Goal: Information Seeking & Learning: Learn about a topic

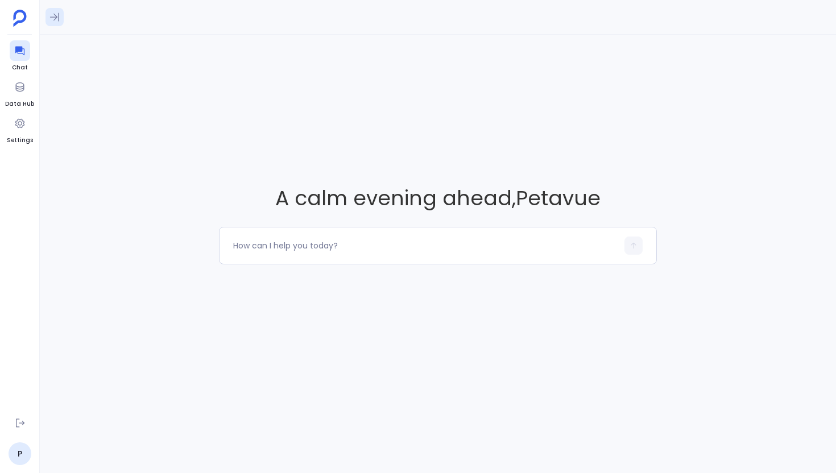
click at [57, 23] on button at bounding box center [55, 17] width 18 height 18
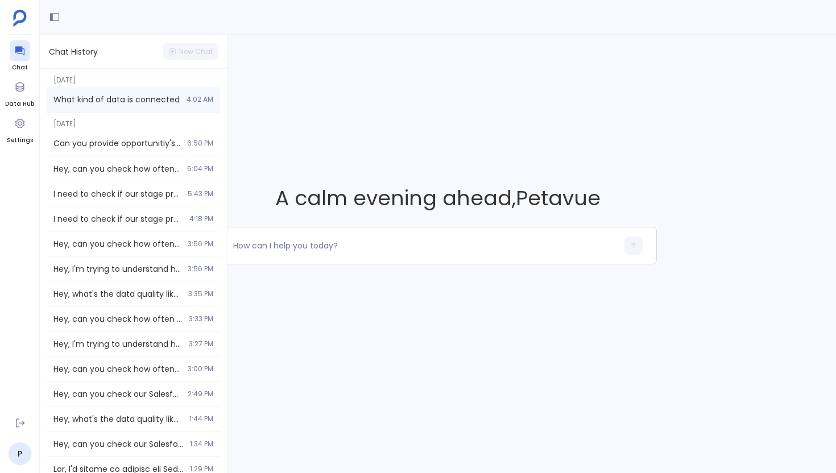
click at [94, 91] on div "What kind of data is connected 4:02 AM" at bounding box center [134, 99] width 174 height 25
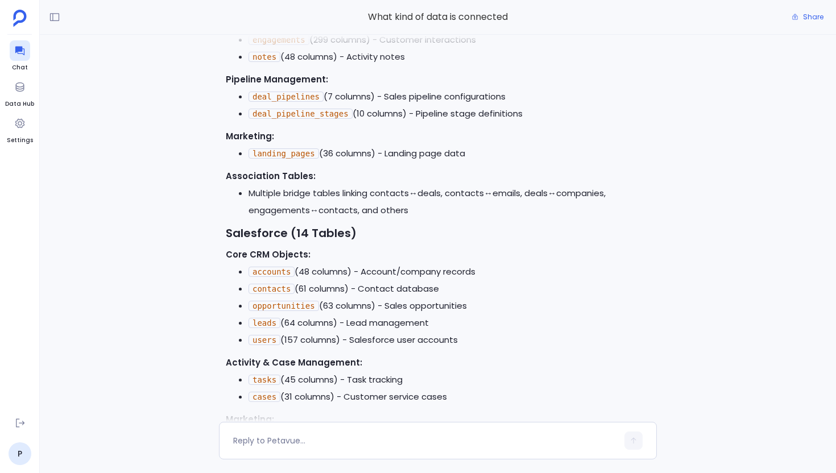
scroll to position [-399, 0]
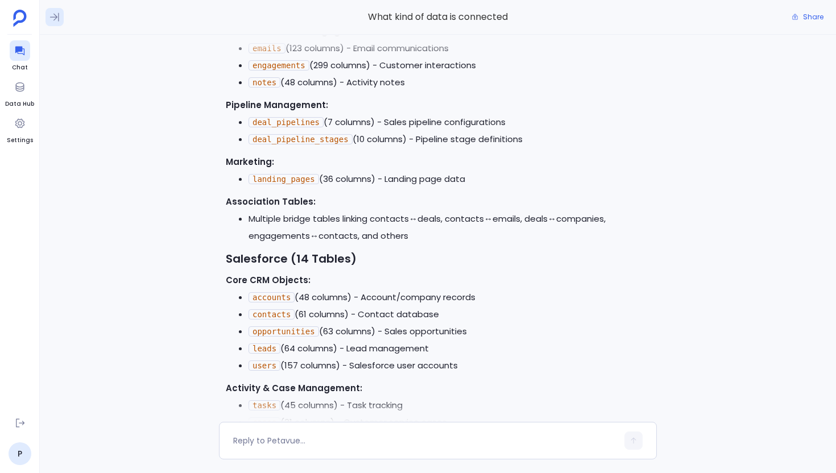
click at [60, 20] on icon at bounding box center [54, 16] width 11 height 11
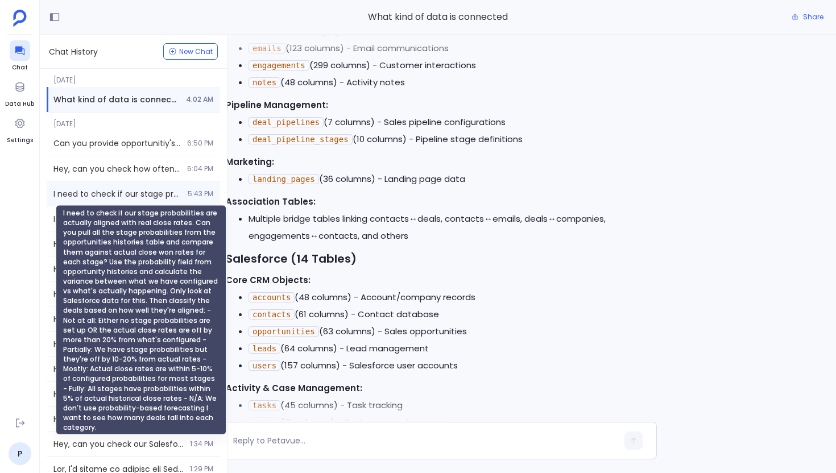
click at [133, 196] on span "I need to check if our stage probabilities are actually aligned with real close…" at bounding box center [116, 193] width 127 height 11
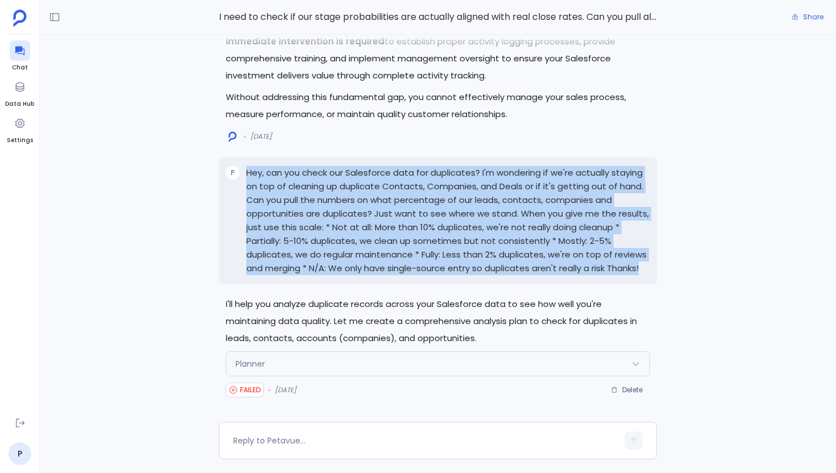
drag, startPoint x: 650, startPoint y: 269, endPoint x: 242, endPoint y: 169, distance: 420.0
click at [241, 169] on div "P Hey, can you check our Salesforce data for duplicates? I'm wondering if we're…" at bounding box center [438, 220] width 438 height 127
copy div "Hey, can you check our Salesforce data for duplicates? I'm wondering if we're a…"
click at [624, 391] on span "Delete" at bounding box center [632, 390] width 20 height 9
click at [312, 441] on textarea at bounding box center [425, 440] width 385 height 11
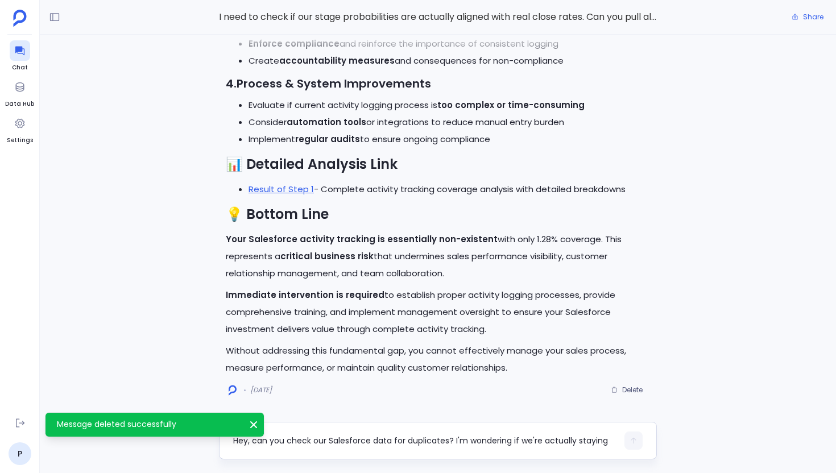
scroll to position [68, 0]
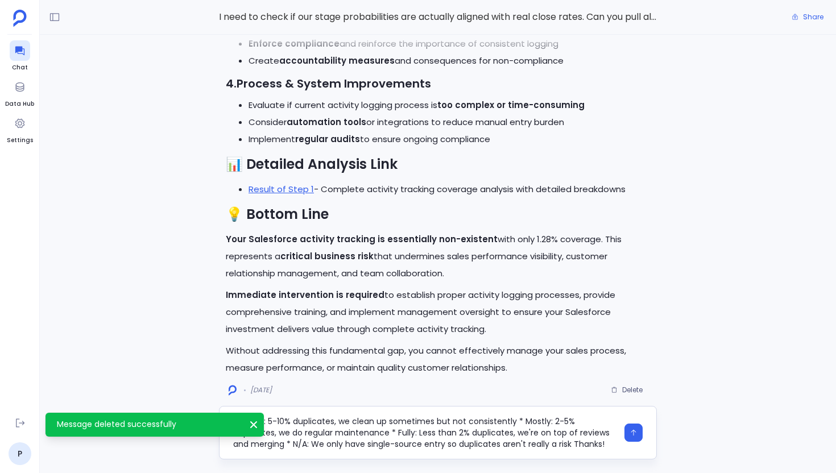
type textarea "Hey, can you check our Salesforce data for duplicates? I'm wondering if we're a…"
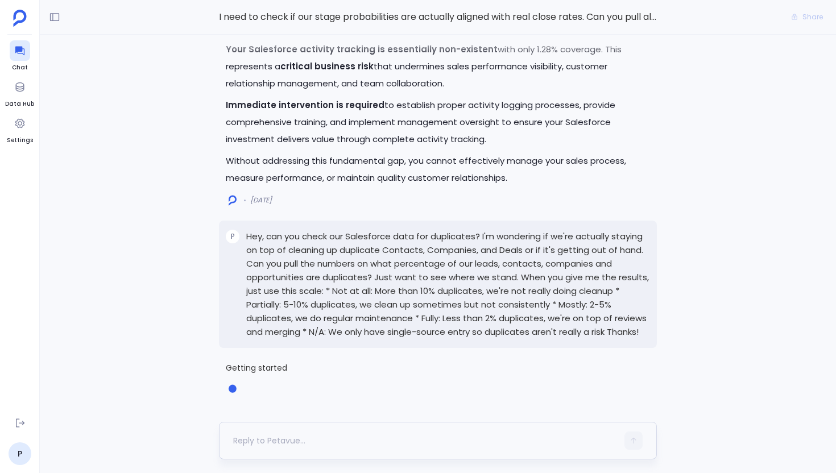
scroll to position [0, 0]
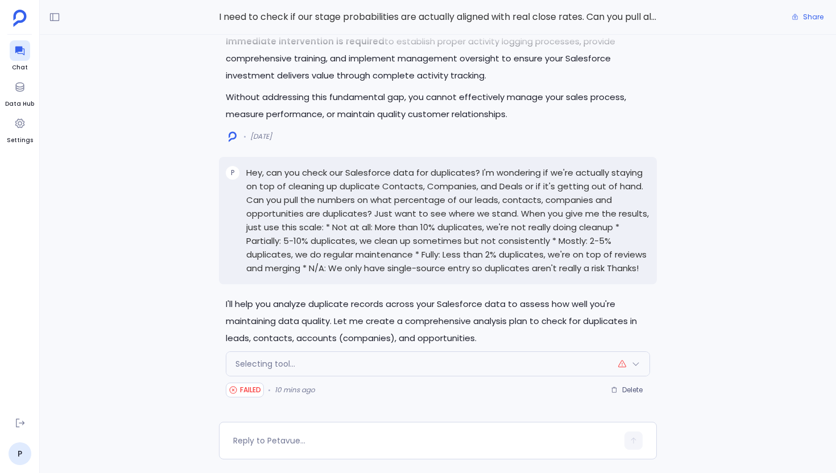
click at [372, 356] on div "Selecting tool..." at bounding box center [437, 364] width 423 height 24
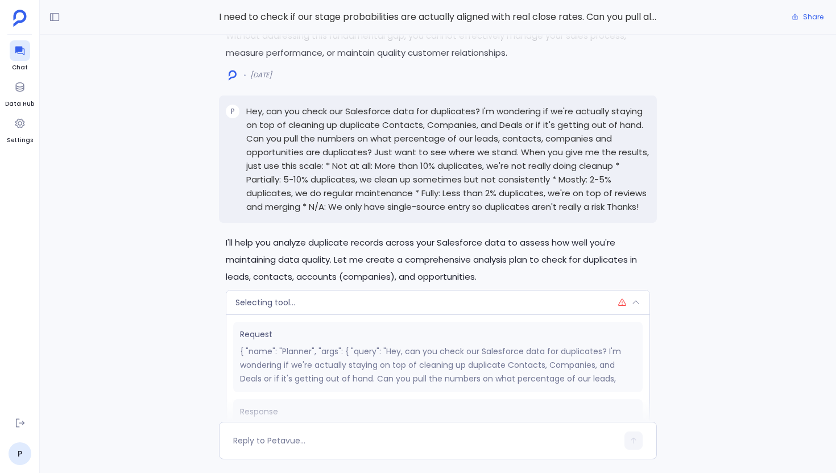
scroll to position [-158, 0]
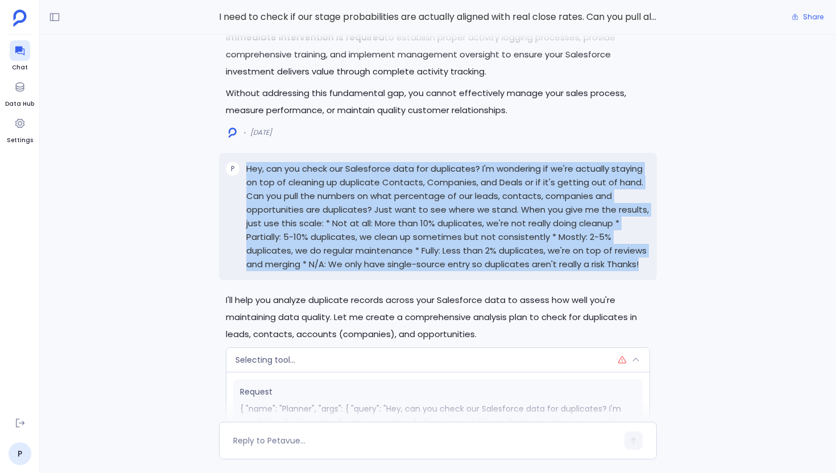
drag, startPoint x: 653, startPoint y: 266, endPoint x: 245, endPoint y: 173, distance: 418.4
click at [245, 172] on div "P Hey, can you check our Salesforce data for duplicates? I'm wondering if we're…" at bounding box center [438, 216] width 438 height 127
copy p "Hey, can you check our Salesforce data for duplicates? I'm wondering if we're a…"
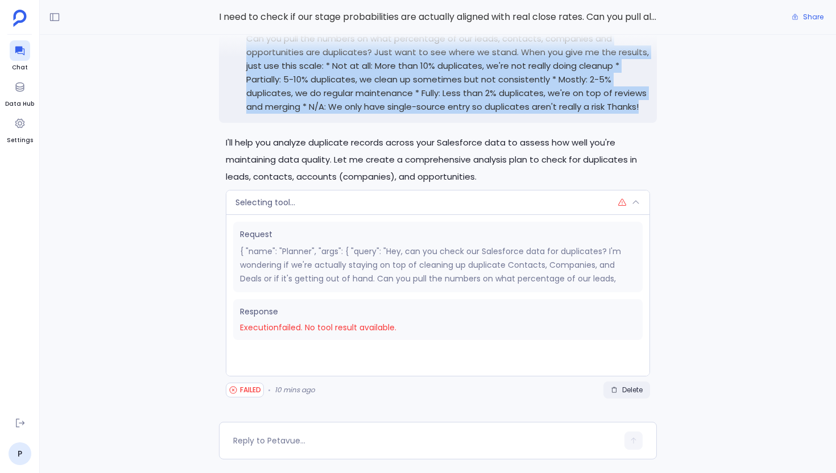
click at [627, 391] on span "Delete" at bounding box center [632, 390] width 20 height 9
click at [271, 437] on textarea at bounding box center [425, 440] width 385 height 11
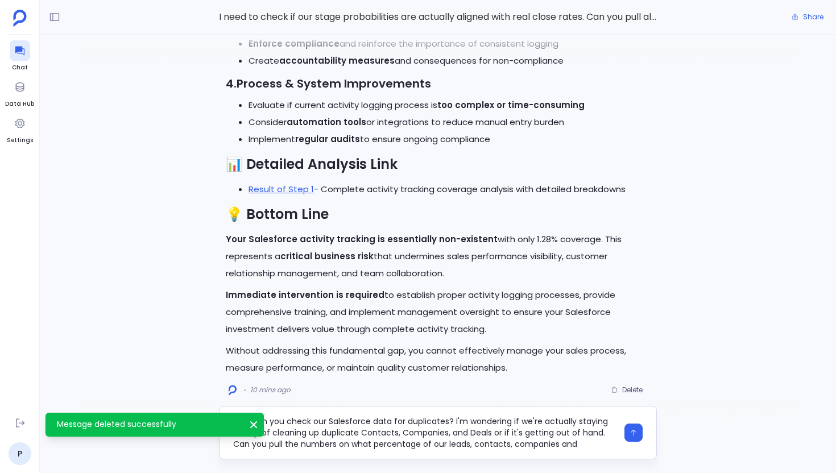
scroll to position [57, 0]
type textarea "Hey, can you check our Salesforce data for duplicates? I'm wondering if we're a…"
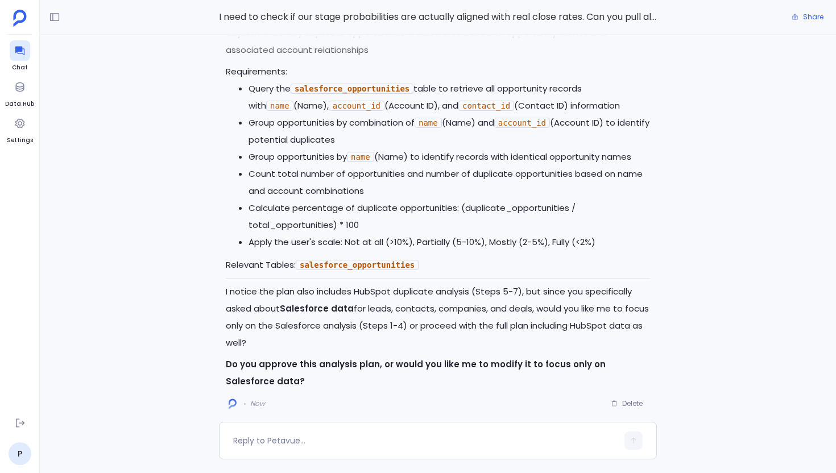
scroll to position [0, 0]
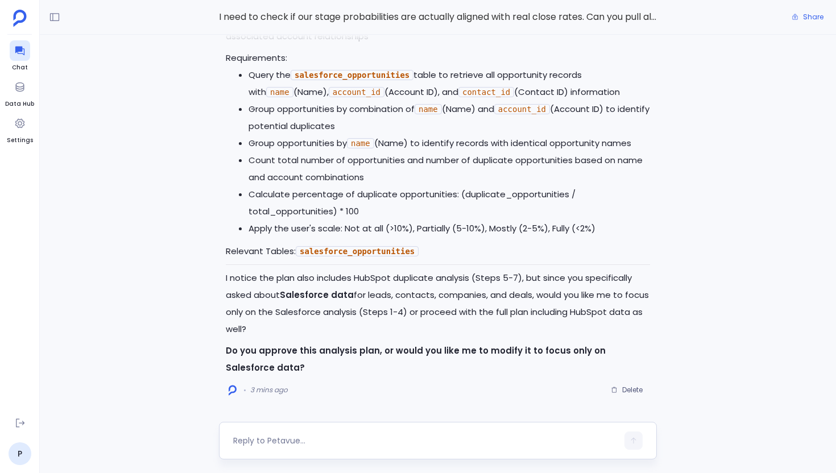
click at [262, 437] on textarea at bounding box center [425, 440] width 385 height 11
type textarea "Go ahead"
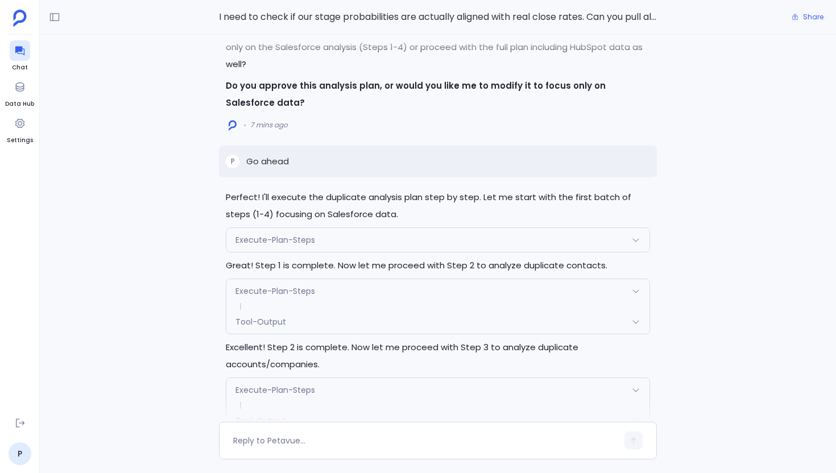
scroll to position [-379, 0]
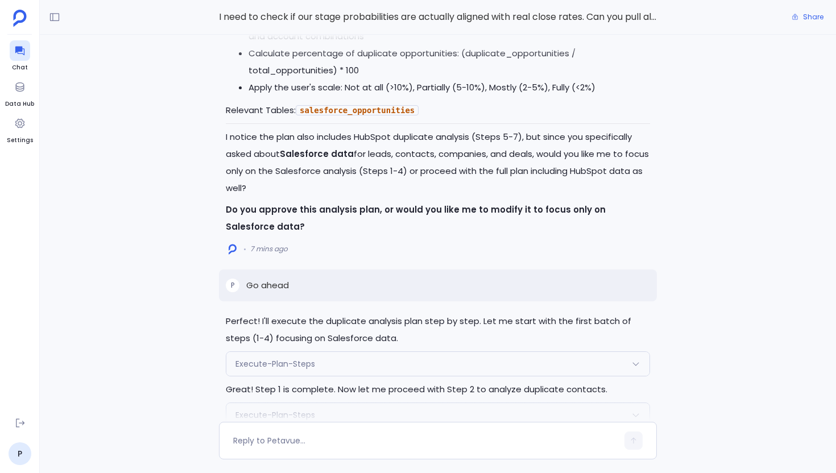
click at [377, 360] on div "Execute-Plan-Steps" at bounding box center [437, 364] width 423 height 24
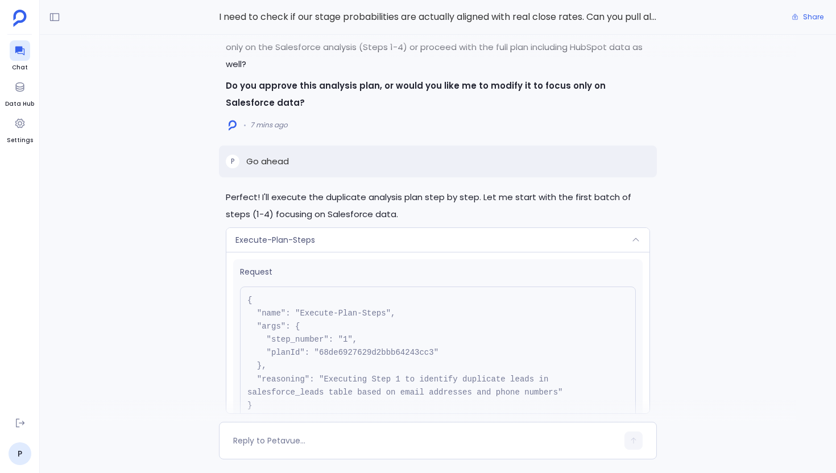
scroll to position [-399, 0]
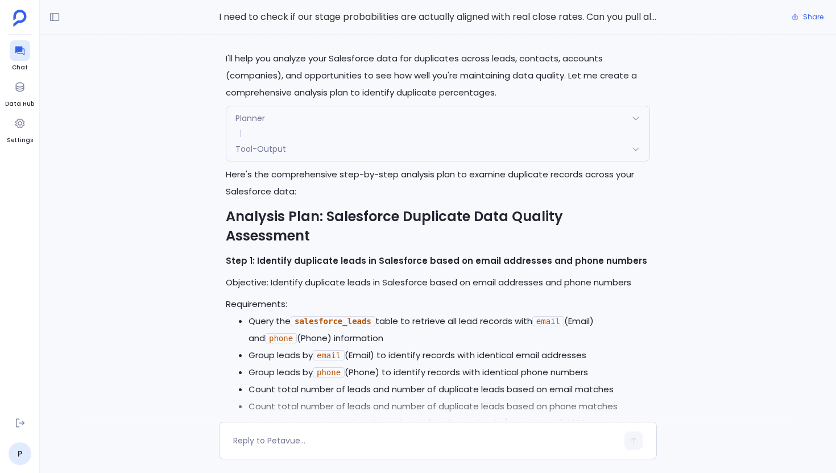
click at [309, 161] on div "Tool-Output" at bounding box center [437, 149] width 423 height 24
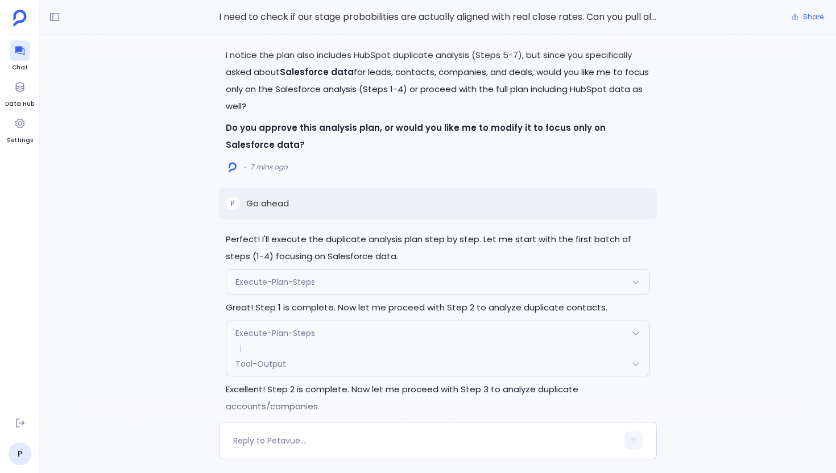
scroll to position [-331, 0]
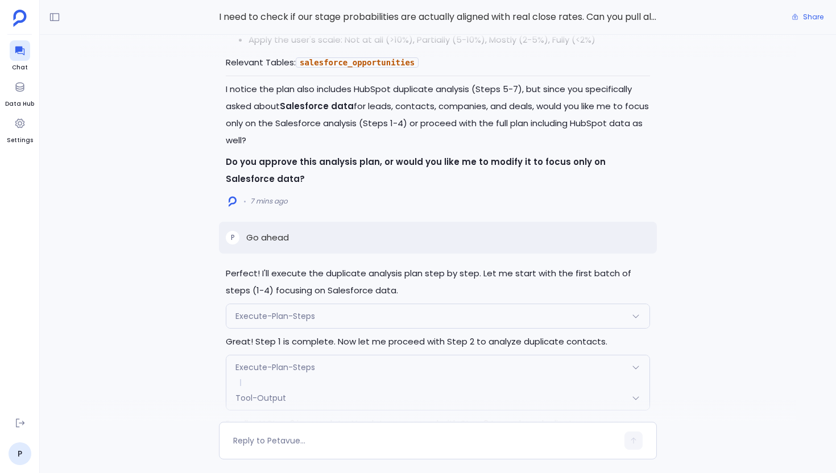
click at [335, 311] on div "Execute-Plan-Steps" at bounding box center [437, 316] width 423 height 24
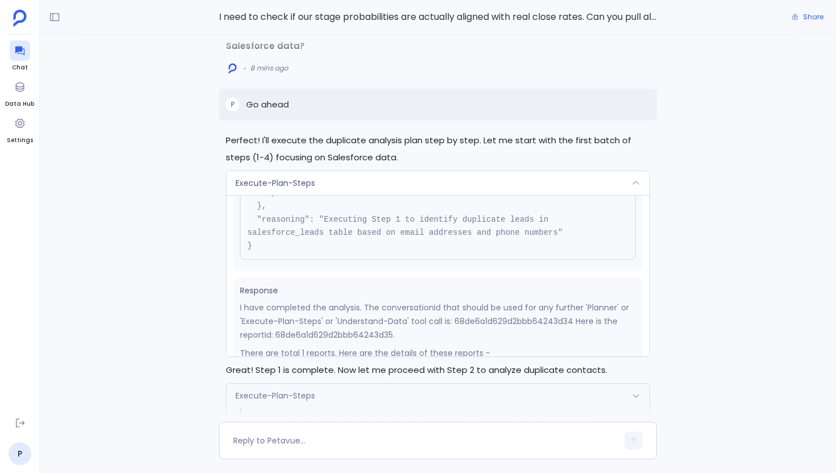
scroll to position [26, 0]
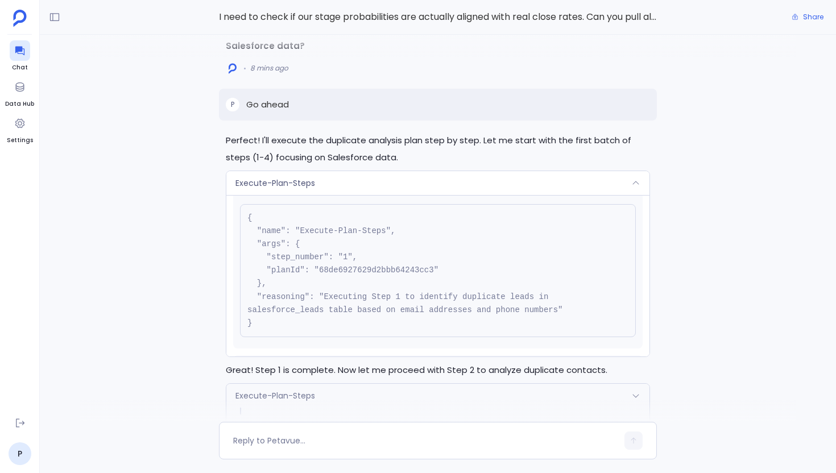
click at [393, 181] on div "Execute-Plan-Steps" at bounding box center [437, 183] width 423 height 24
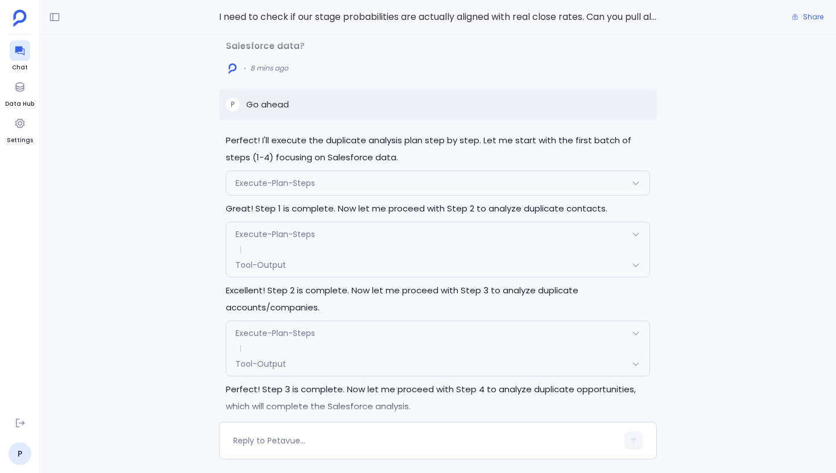
click at [382, 238] on div "Execute-Plan-Steps" at bounding box center [437, 234] width 423 height 24
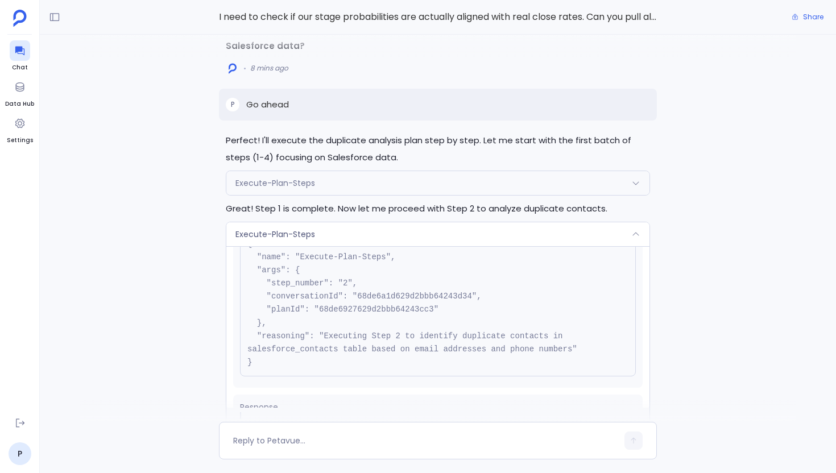
scroll to position [49, 0]
click at [378, 246] on pre "{ "name": "Execute-Plan-Steps", "args": { "step_number": "2", "conversationId":…" at bounding box center [438, 305] width 396 height 146
click at [374, 234] on div "Execute-Plan-Steps" at bounding box center [437, 234] width 423 height 24
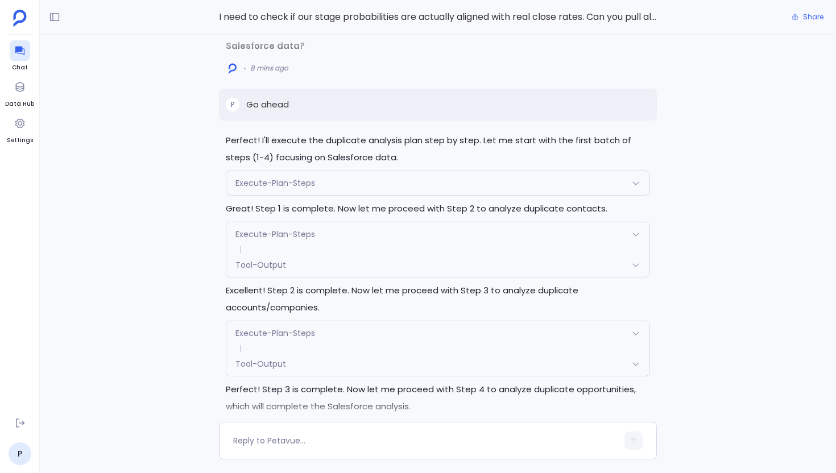
click at [366, 327] on div "Execute-Plan-Steps" at bounding box center [437, 333] width 423 height 24
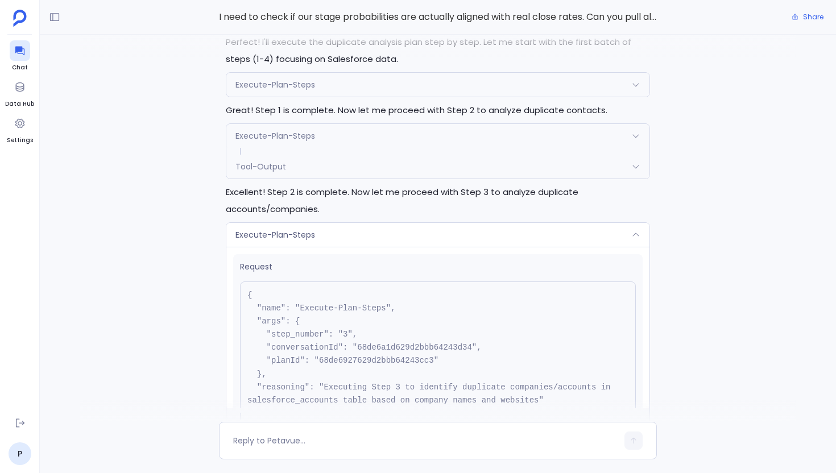
scroll to position [-264, 0]
click at [366, 327] on pre "{ "name": "Execute-Plan-Steps", "args": { "step_number": "3", "conversationId":…" at bounding box center [438, 353] width 396 height 146
click at [378, 225] on div "Execute-Plan-Steps" at bounding box center [437, 233] width 423 height 24
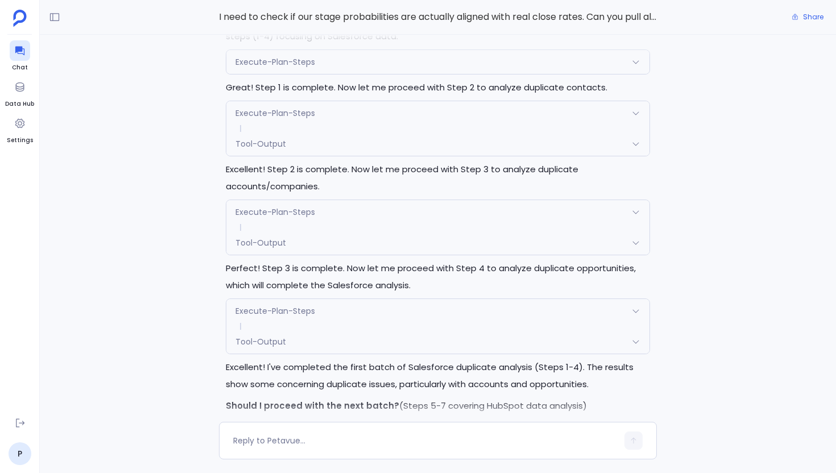
scroll to position [0, 0]
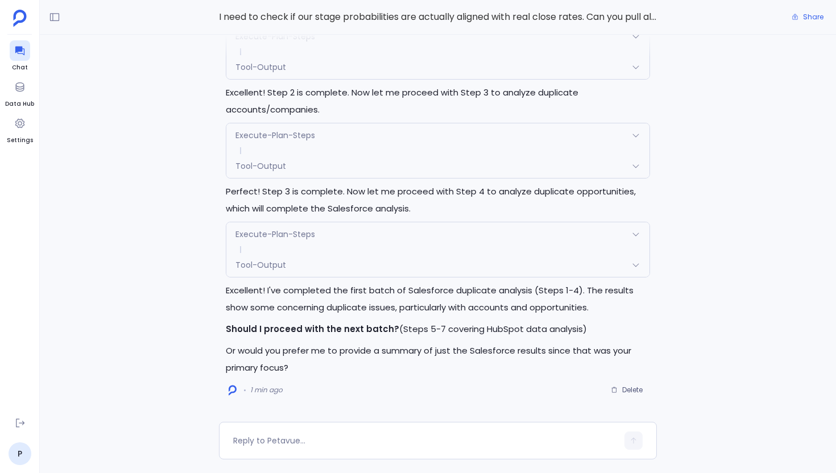
click at [354, 239] on div "Execute-Plan-Steps" at bounding box center [437, 234] width 423 height 24
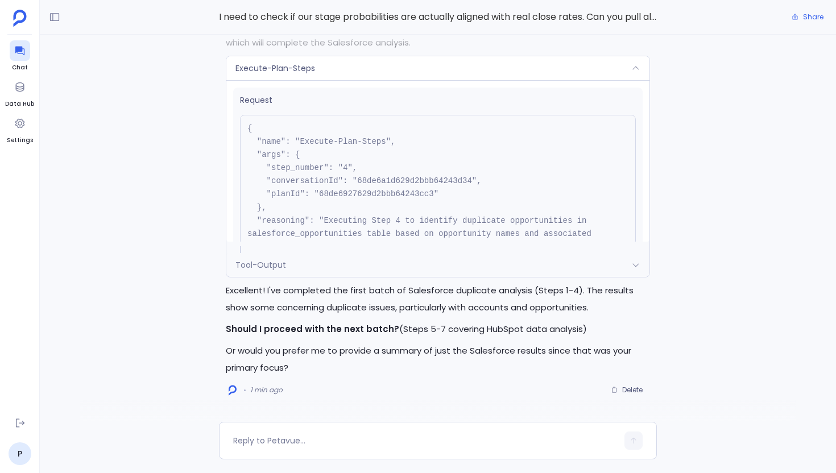
click at [353, 69] on div "Execute-Plan-Steps" at bounding box center [437, 68] width 423 height 24
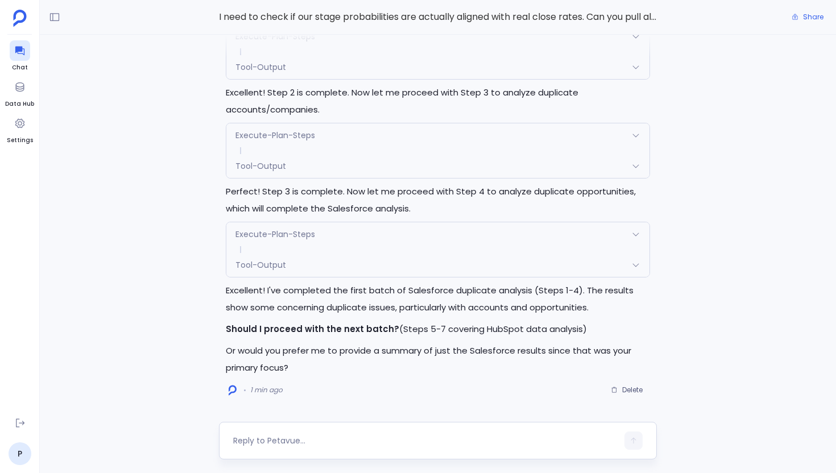
click at [351, 428] on div at bounding box center [438, 441] width 438 height 38
click at [311, 444] on textarea at bounding box center [425, 440] width 385 height 11
type textarea "Yes"
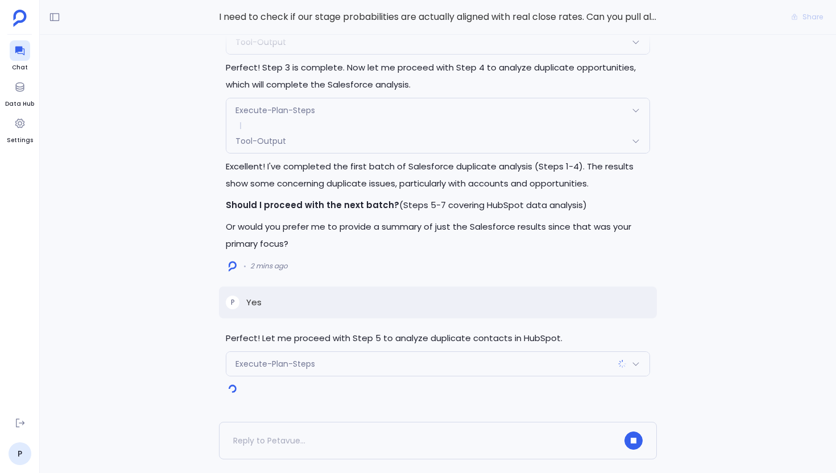
click at [352, 376] on div "Execute-Plan-Steps Request { "name": "Execute-Plan-Steps", "args": { "step_numb…" at bounding box center [438, 364] width 424 height 25
click at [346, 358] on div "Execute-Plan-Steps" at bounding box center [437, 364] width 423 height 24
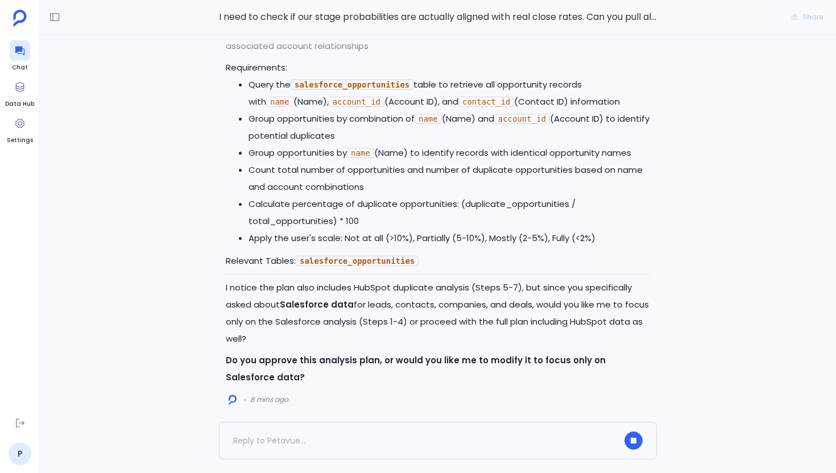
scroll to position [-754, 0]
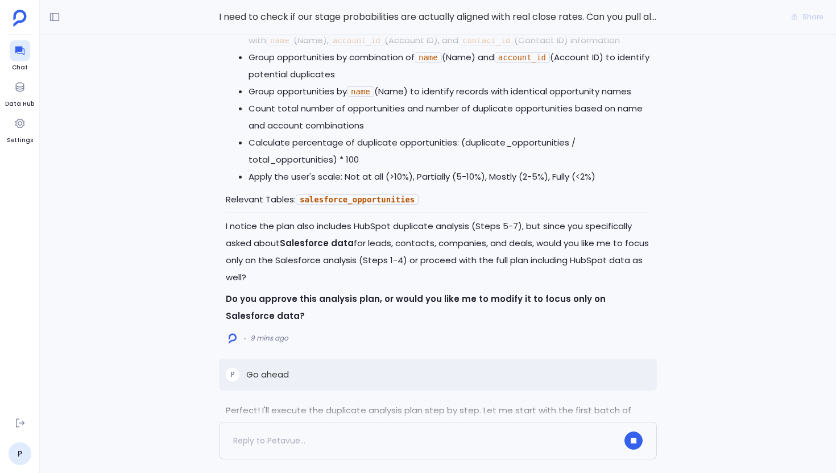
click at [609, 234] on p "I notice the plan also includes HubSpot duplicate analysis (Steps 5-7), but sin…" at bounding box center [438, 252] width 424 height 68
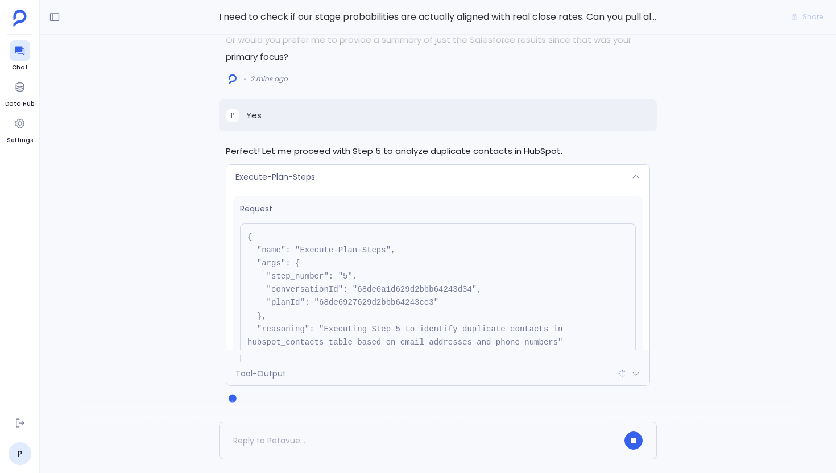
scroll to position [0, 0]
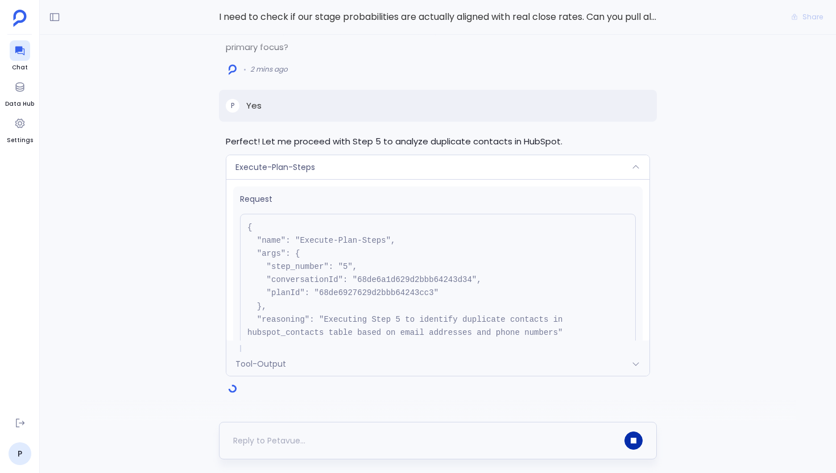
click at [631, 436] on button "button" at bounding box center [634, 441] width 18 height 18
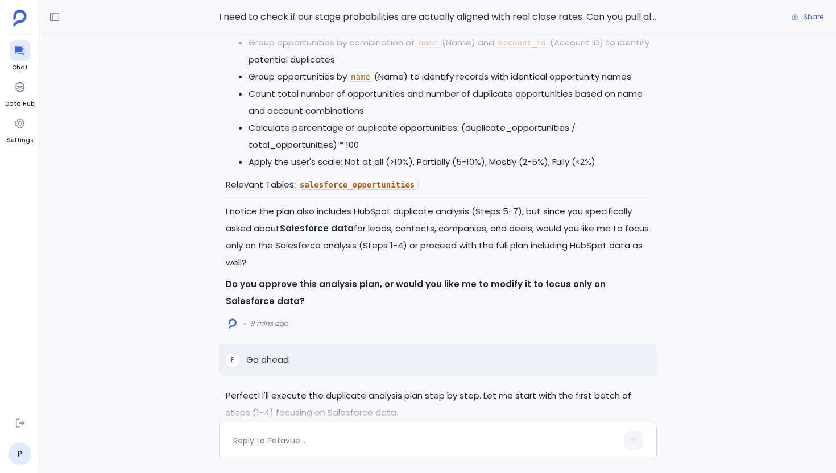
scroll to position [-761, 0]
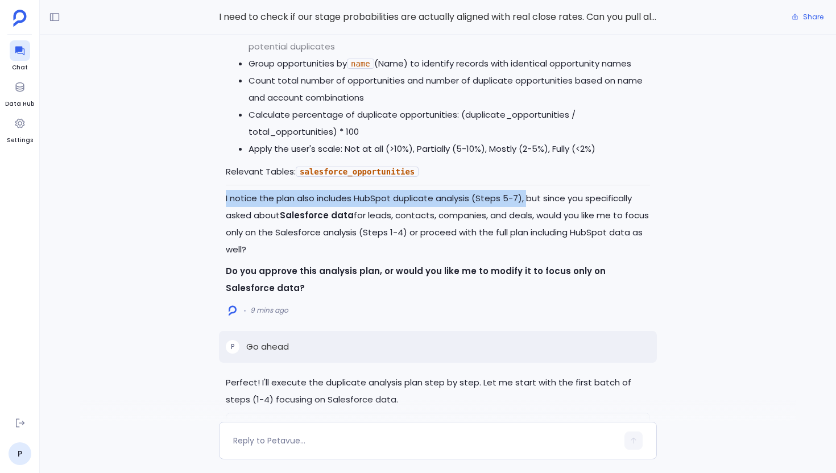
drag, startPoint x: 226, startPoint y: 201, endPoint x: 521, endPoint y: 199, distance: 295.3
click at [521, 199] on p "I notice the plan also includes HubSpot duplicate analysis (Steps 5-7), but sin…" at bounding box center [438, 224] width 424 height 68
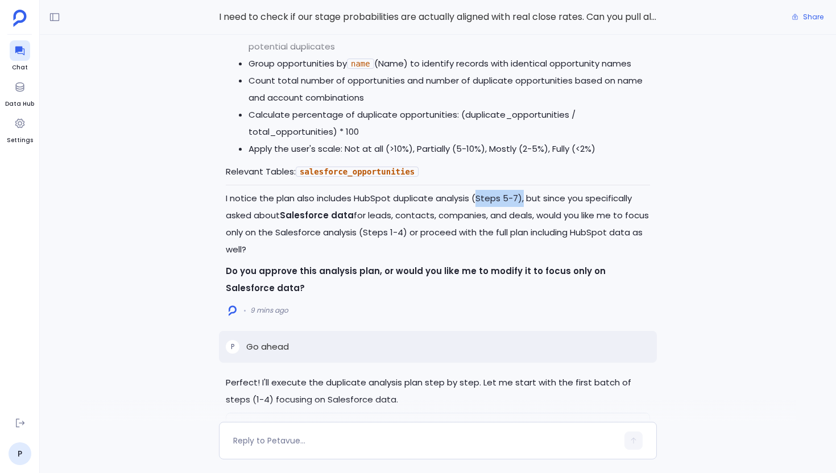
drag, startPoint x: 477, startPoint y: 201, endPoint x: 524, endPoint y: 199, distance: 46.7
click at [524, 199] on p "I notice the plan also includes HubSpot duplicate analysis (Steps 5-7), but sin…" at bounding box center [438, 224] width 424 height 68
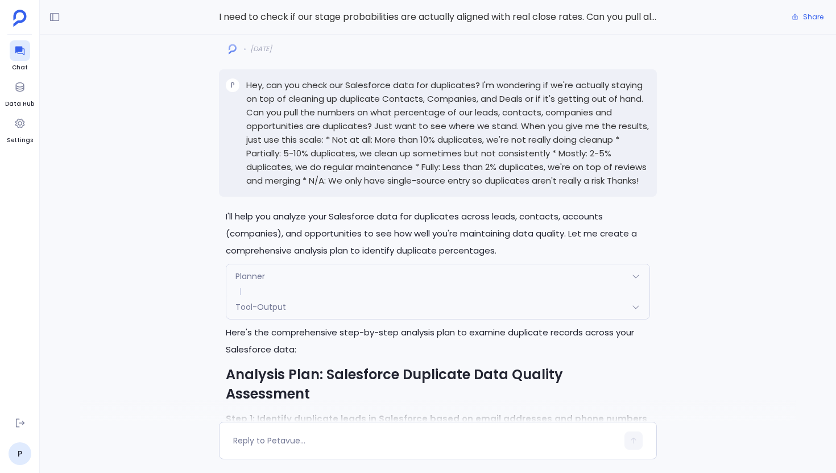
scroll to position [-2029, 0]
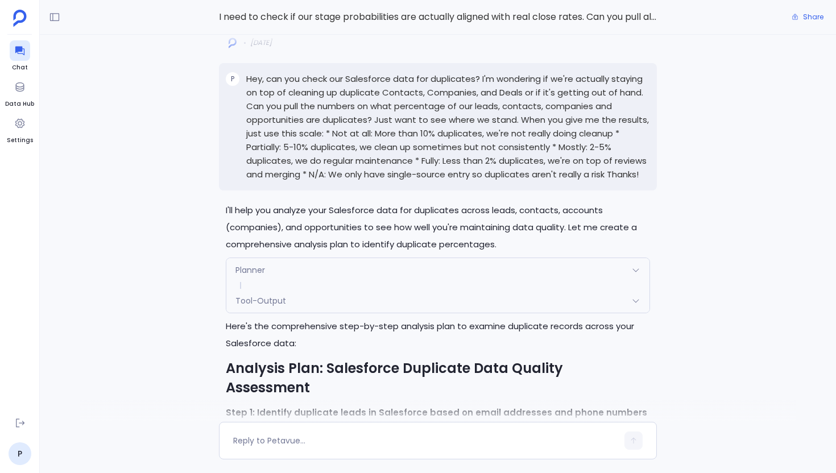
click at [324, 313] on div "Tool-Output" at bounding box center [437, 301] width 423 height 24
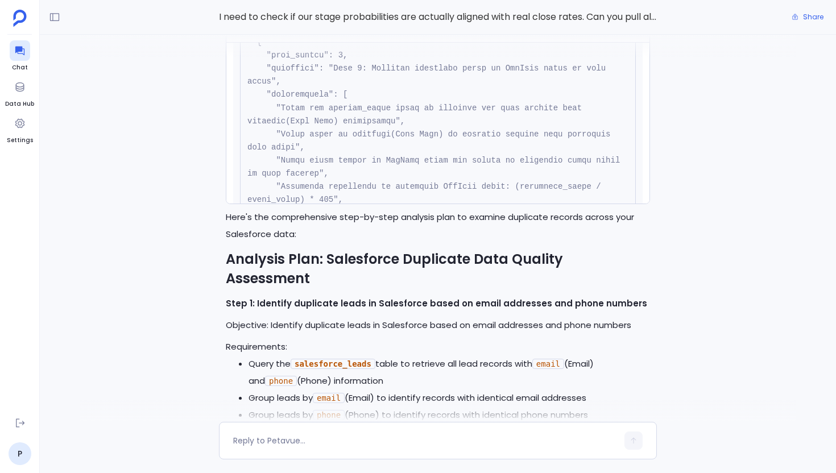
scroll to position [2292, 0]
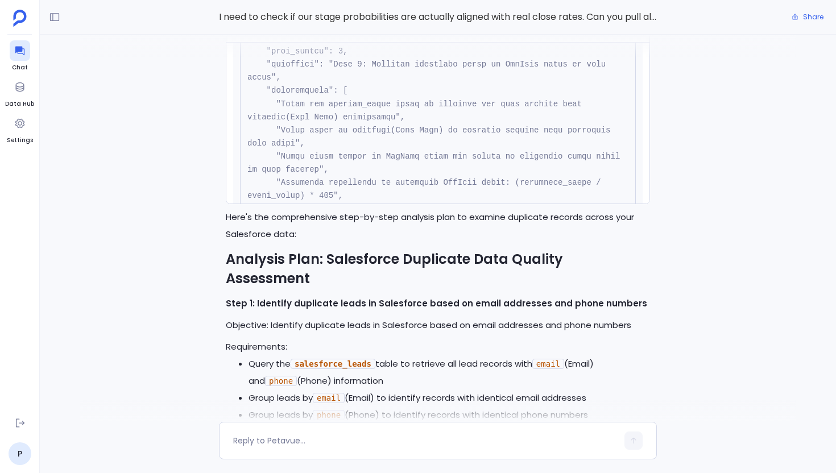
click at [292, 42] on div "Tool-Output" at bounding box center [437, 30] width 423 height 24
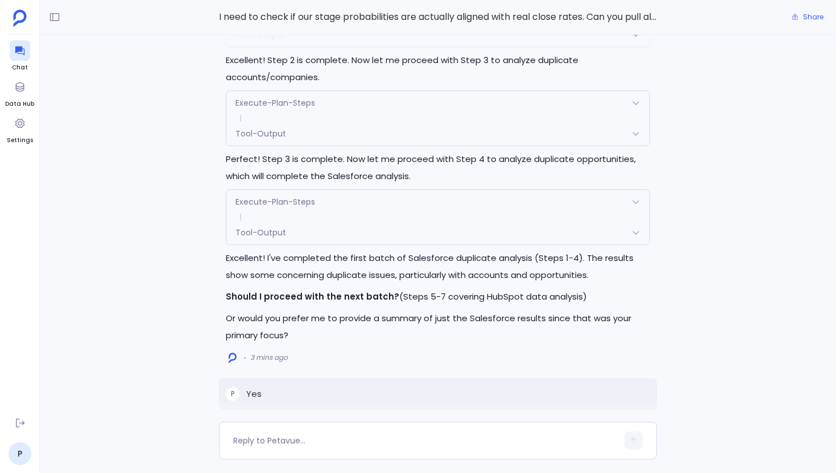
scroll to position [0, 0]
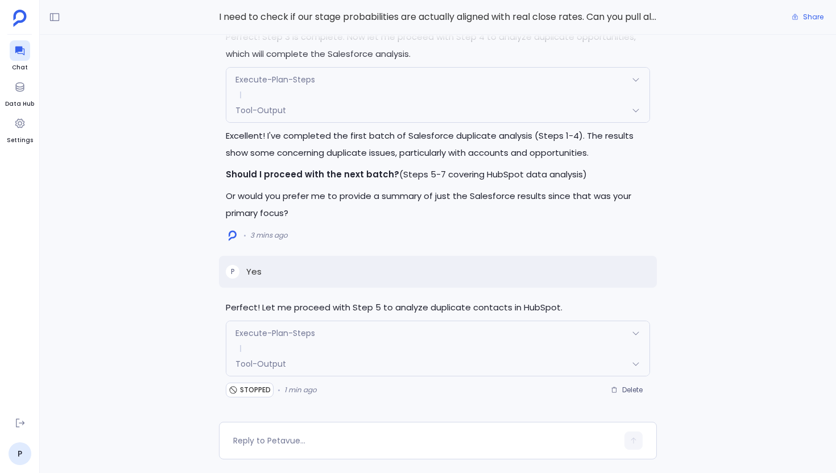
drag, startPoint x: 580, startPoint y: 170, endPoint x: 335, endPoint y: 170, distance: 244.6
click at [335, 170] on p "Should I proceed with the next batch? (Steps 5-7 covering HubSpot data analysis)" at bounding box center [438, 174] width 424 height 17
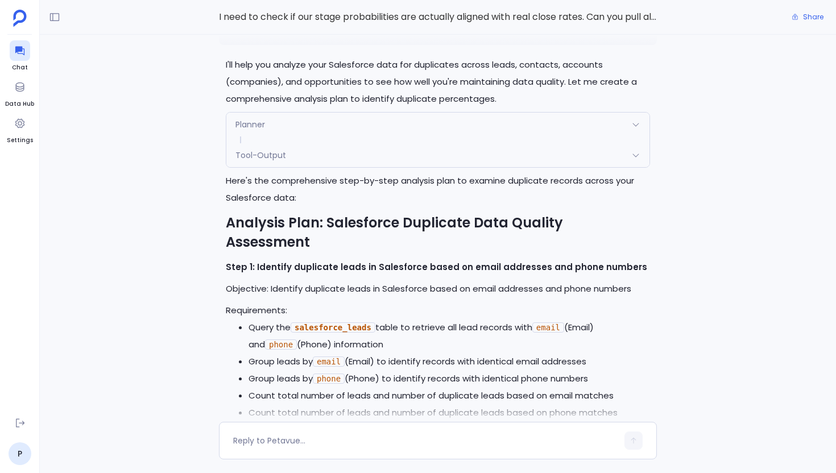
scroll to position [-1782, 0]
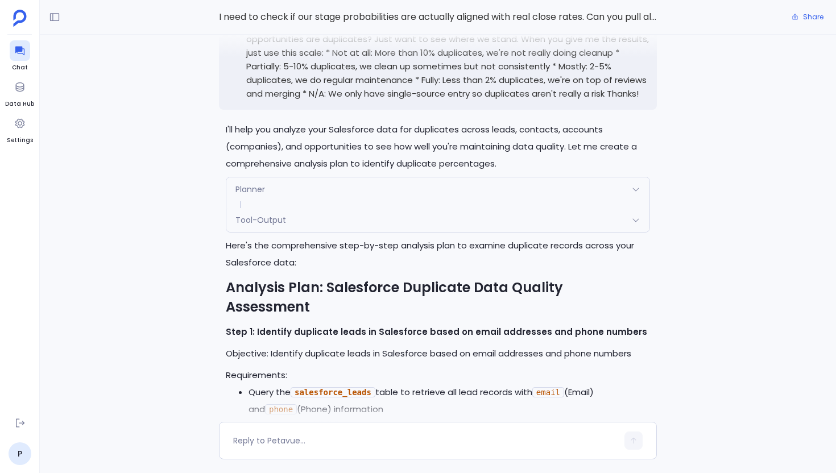
click at [298, 232] on div "Tool-Output" at bounding box center [437, 220] width 423 height 24
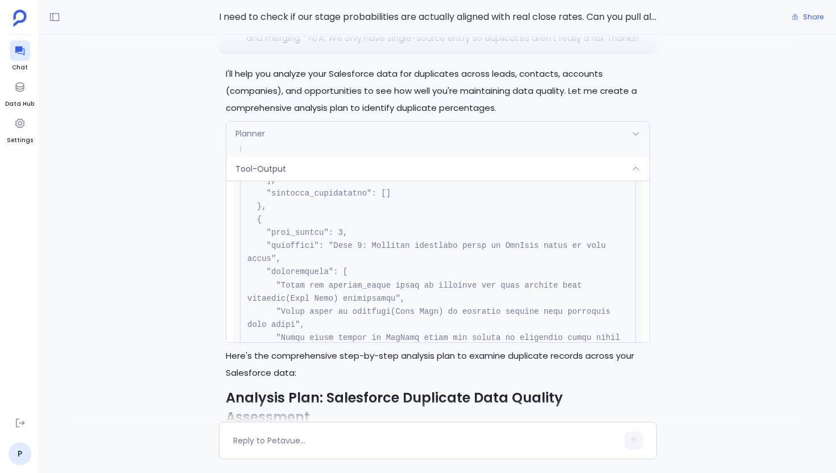
scroll to position [2240, 0]
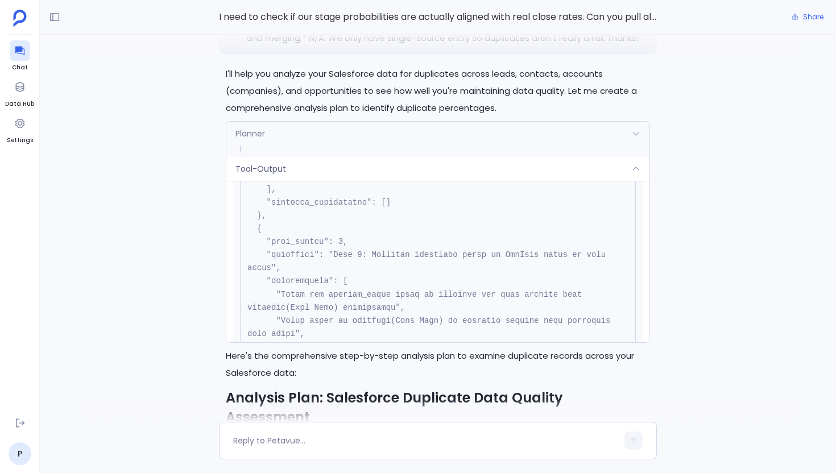
click at [329, 146] on div "Planner" at bounding box center [437, 134] width 423 height 24
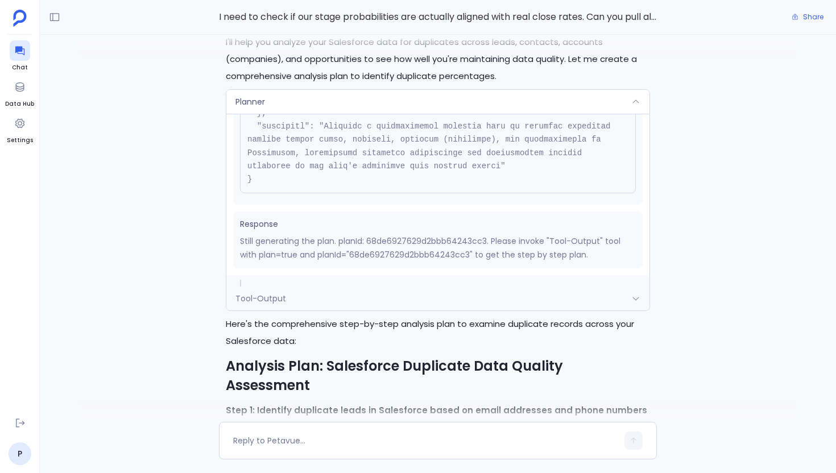
scroll to position [-1856, 0]
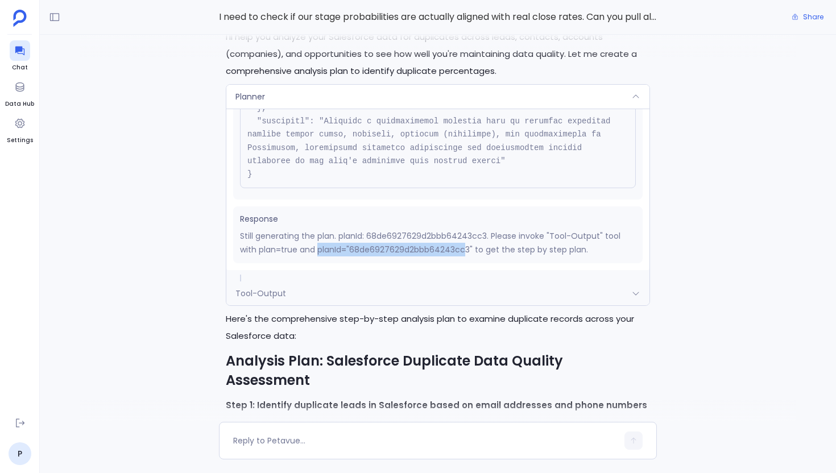
drag, startPoint x: 319, startPoint y: 282, endPoint x: 465, endPoint y: 276, distance: 146.3
click at [465, 257] on p "Still generating the plan. planId: 68de6927629d2bbb64243cc3. Please invoke "Too…" at bounding box center [438, 242] width 396 height 27
drag, startPoint x: 338, startPoint y: 267, endPoint x: 488, endPoint y: 265, distance: 149.6
click at [488, 257] on p "Still generating the plan. planId: 68de6927629d2bbb64243cc3. Please invoke "Too…" at bounding box center [438, 242] width 396 height 27
copy p "planId: 68de6927629d2bbb64243cc3."
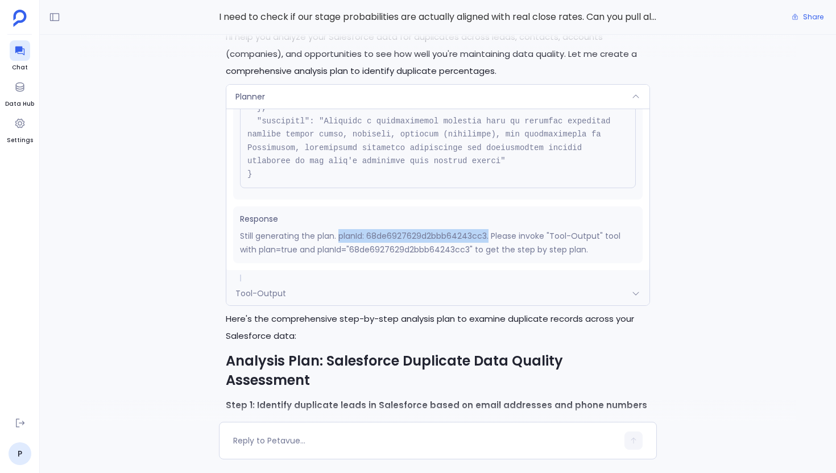
click at [290, 109] on div "Planner" at bounding box center [437, 97] width 423 height 24
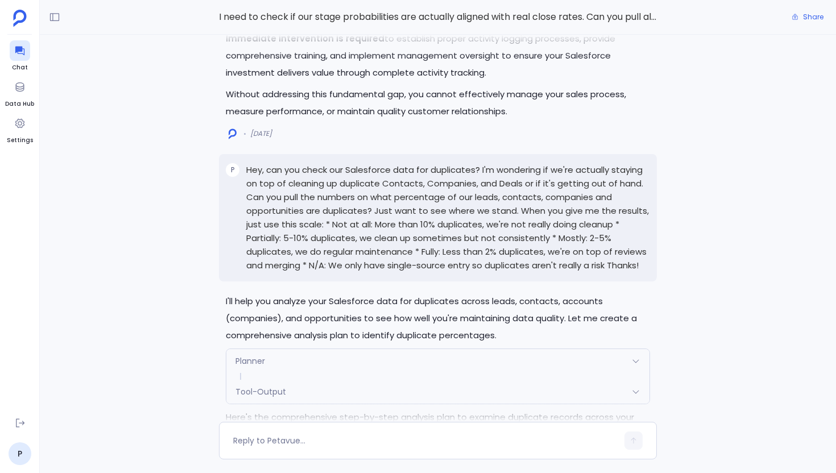
scroll to position [-1959, 0]
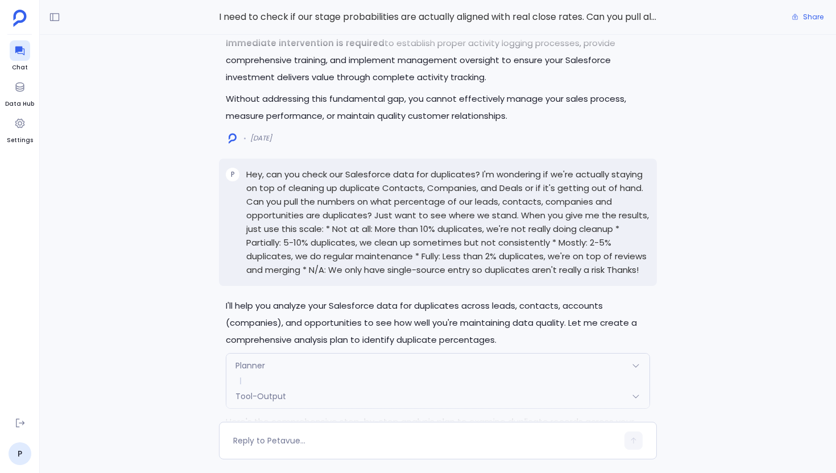
click at [604, 277] on p "Hey, can you check our Salesforce data for duplicates? I'm wondering if we're a…" at bounding box center [448, 222] width 404 height 109
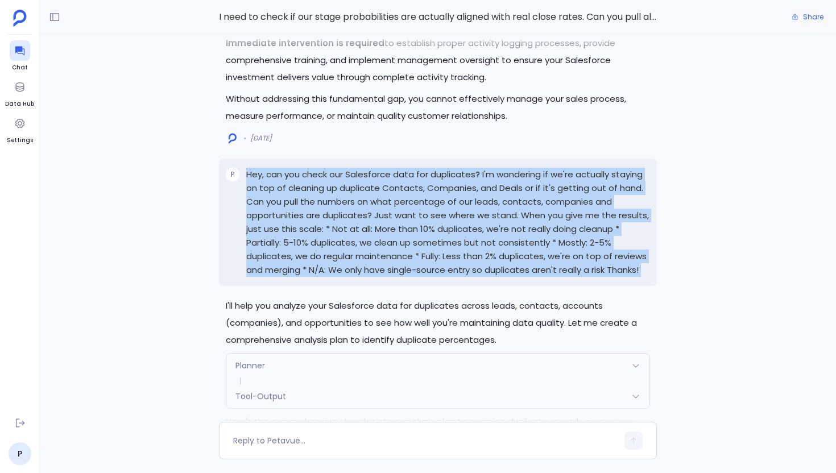
copy p "Hey, can you check our Salesforce data for duplicates? I'm wondering if we're a…"
click at [801, 18] on button "Share" at bounding box center [808, 17] width 46 height 16
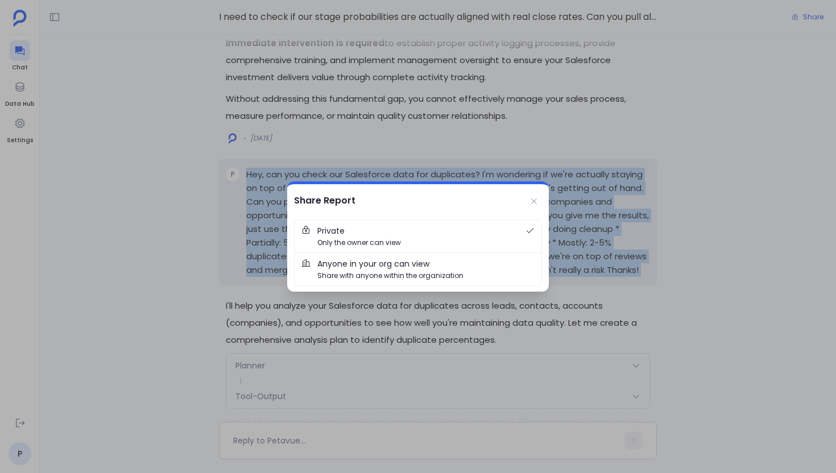
click at [387, 265] on span "Anyone in your org can view" at bounding box center [373, 264] width 112 height 13
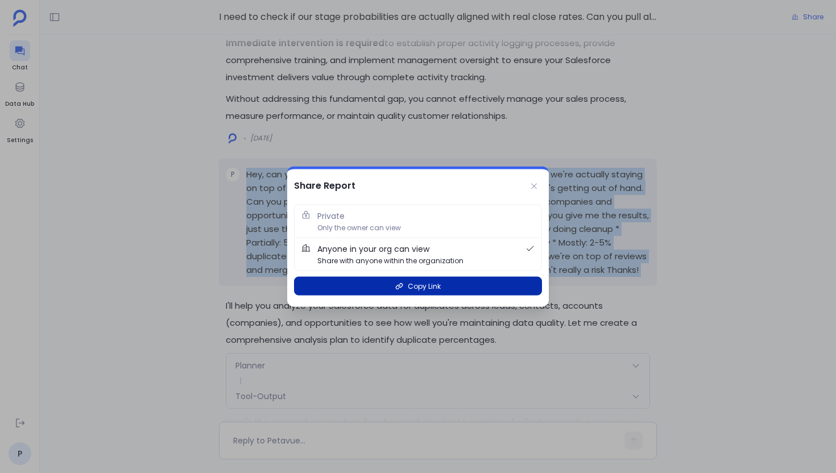
click at [407, 284] on button "Copy Link" at bounding box center [418, 286] width 248 height 19
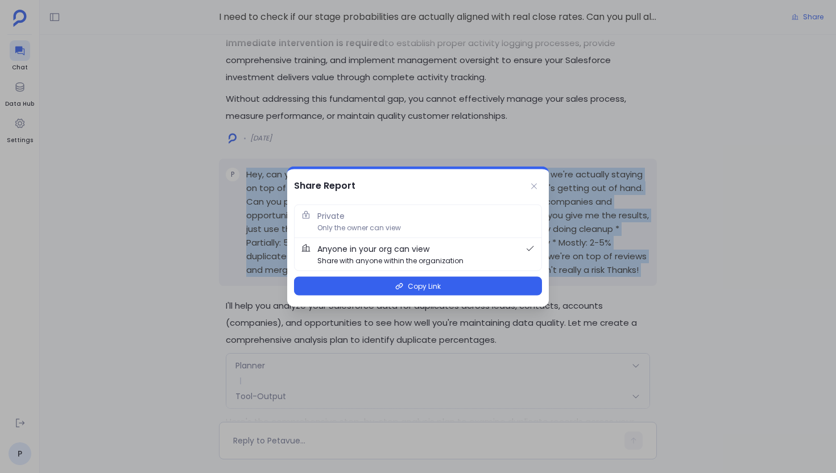
click at [443, 33] on div at bounding box center [418, 236] width 836 height 473
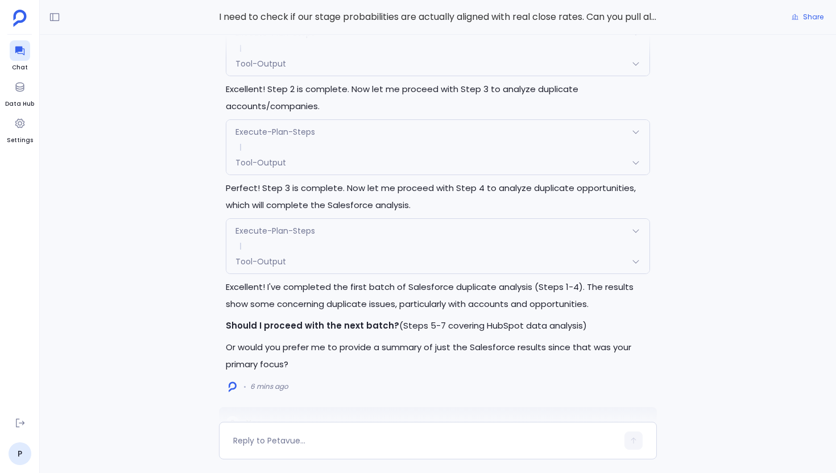
scroll to position [0, 0]
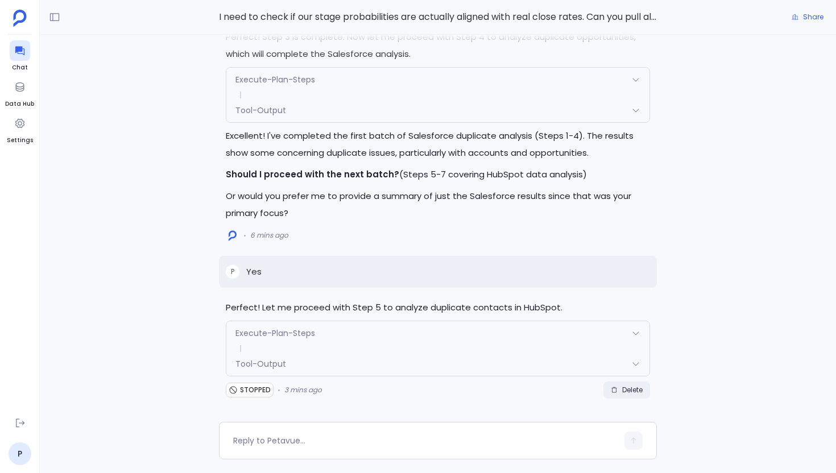
click at [625, 386] on span "Delete" at bounding box center [632, 390] width 20 height 9
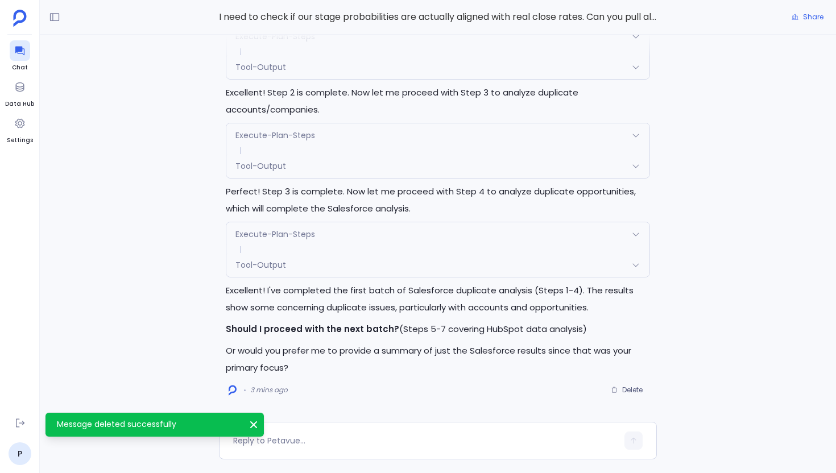
scroll to position [2227, 0]
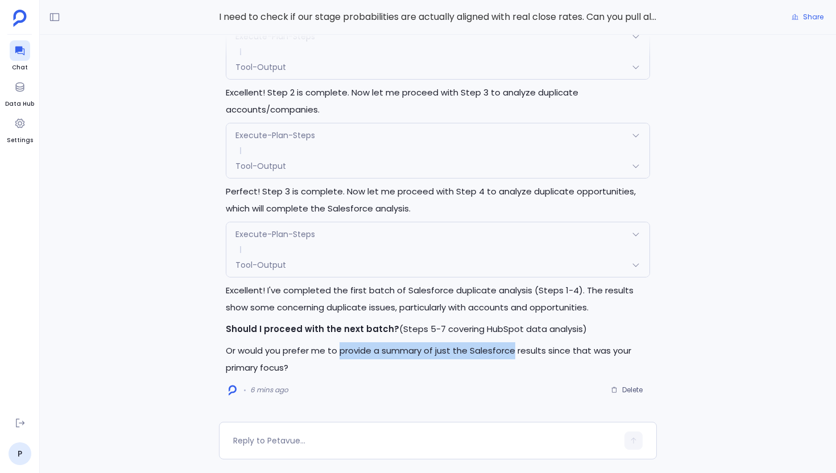
drag, startPoint x: 340, startPoint y: 350, endPoint x: 512, endPoint y: 351, distance: 171.8
click at [513, 351] on p "Or would you prefer me to provide a summary of just the Salesforce results sinc…" at bounding box center [438, 359] width 424 height 34
copy p "provide a summary of just the Salesforce"
click at [490, 350] on p "Or would you prefer me to provide a summary of just the Salesforce results sinc…" at bounding box center [438, 359] width 424 height 34
drag, startPoint x: 340, startPoint y: 351, endPoint x: 543, endPoint y: 354, distance: 202.6
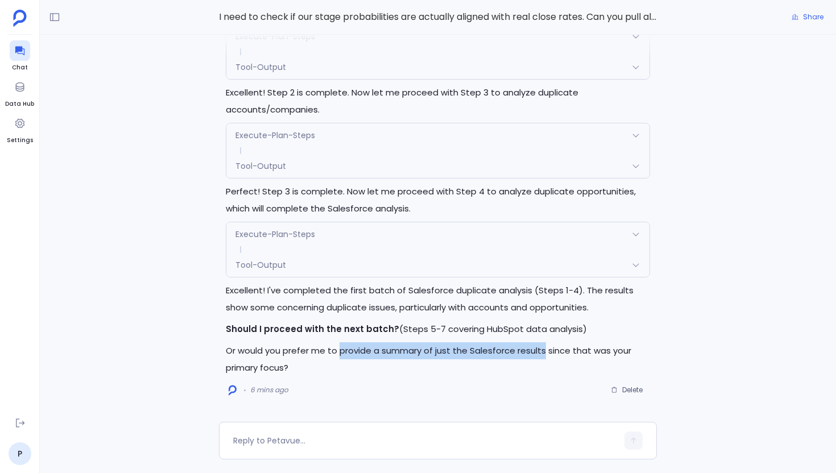
click at [543, 354] on p "Or would you prefer me to provide a summary of just the Salesforce results sinc…" at bounding box center [438, 359] width 424 height 34
copy p "provide a summary of just the Salesforce results"
click at [369, 434] on div at bounding box center [425, 441] width 385 height 18
click at [335, 439] on textarea at bounding box center [425, 440] width 385 height 11
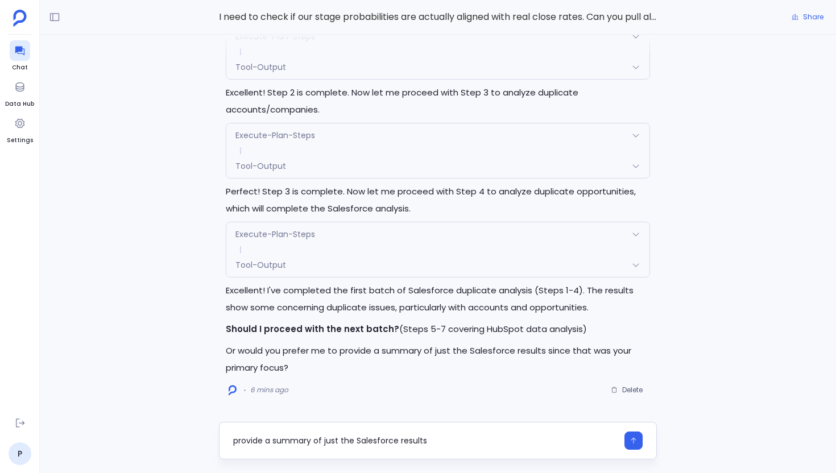
click at [238, 442] on textarea "provide a summary of just the Salesforce results" at bounding box center [425, 440] width 385 height 11
type textarea "Provide a summary of just the Salesforce results"
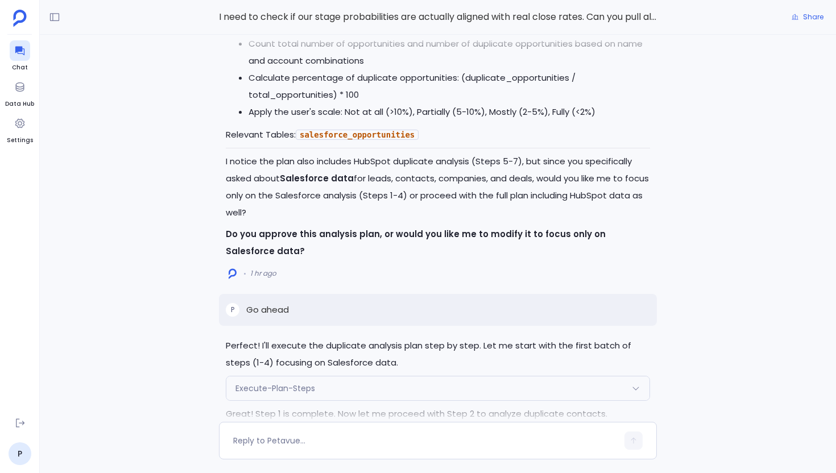
scroll to position [-2159, 0]
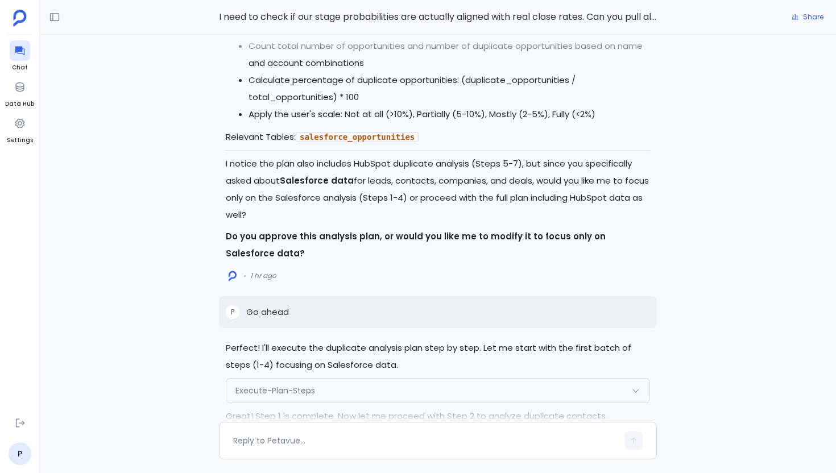
click at [278, 313] on p "Go ahead" at bounding box center [267, 313] width 43 height 14
copy p "Go ahead"
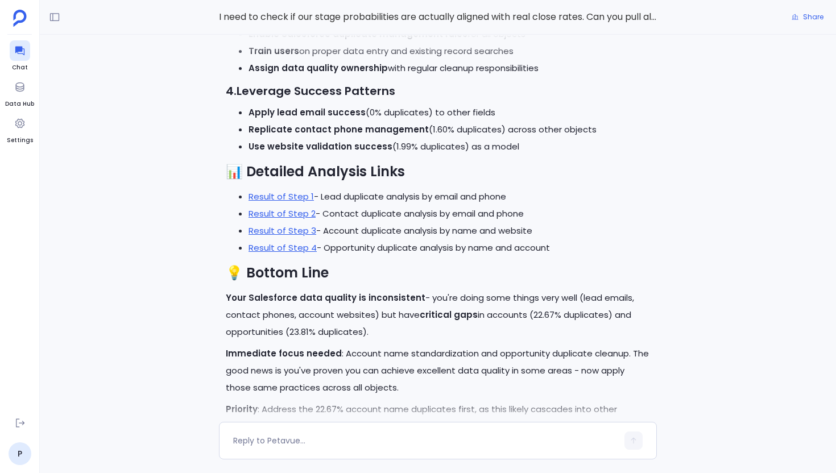
scroll to position [0, 0]
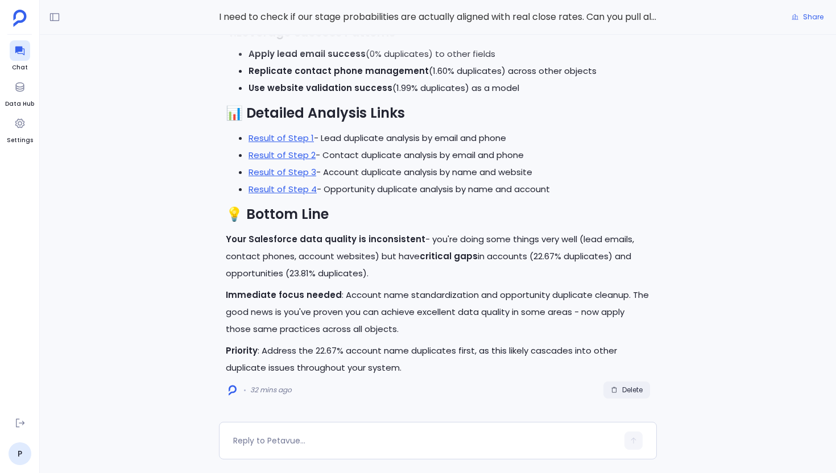
click at [620, 394] on span "Delete" at bounding box center [627, 390] width 32 height 9
click at [316, 441] on textarea at bounding box center [425, 440] width 385 height 11
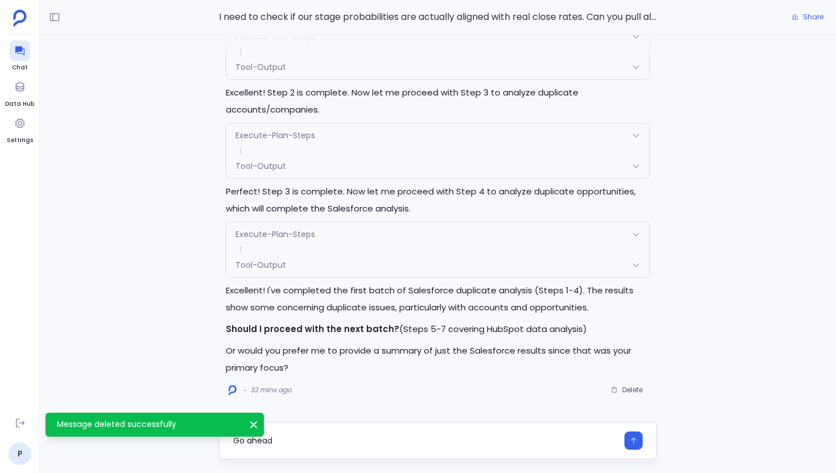
type textarea "Go ahead"
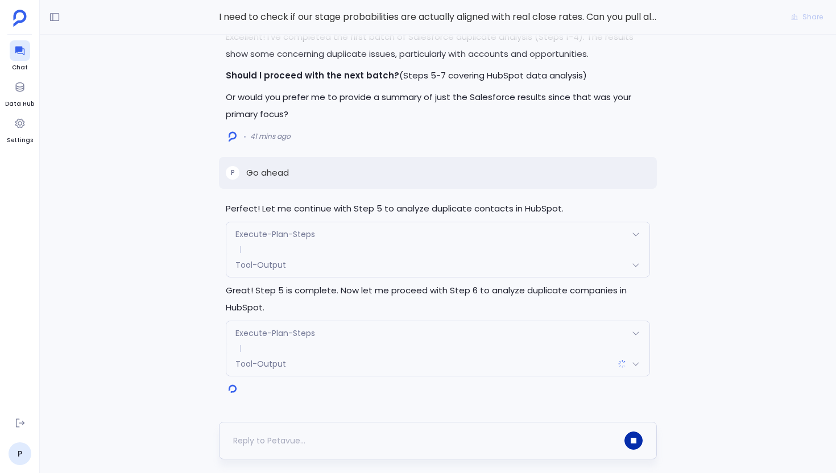
click at [629, 440] on button "button" at bounding box center [634, 441] width 18 height 18
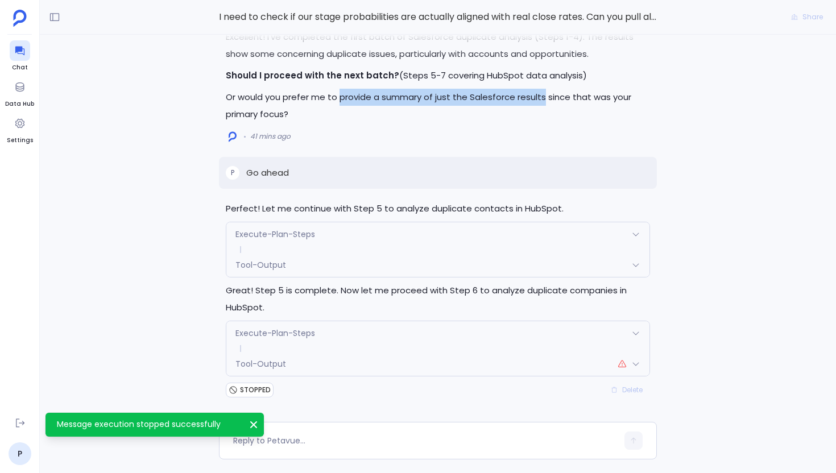
drag, startPoint x: 340, startPoint y: 98, endPoint x: 542, endPoint y: 98, distance: 202.0
click at [542, 98] on p "Or would you prefer me to provide a summary of just the Salesforce results sinc…" at bounding box center [438, 106] width 424 height 34
copy p "provide a summary of just the Salesforce results"
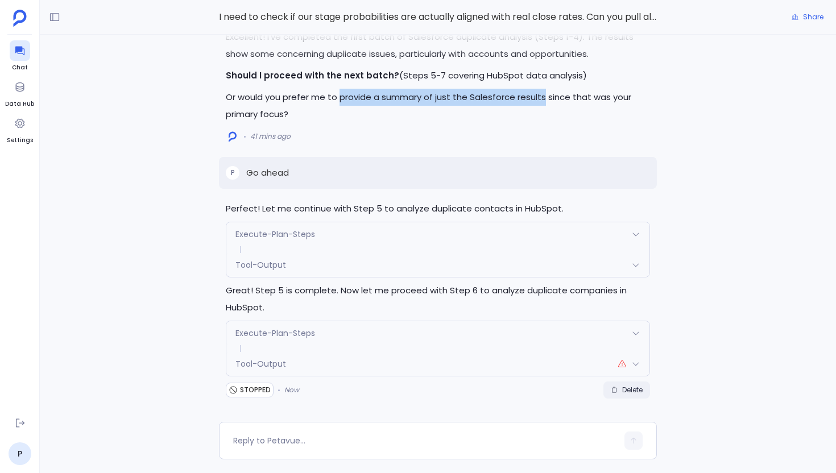
click at [629, 383] on button "Delete" at bounding box center [627, 390] width 47 height 17
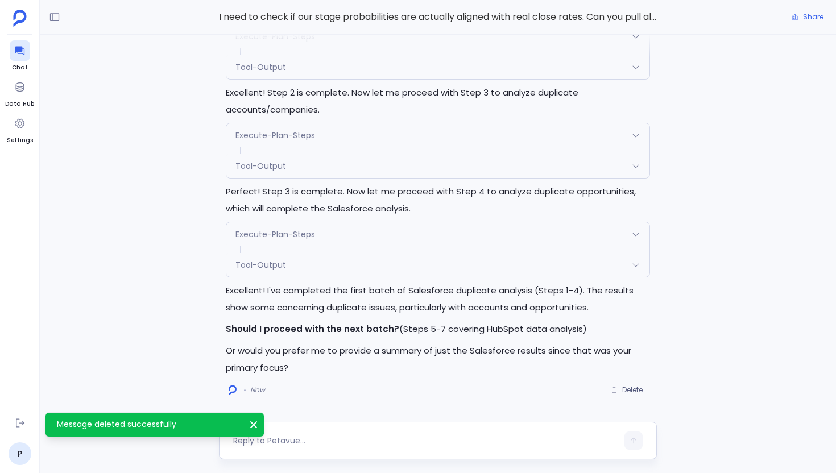
scroll to position [2227, 0]
click at [285, 433] on div at bounding box center [425, 441] width 385 height 18
click at [270, 437] on textarea at bounding box center [425, 440] width 385 height 11
click at [240, 444] on textarea "provide a summary of just the Salesforce results" at bounding box center [425, 440] width 385 height 11
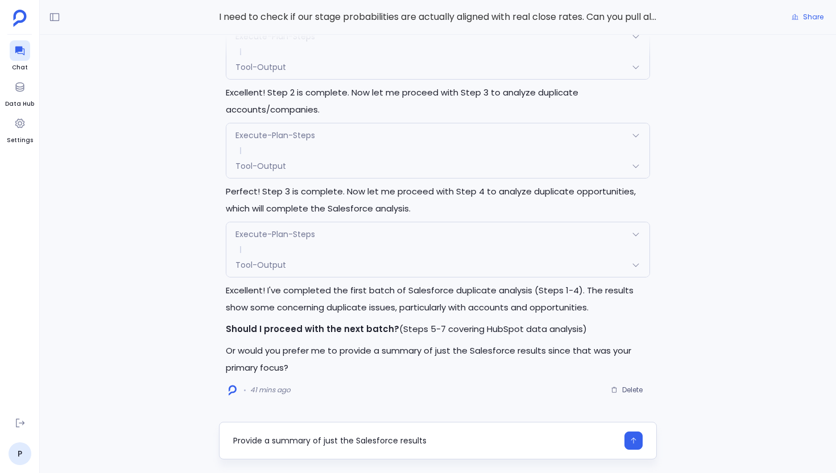
type textarea "Provide a summary of just the Salesforce results"
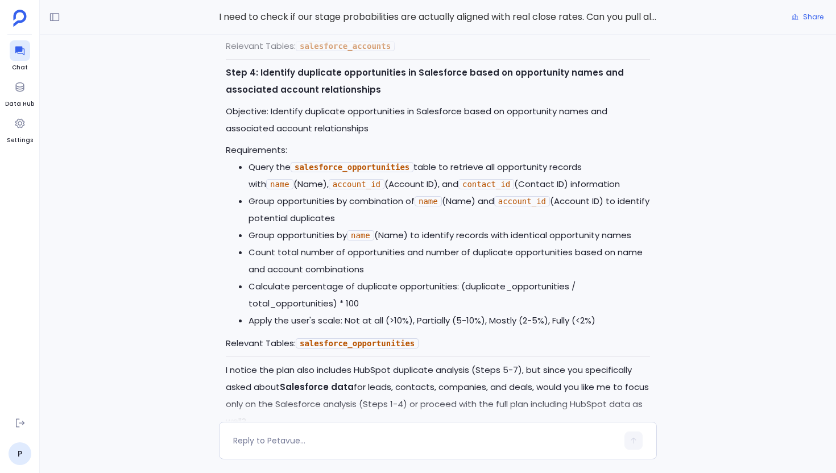
scroll to position [-2418, 0]
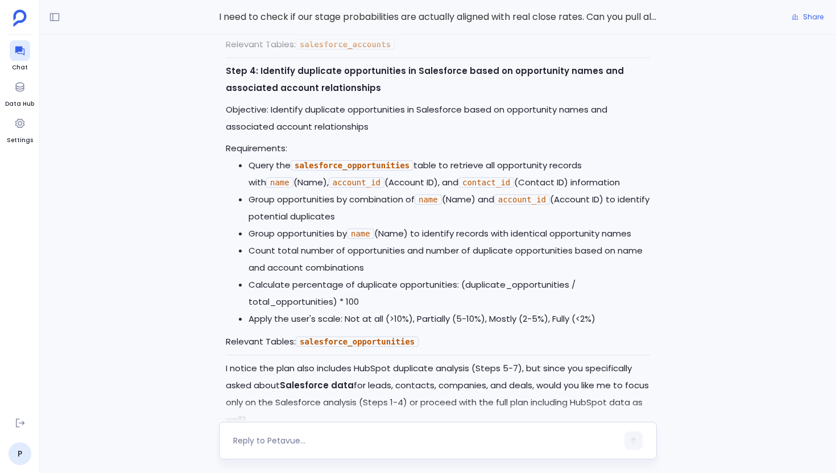
click at [324, 438] on textarea at bounding box center [425, 440] width 385 height 11
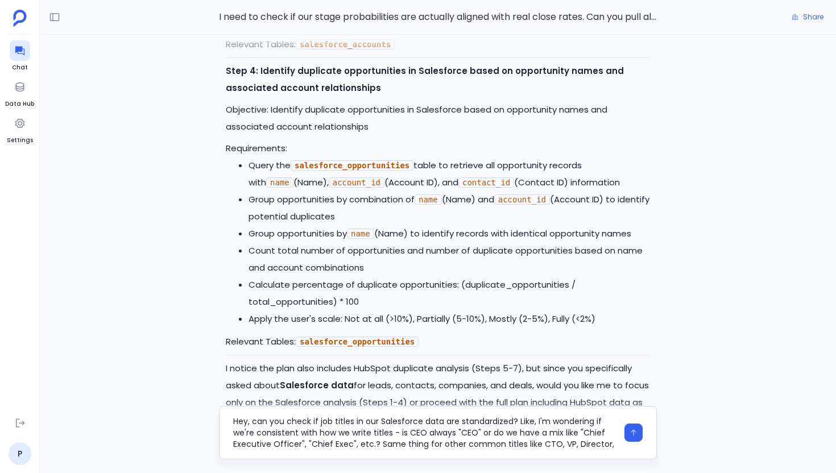
scroll to position [80, 0]
type textarea "Hey, can you check if job titles in our Salesforce data are standardized? Like,…"
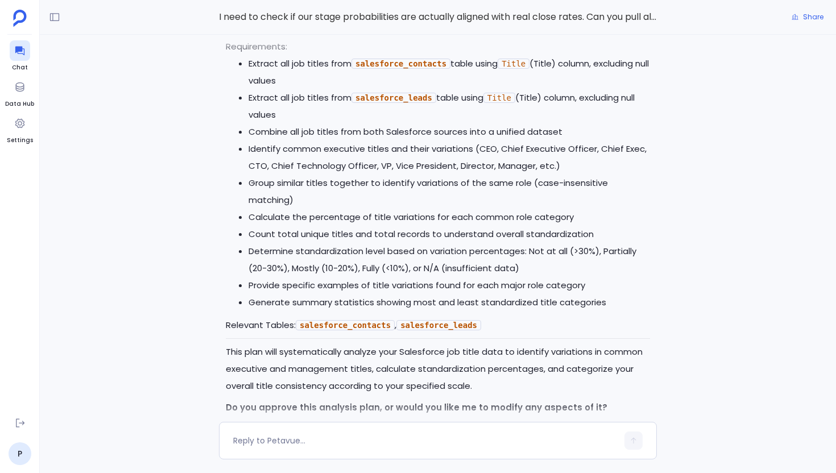
scroll to position [0, 0]
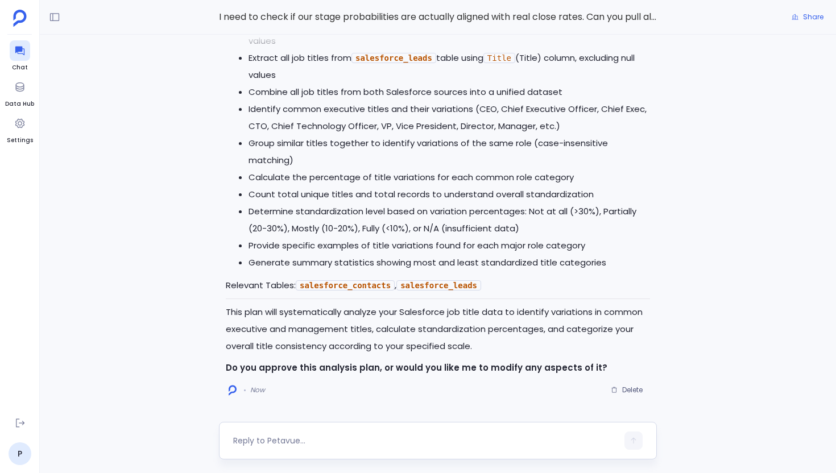
click at [286, 445] on textarea at bounding box center [425, 440] width 385 height 11
type textarea "Hey, can you check if job titles in our Salesforce data are standardized? Like,…"
type textarea "Go ahead"
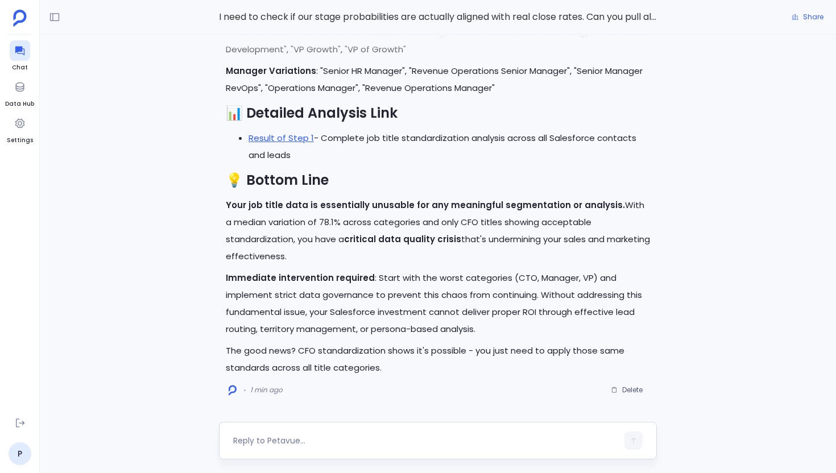
click at [329, 440] on textarea at bounding box center [425, 440] width 385 height 11
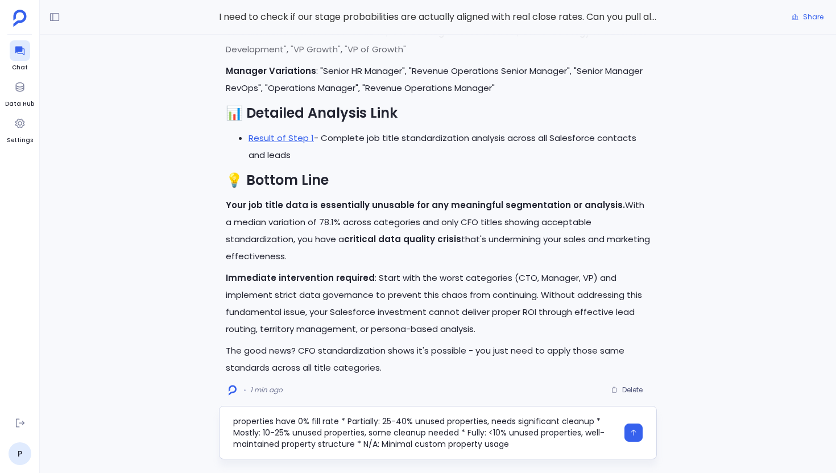
type textarea "Hey, from the Salesforce data source, can you give me info about how many field…"
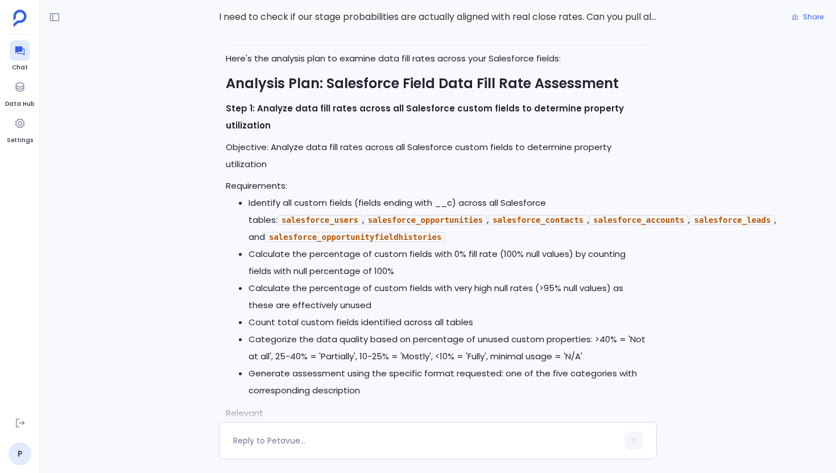
scroll to position [0, 0]
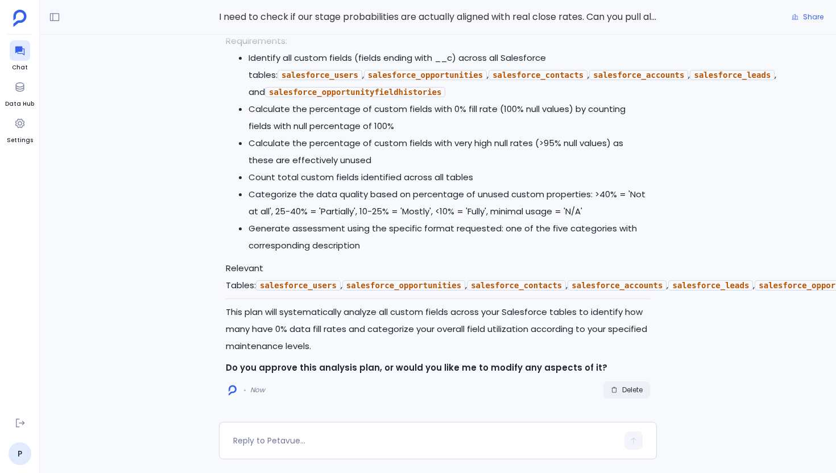
click at [635, 393] on span "Delete" at bounding box center [632, 390] width 20 height 9
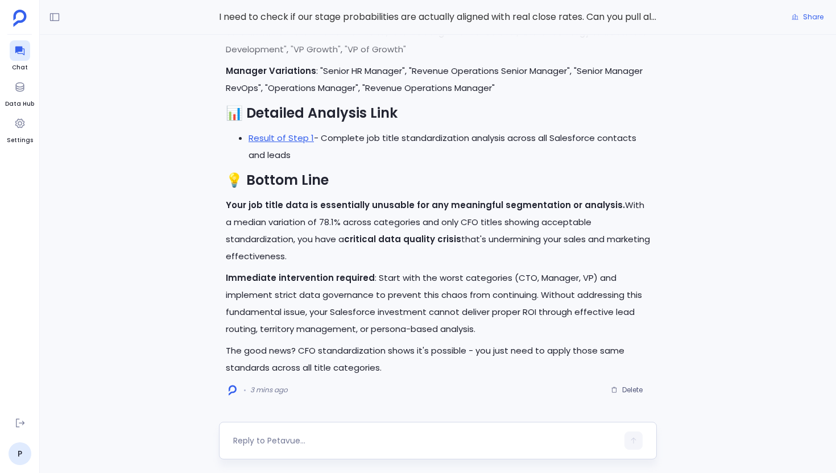
click at [269, 443] on textarea at bounding box center [425, 440] width 385 height 11
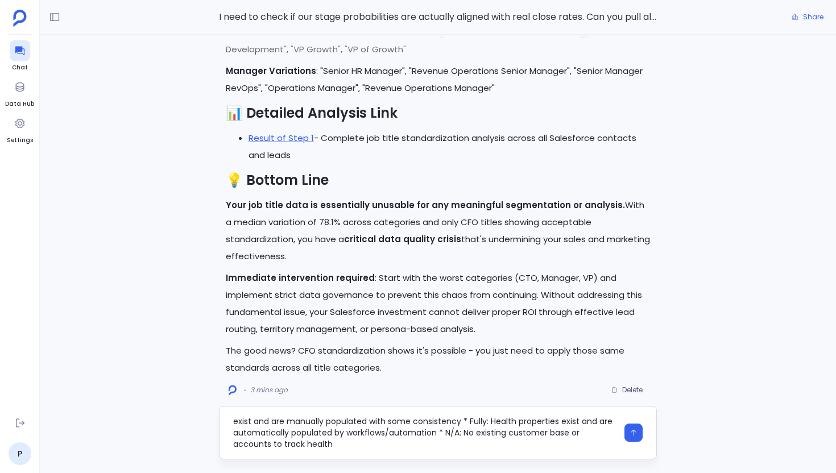
type textarea "Hey, I'm trying to figure out if our Salesforce accounts table has any fields t…"
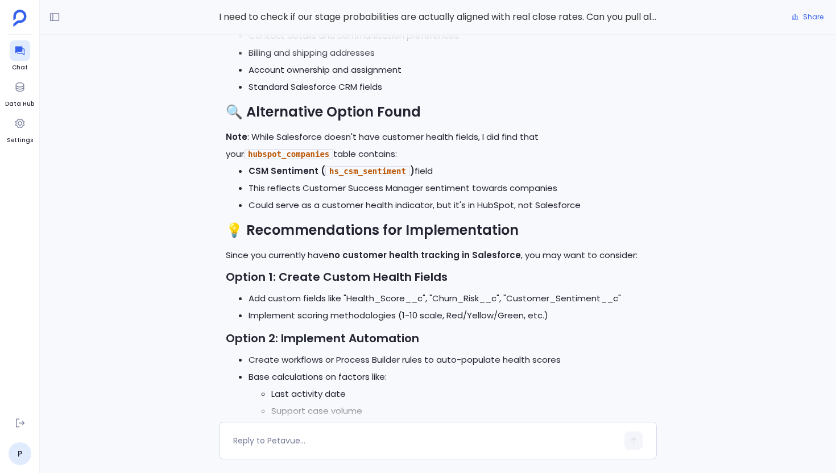
scroll to position [-591, 0]
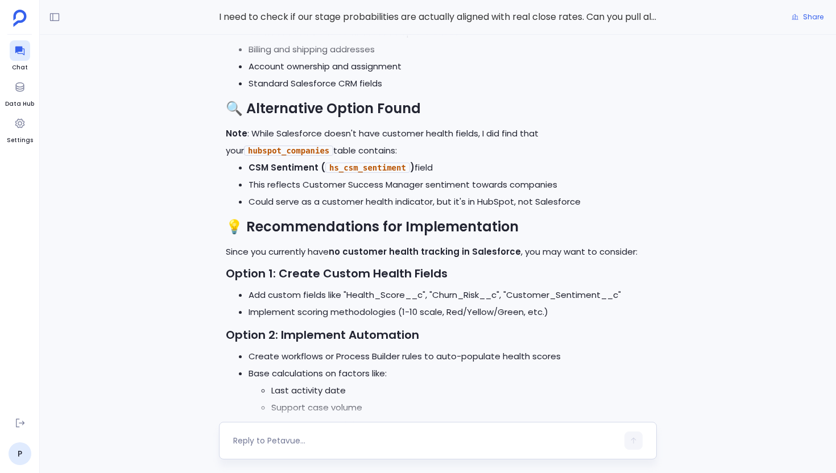
click at [339, 439] on textarea at bounding box center [425, 440] width 385 height 11
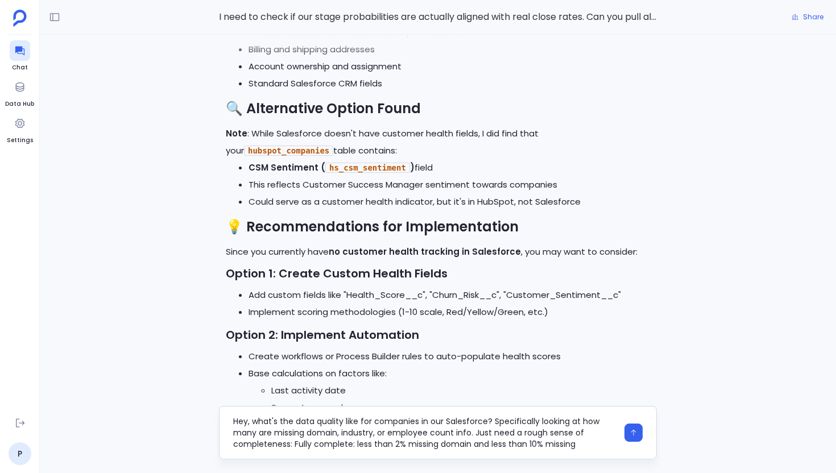
scroll to position [68, 0]
type textarea "Hey, what's the data quality like for companies in our Salesforce? Specifically…"
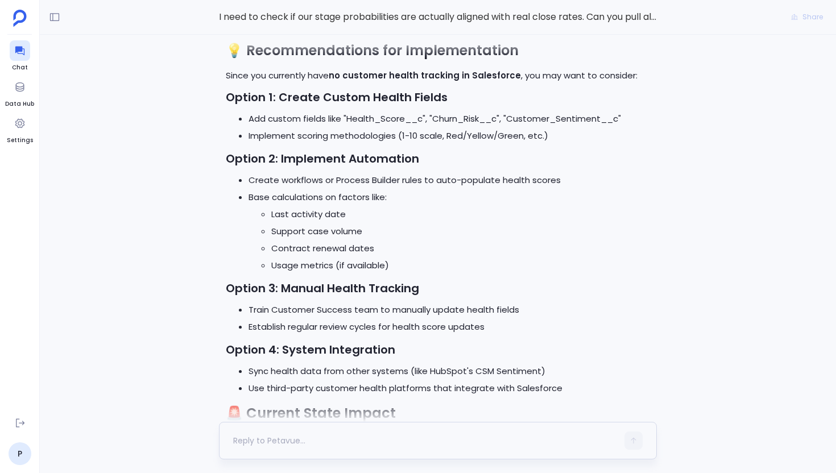
scroll to position [0, 0]
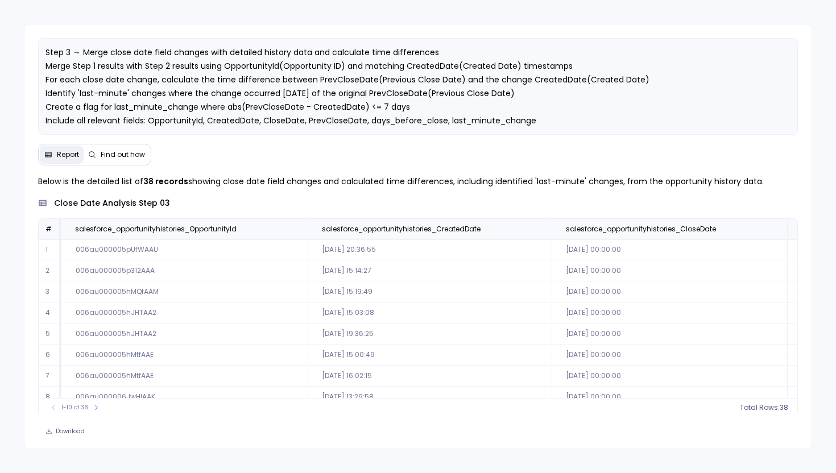
scroll to position [14, 0]
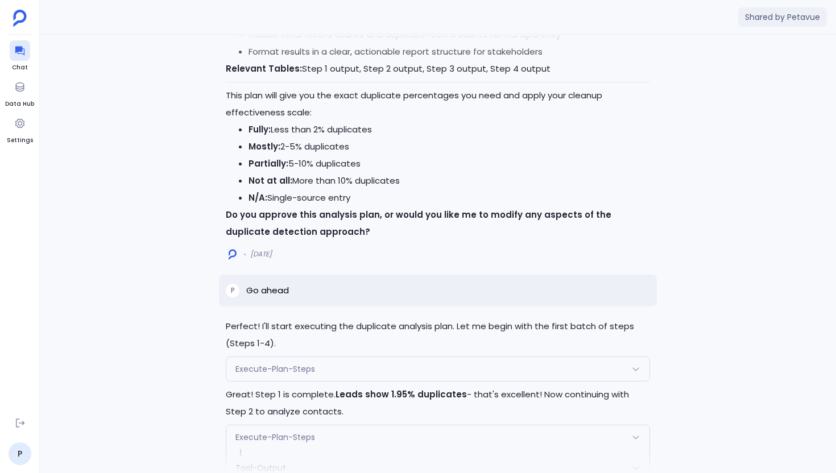
scroll to position [-1561, 0]
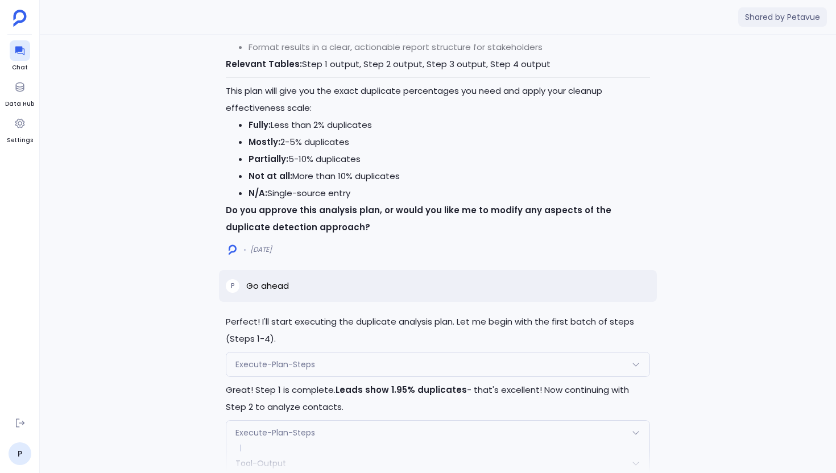
click at [273, 288] on p "Go ahead" at bounding box center [267, 286] width 43 height 14
copy p "Go ahead"
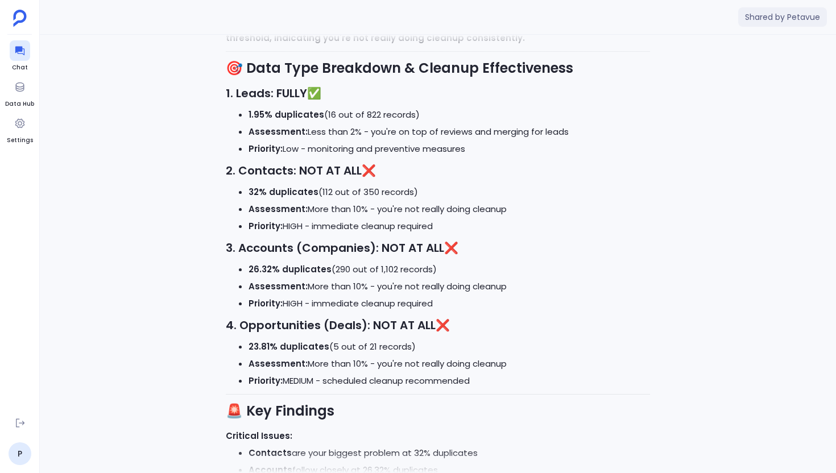
scroll to position [-608, 0]
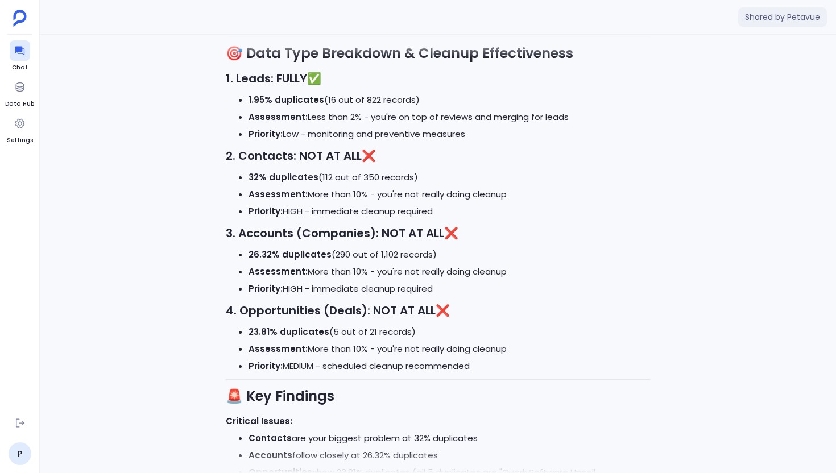
drag, startPoint x: 317, startPoint y: 153, endPoint x: 416, endPoint y: 154, distance: 98.4
click at [416, 153] on h3 "2. Contacts: NOT AT ALL ❌" at bounding box center [438, 155] width 424 height 17
drag, startPoint x: 249, startPoint y: 181, endPoint x: 385, endPoint y: 178, distance: 135.4
click at [385, 178] on li "32% duplicates (112 out of 350 records)" at bounding box center [450, 177] width 402 height 17
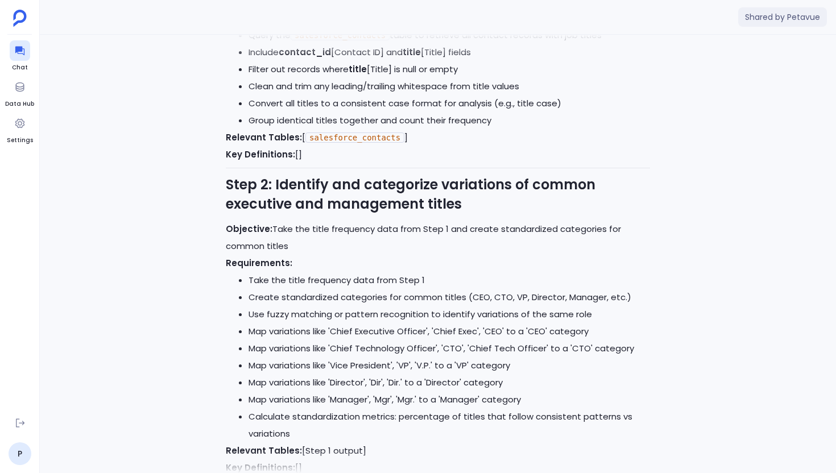
scroll to position [-2296, 0]
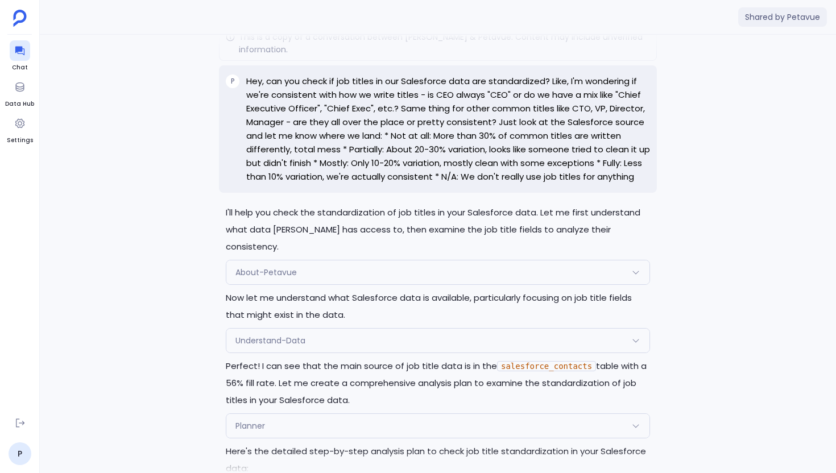
click at [496, 179] on p "Hey, can you check if job titles in our Salesforce data are standardized? Like,…" at bounding box center [448, 129] width 404 height 109
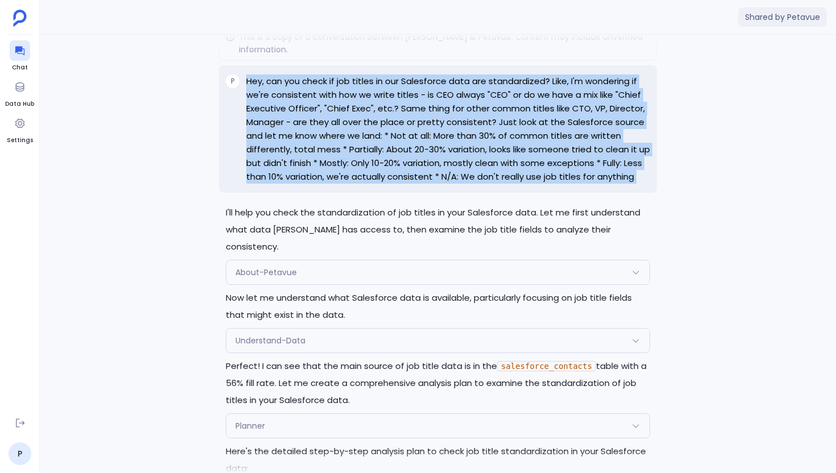
copy div "Hey, can you check if job titles in our Salesforce data are standardized? Like,…"
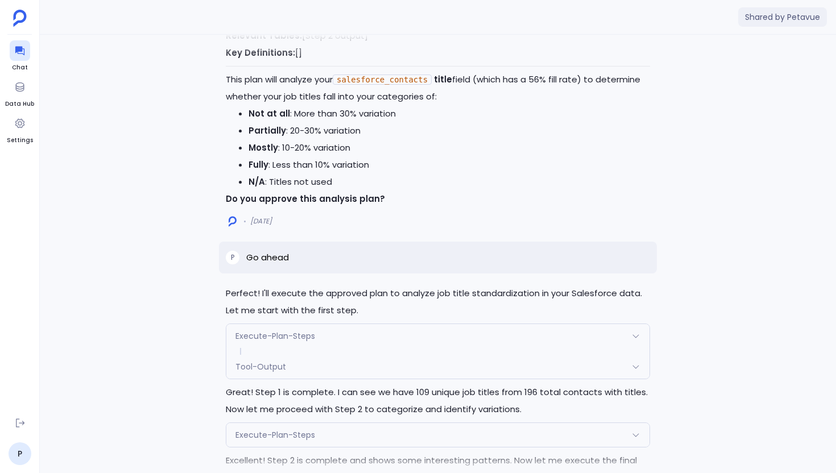
scroll to position [-1038, 0]
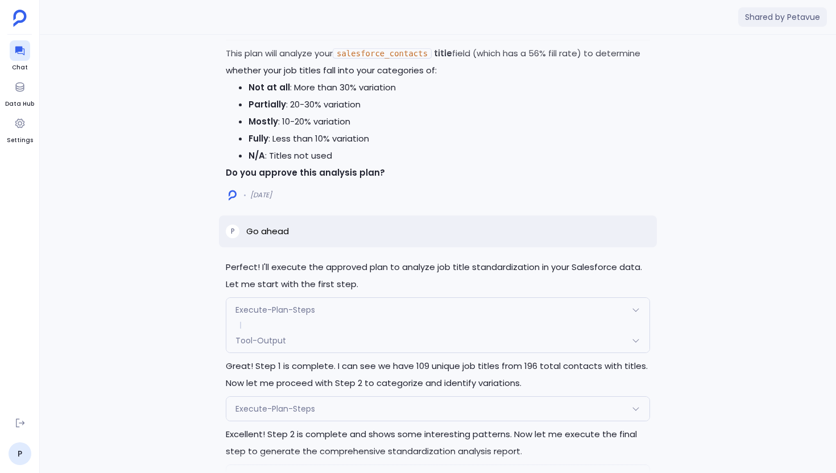
click at [266, 238] on p "Go ahead" at bounding box center [267, 232] width 43 height 14
copy p "Go ahead"
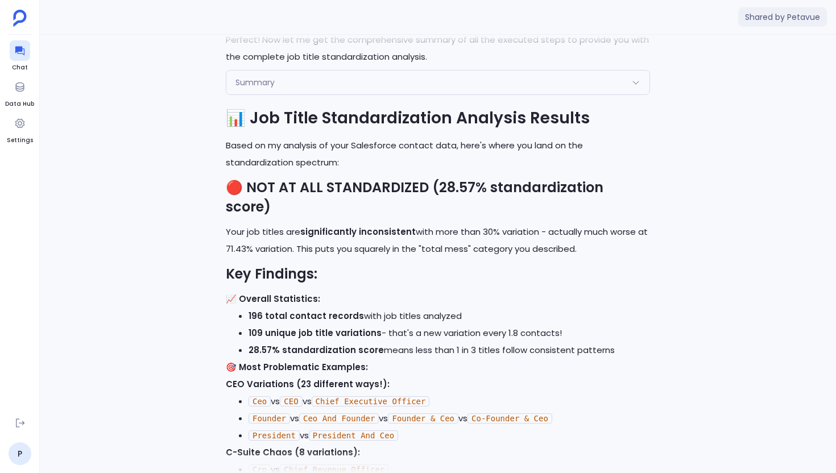
scroll to position [-576, 0]
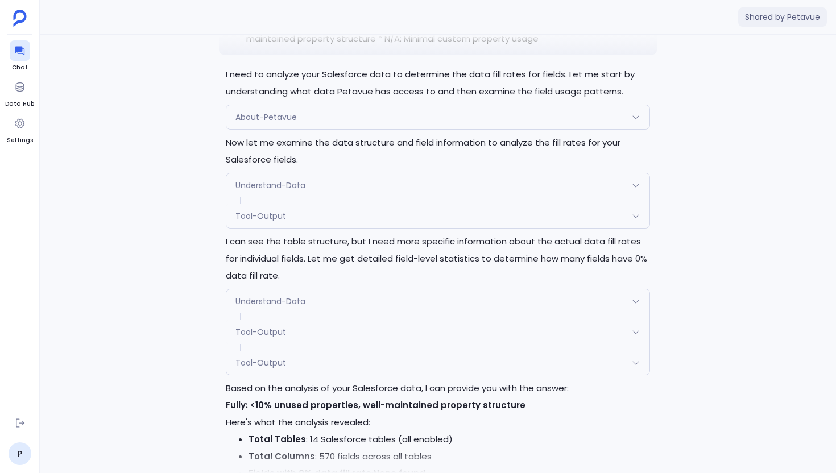
scroll to position [-337, 0]
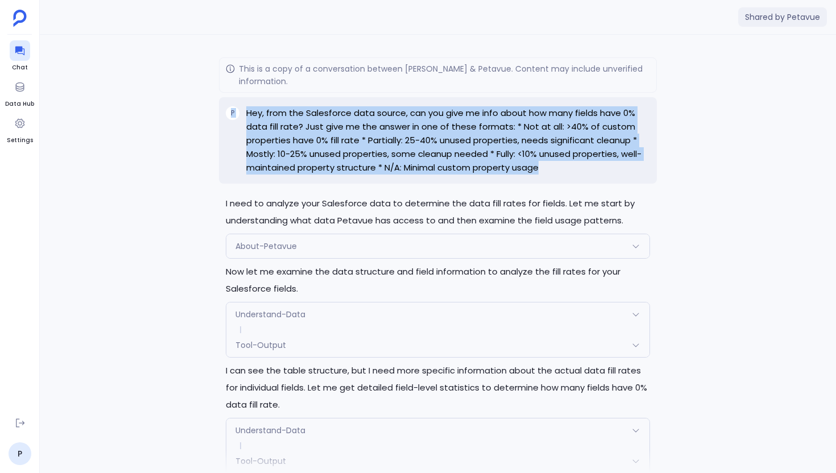
drag, startPoint x: 575, startPoint y: 177, endPoint x: 236, endPoint y: 106, distance: 346.9
click at [236, 106] on div "P Hey, from the Salesforce data source, can you give me info about how many fie…" at bounding box center [438, 140] width 438 height 86
copy div "P Hey, from the Salesforce data source, can you give me info about how many fie…"
click at [318, 156] on p "Hey, from the Salesforce data source, can you give me info about how many field…" at bounding box center [448, 140] width 404 height 68
drag, startPoint x: 558, startPoint y: 175, endPoint x: 247, endPoint y: 110, distance: 317.3
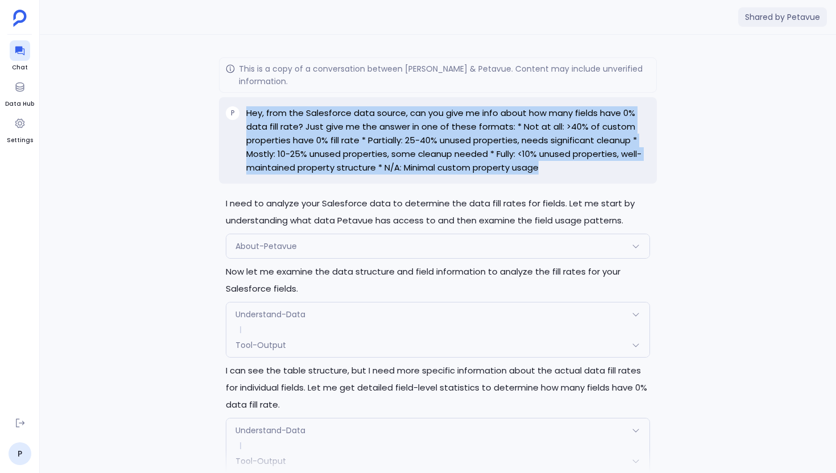
click at [247, 110] on div "P Hey, from the Salesforce data source, can you give me info about how many fie…" at bounding box center [438, 140] width 438 height 86
copy p "Hey, from the Salesforce data source, can you give me info about how many field…"
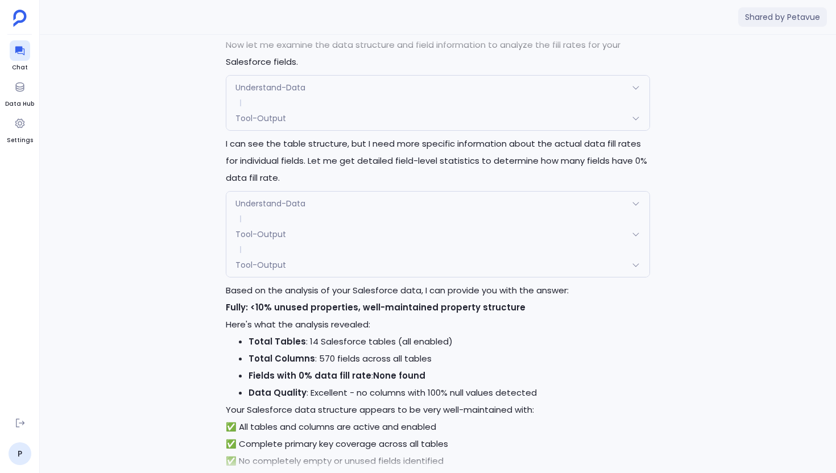
scroll to position [0, 0]
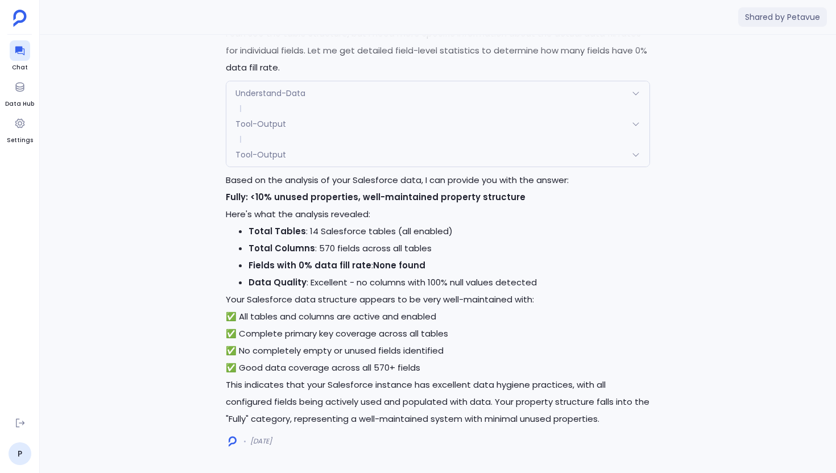
click at [332, 155] on div "Tool-Output" at bounding box center [437, 155] width 423 height 24
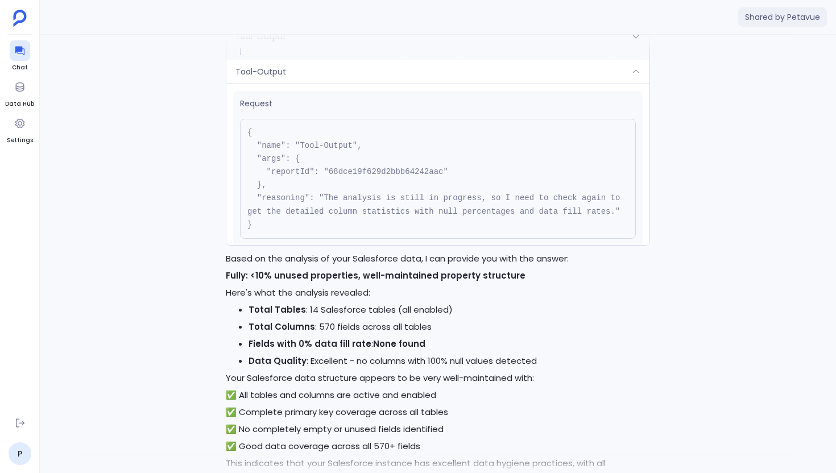
scroll to position [-170, 0]
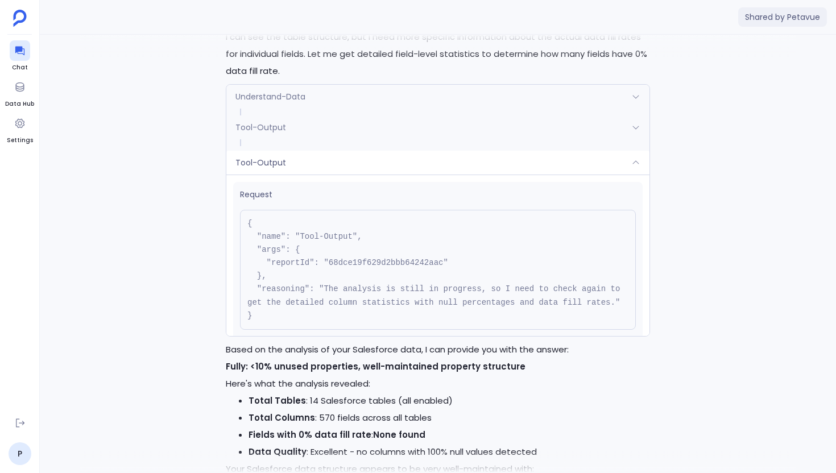
click at [368, 91] on div "Understand-Data" at bounding box center [437, 97] width 423 height 24
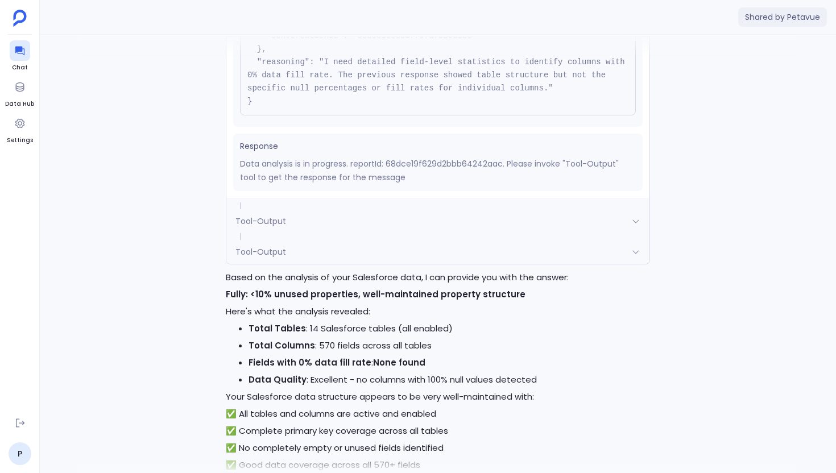
scroll to position [-89, 0]
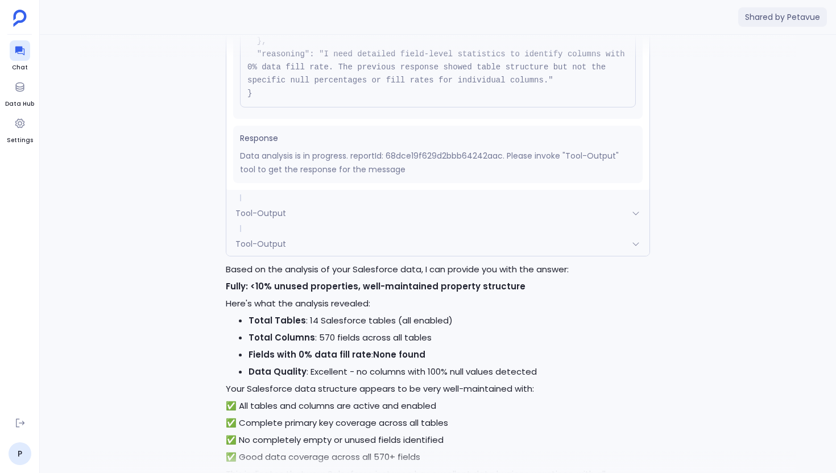
click at [353, 246] on div "Tool-Output" at bounding box center [437, 244] width 423 height 24
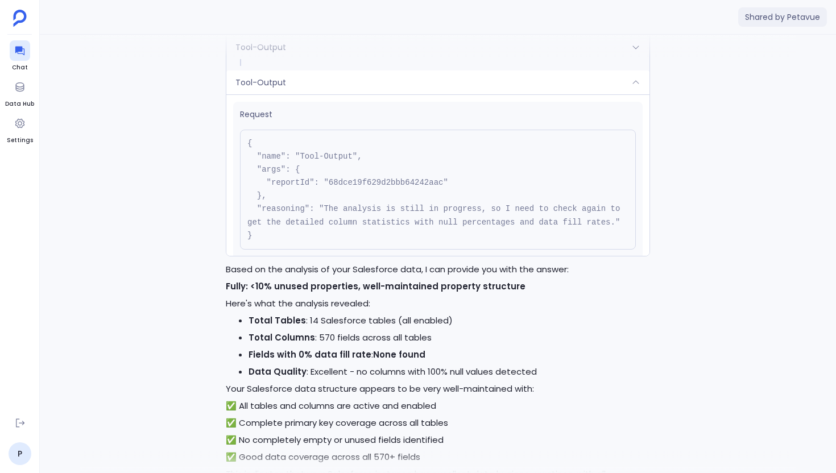
scroll to position [-121, 0]
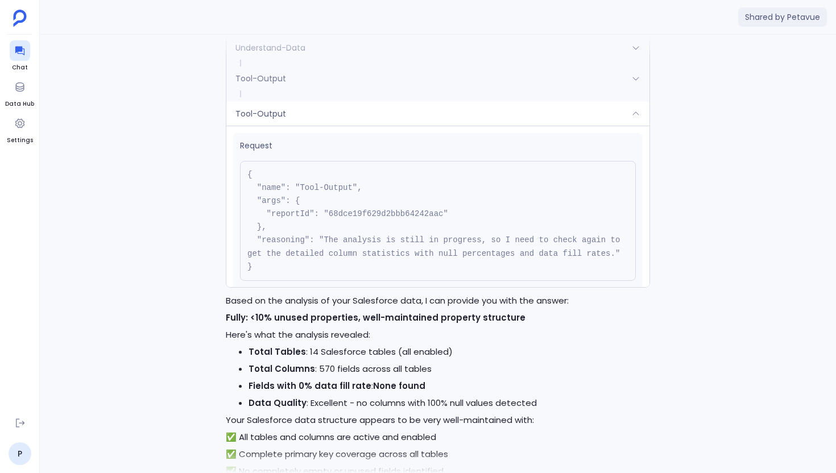
click at [367, 55] on div at bounding box center [438, 46] width 717 height 23
click at [382, 44] on div at bounding box center [438, 46] width 717 height 23
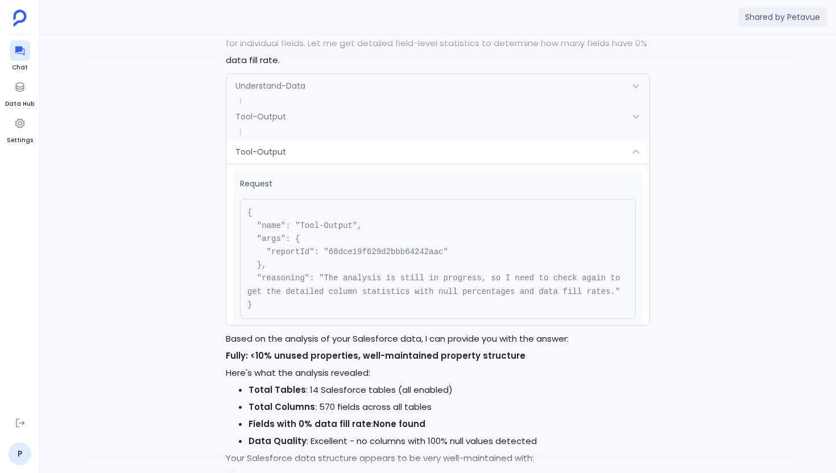
scroll to position [-188, 0]
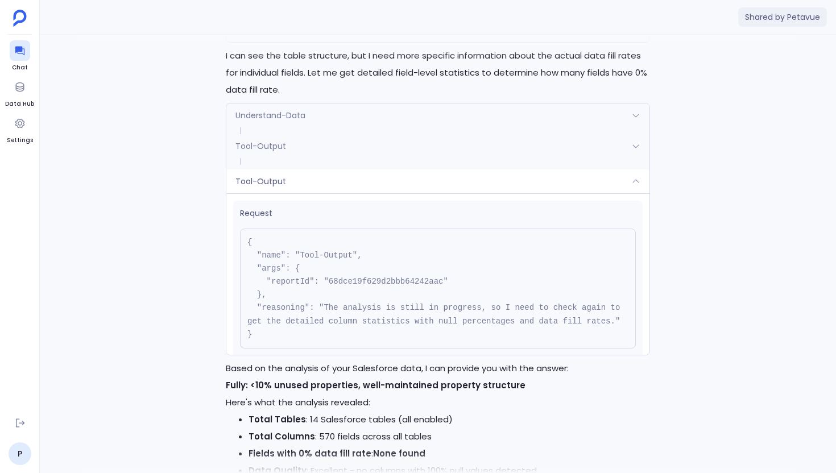
click at [343, 109] on div "Understand-Data" at bounding box center [437, 116] width 423 height 24
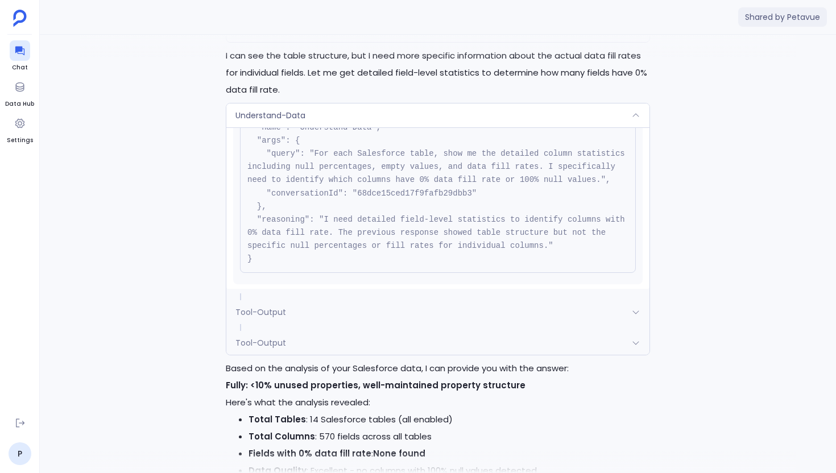
scroll to position [59, 0]
click at [389, 112] on div "Understand-Data" at bounding box center [437, 116] width 423 height 24
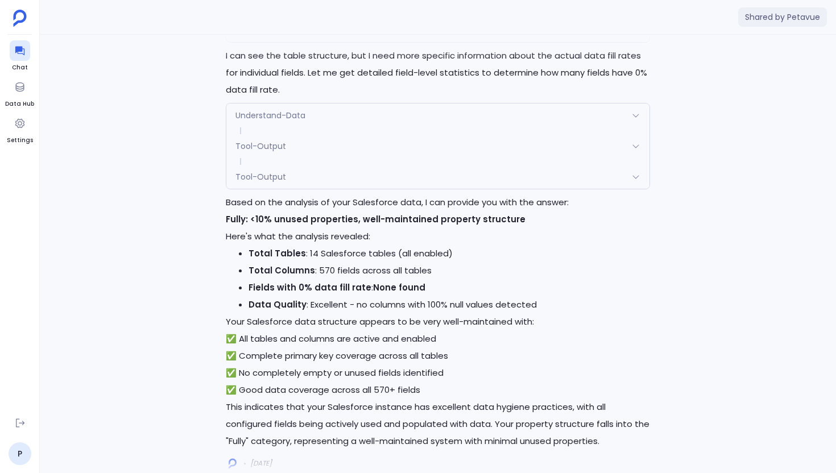
scroll to position [0, 0]
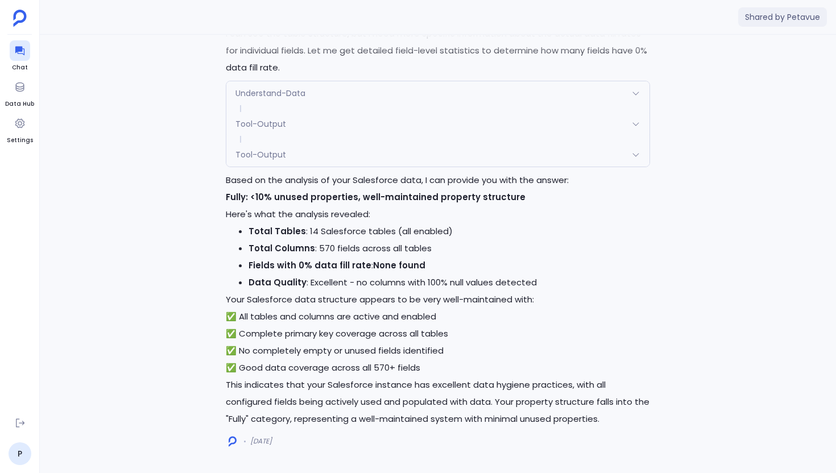
click at [359, 147] on div "Tool-Output" at bounding box center [437, 155] width 423 height 24
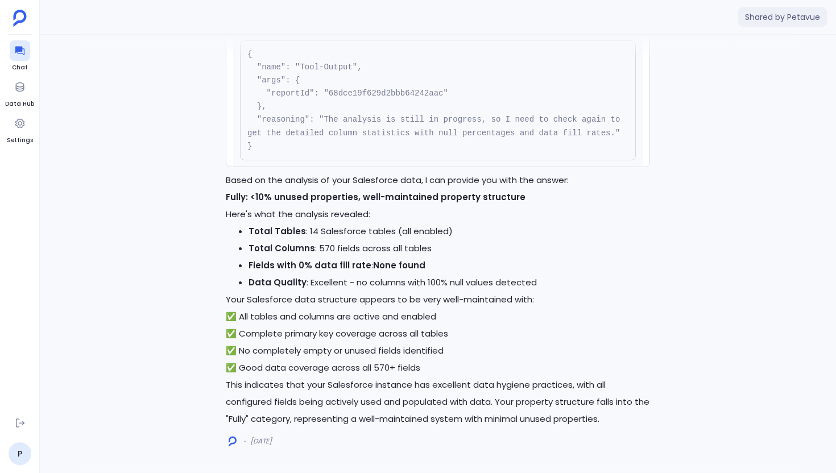
click at [432, 92] on pre "{ "name": "Tool-Output", "args": { "reportId": "68dce19f629d2bbb64242aac" }, "r…" at bounding box center [438, 100] width 396 height 120
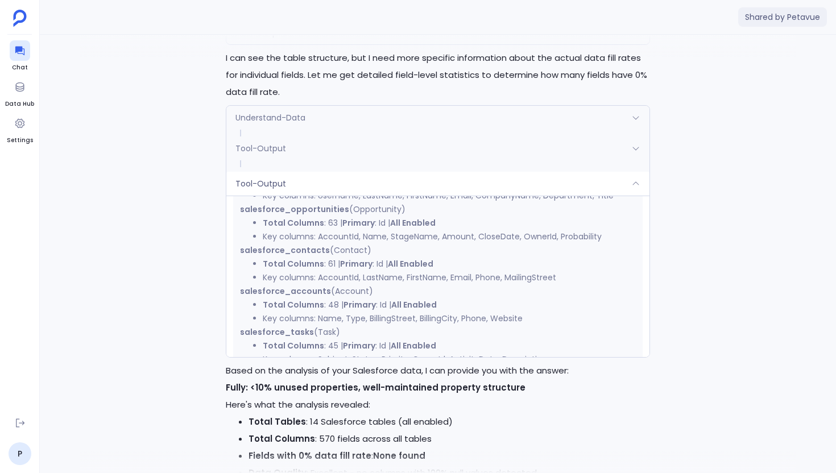
scroll to position [398, 0]
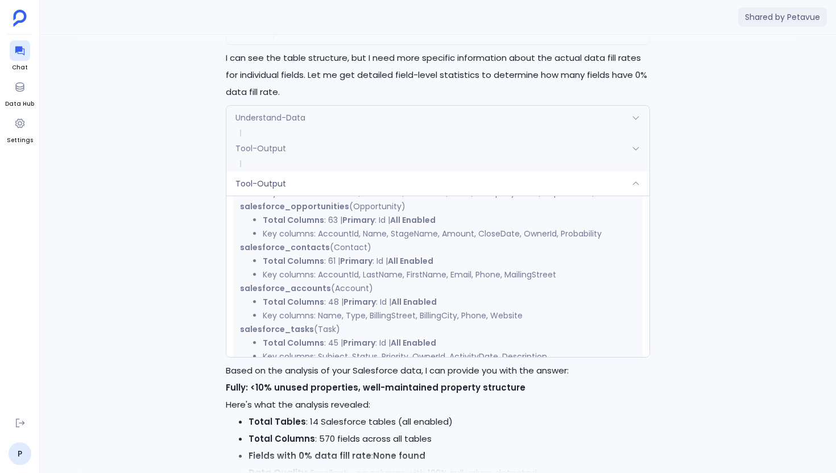
click at [377, 181] on div "Tool-Output" at bounding box center [437, 184] width 423 height 24
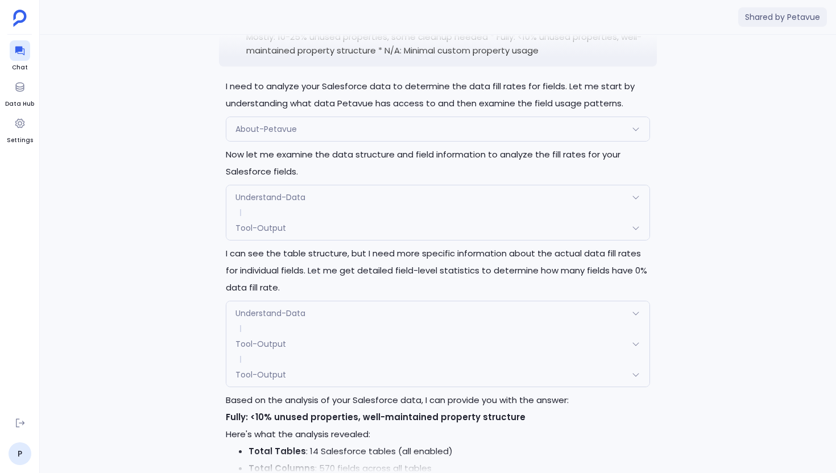
scroll to position [-300, 0]
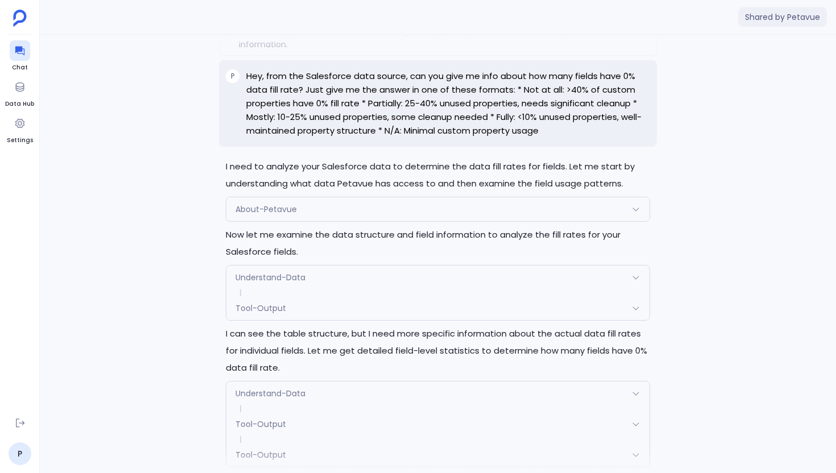
click at [338, 319] on div "Tool-Output" at bounding box center [437, 308] width 423 height 24
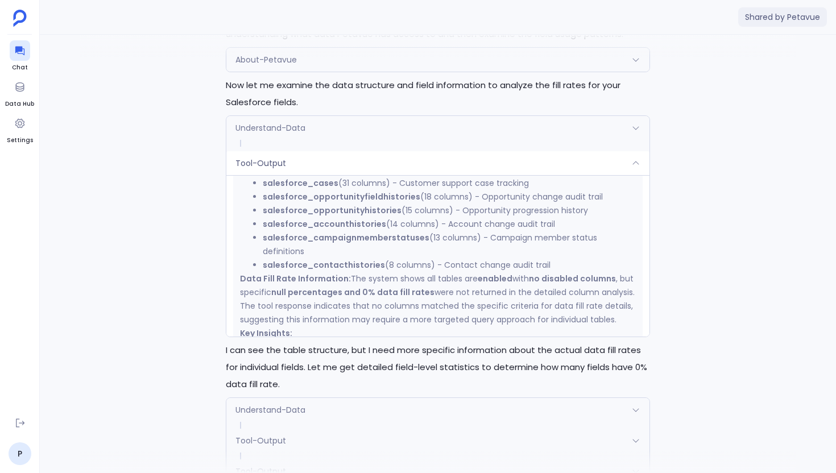
scroll to position [472, 0]
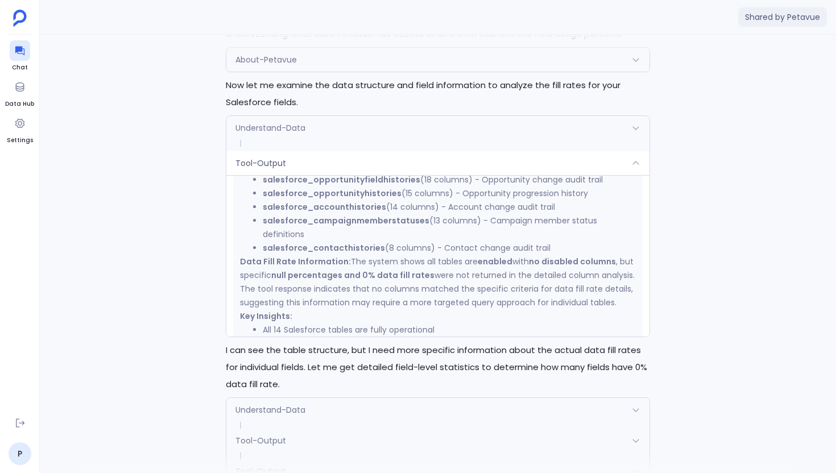
click at [357, 127] on div "Understand-Data" at bounding box center [437, 128] width 423 height 24
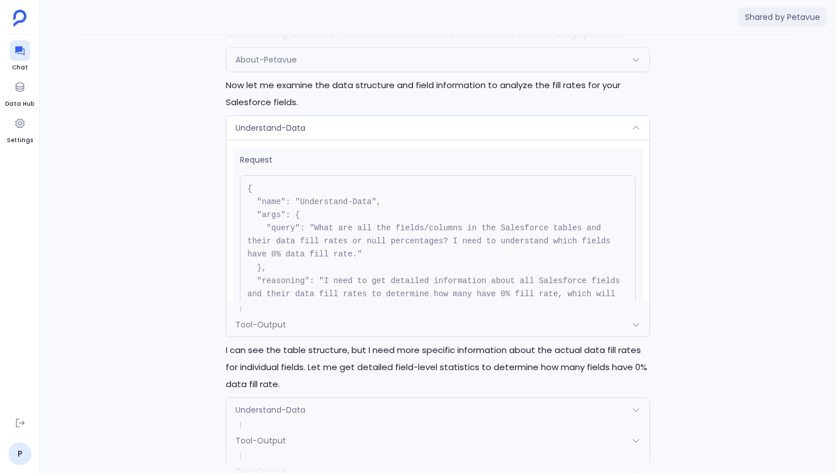
click at [357, 127] on div "Understand-Data" at bounding box center [437, 128] width 423 height 24
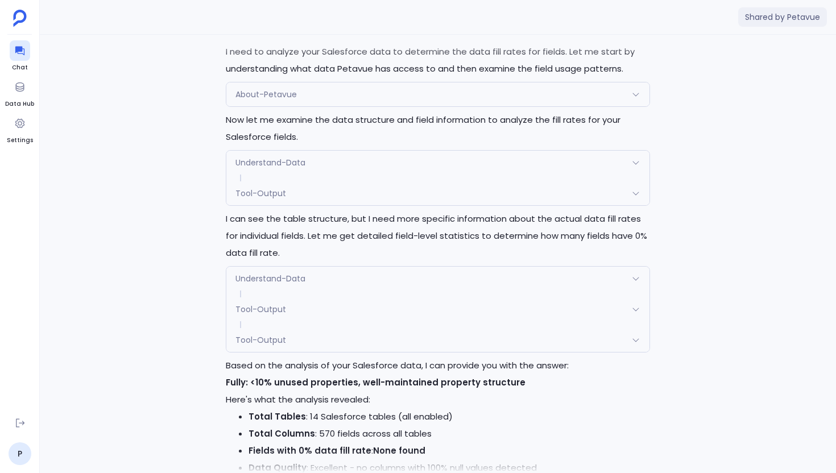
scroll to position [-235, 0]
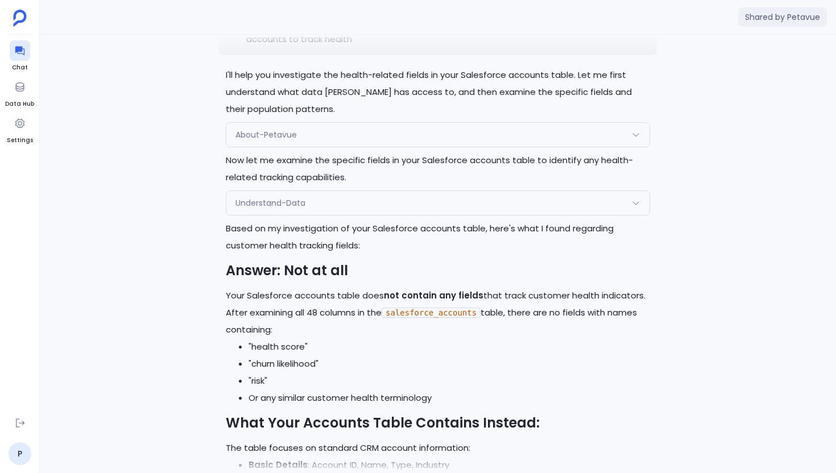
scroll to position [-580, 0]
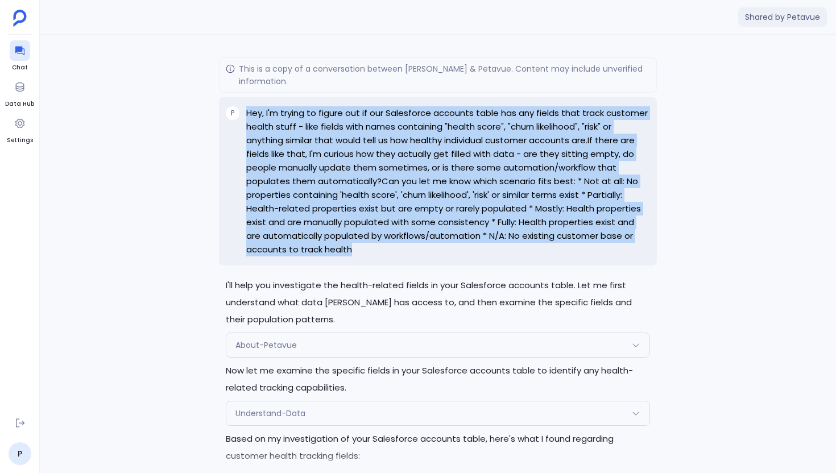
drag, startPoint x: 369, startPoint y: 251, endPoint x: 243, endPoint y: 115, distance: 185.6
click at [243, 115] on div "P Hey, I'm trying to figure out if our Salesforce accounts table has any fields…" at bounding box center [438, 181] width 438 height 168
copy p "Hey, I'm trying to figure out if our Salesforce accounts table has any fields t…"
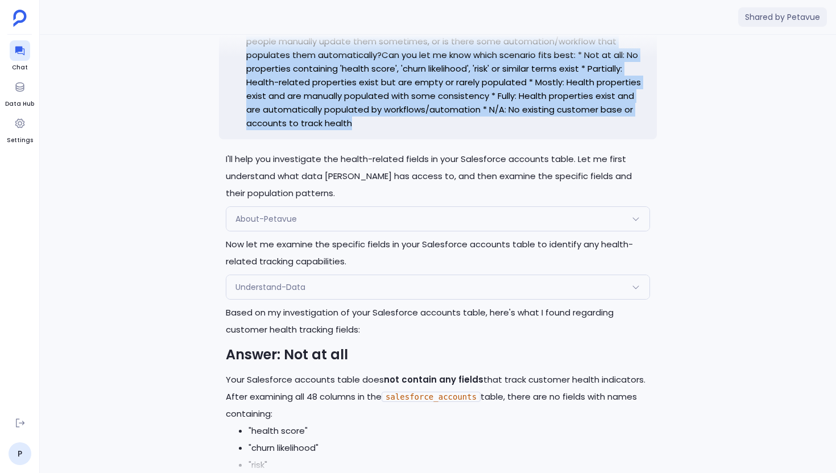
scroll to position [-353, 0]
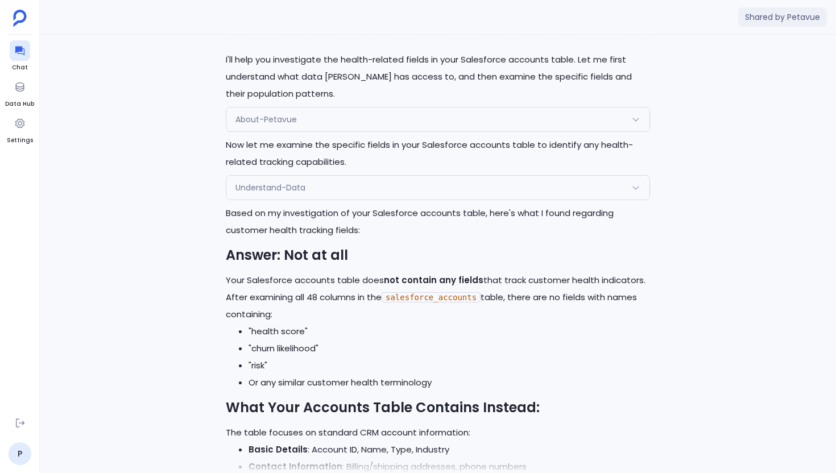
click at [439, 326] on li ""health score"" at bounding box center [450, 331] width 402 height 17
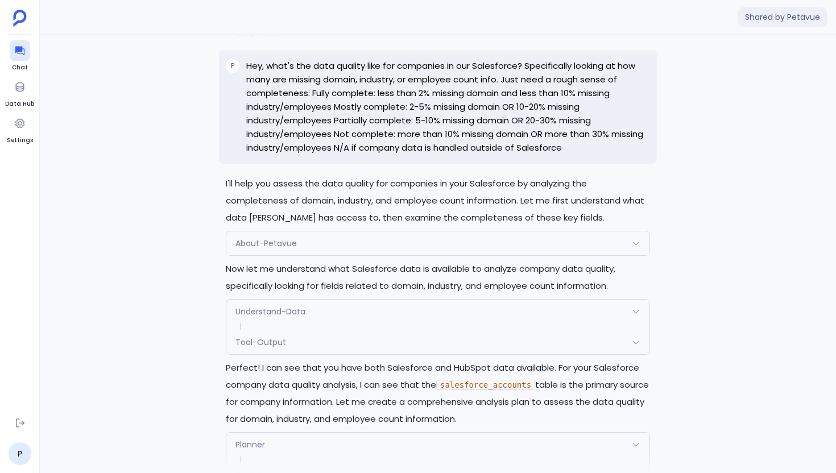
scroll to position [-2622, 0]
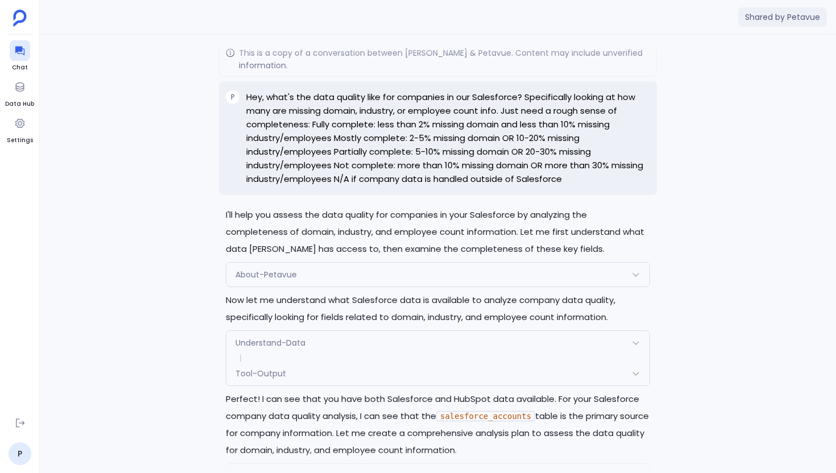
click at [392, 186] on p "Hey, what's the data quality like for companies in our Salesforce? Specifically…" at bounding box center [448, 138] width 404 height 96
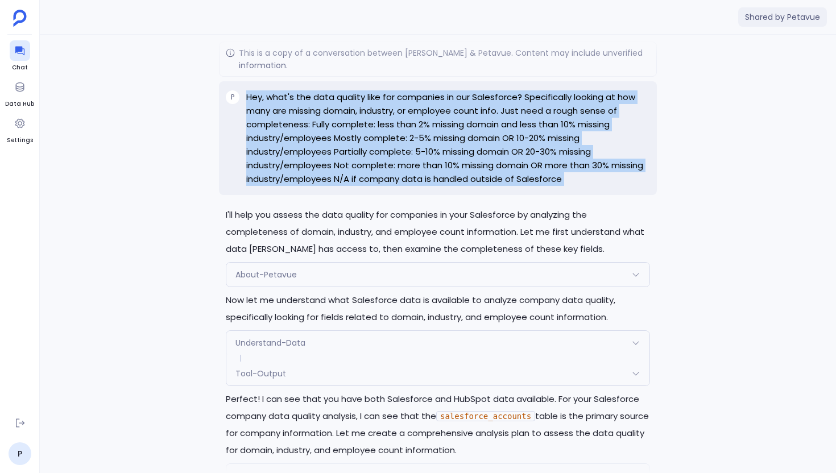
copy div "Hey, what's the data quality like for companies in our Salesforce? Specifically…"
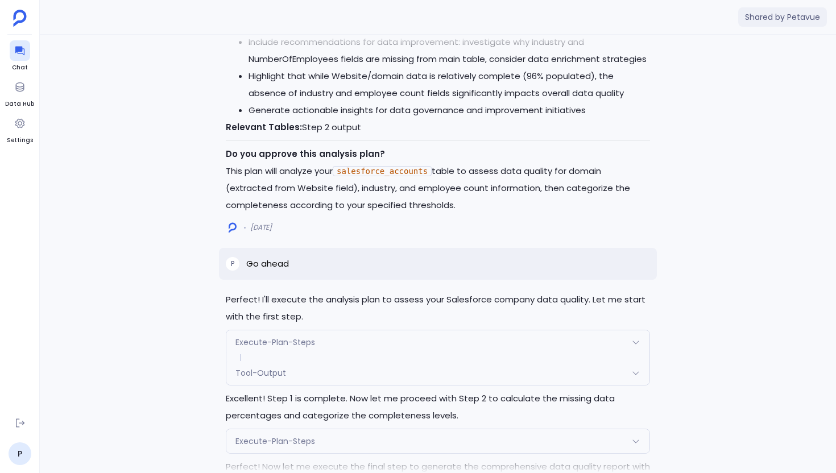
scroll to position [-1191, 0]
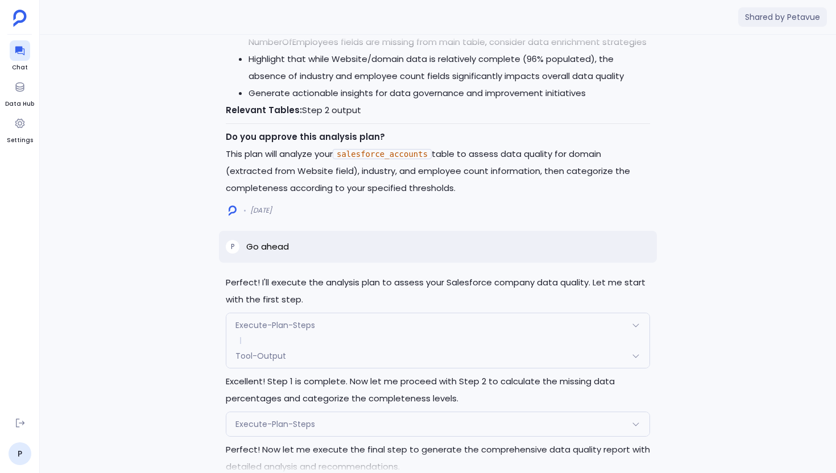
click at [271, 250] on p "Go ahead" at bounding box center [267, 247] width 43 height 14
copy p "Go ahead"
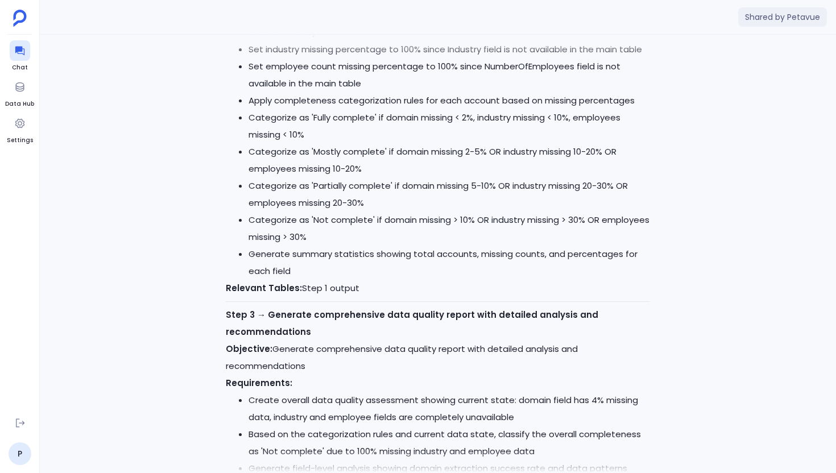
scroll to position [-1655, 0]
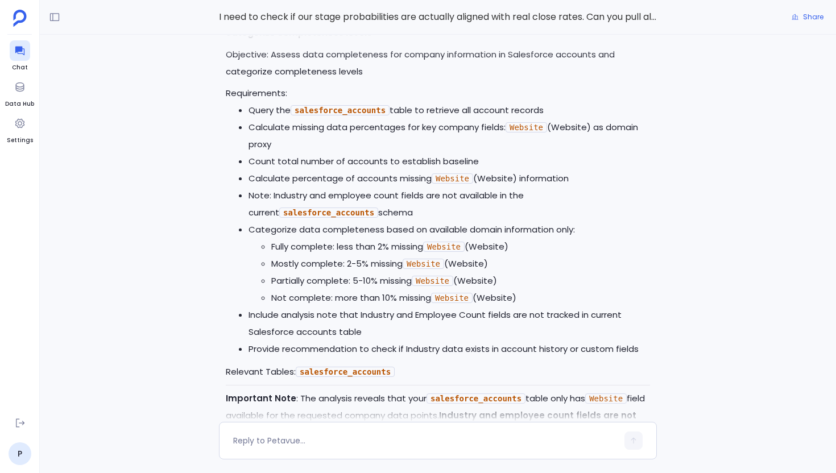
scroll to position [-122, 0]
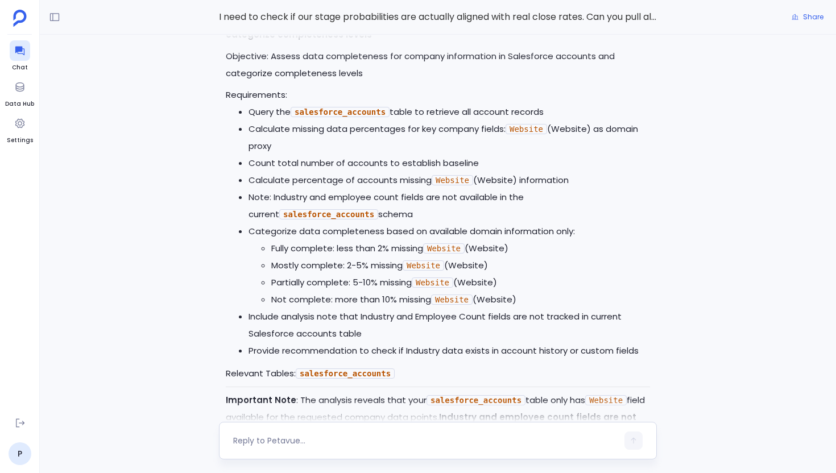
click at [324, 444] on textarea at bounding box center [425, 440] width 385 height 11
type textarea "Go ahead"
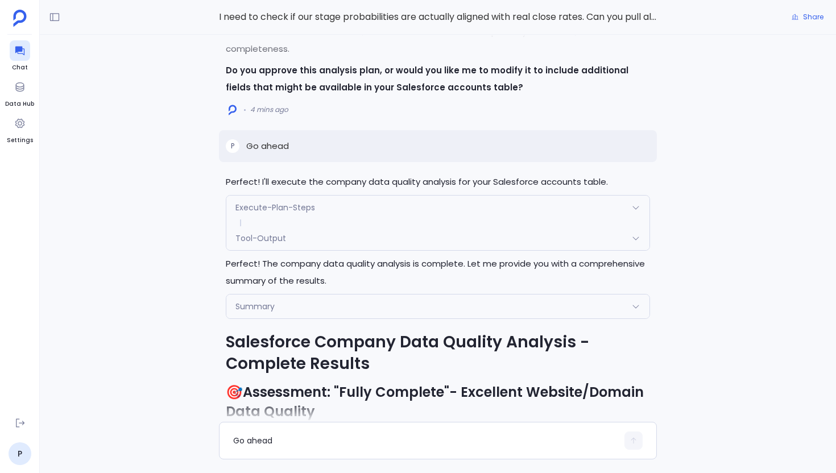
scroll to position [-1203, 0]
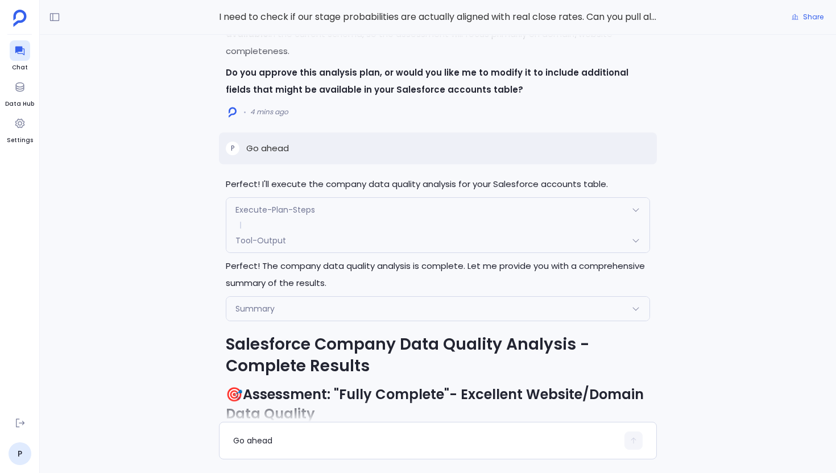
click at [263, 142] on p "Go ahead" at bounding box center [267, 149] width 43 height 14
copy p "Go ahead"
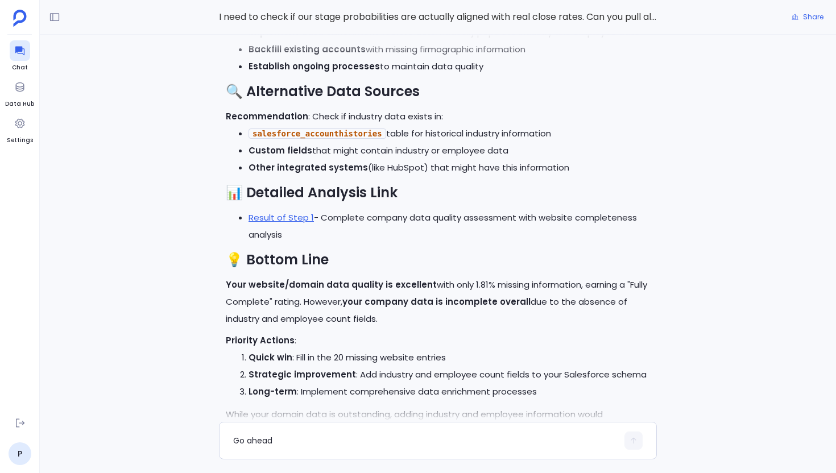
scroll to position [0, 0]
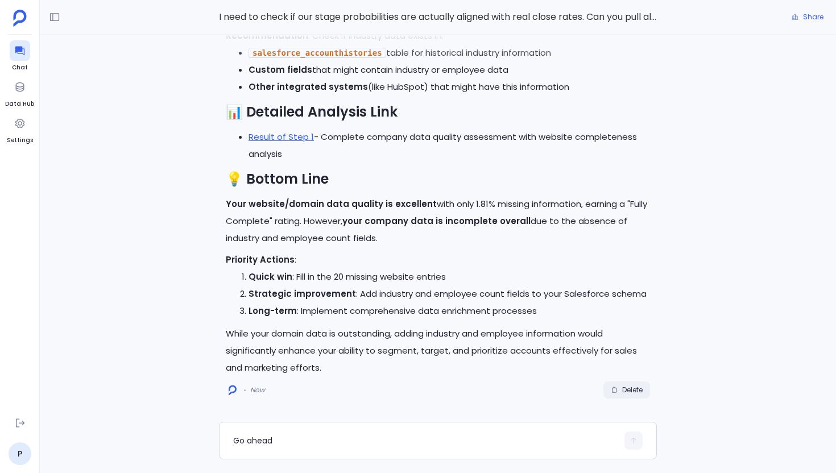
click at [625, 390] on span "Delete" at bounding box center [632, 390] width 20 height 9
click at [275, 447] on div "Go ahead" at bounding box center [425, 441] width 385 height 18
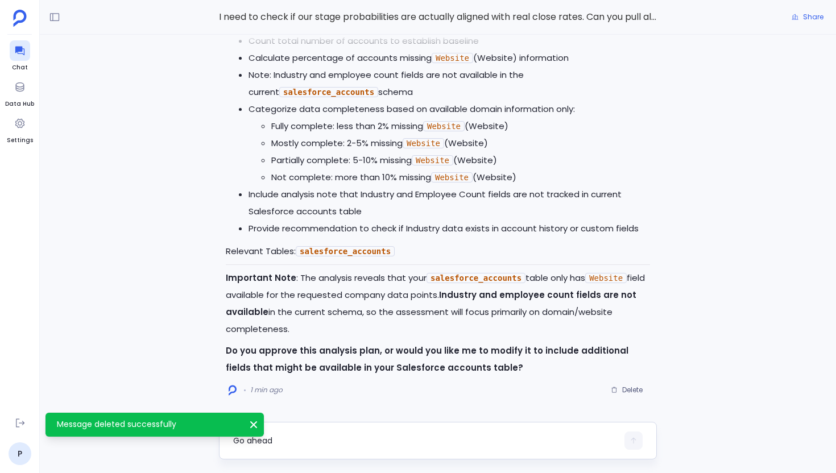
click at [267, 441] on textarea "Go ahead" at bounding box center [425, 440] width 385 height 11
type textarea "Go ahead"
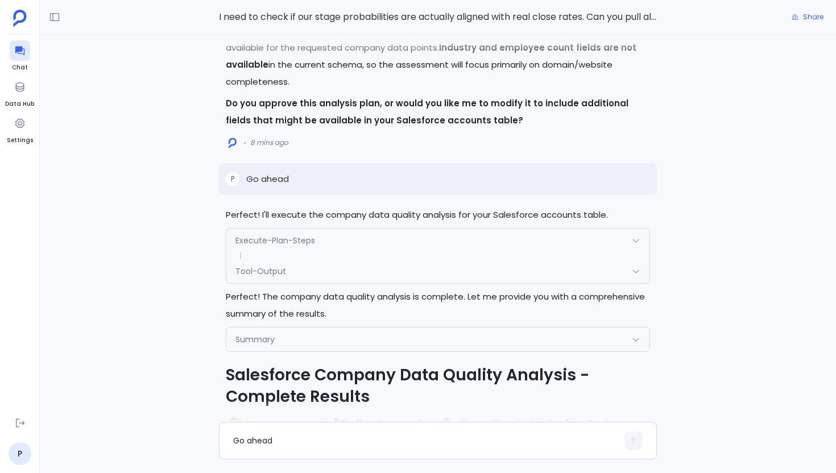
scroll to position [-1325, 0]
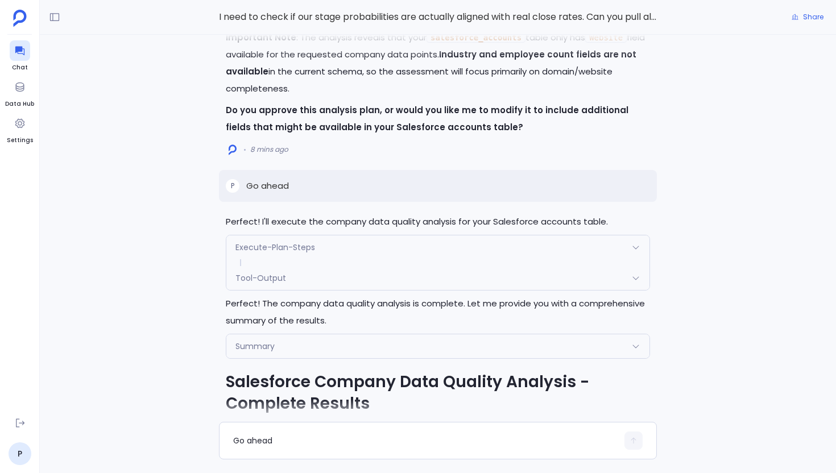
click at [337, 358] on div "Summary Request { "name": "Summary", "args": { "planId": "68de76d4629d2bbb64243…" at bounding box center [438, 346] width 424 height 25
click at [327, 352] on div "Summary" at bounding box center [437, 347] width 423 height 24
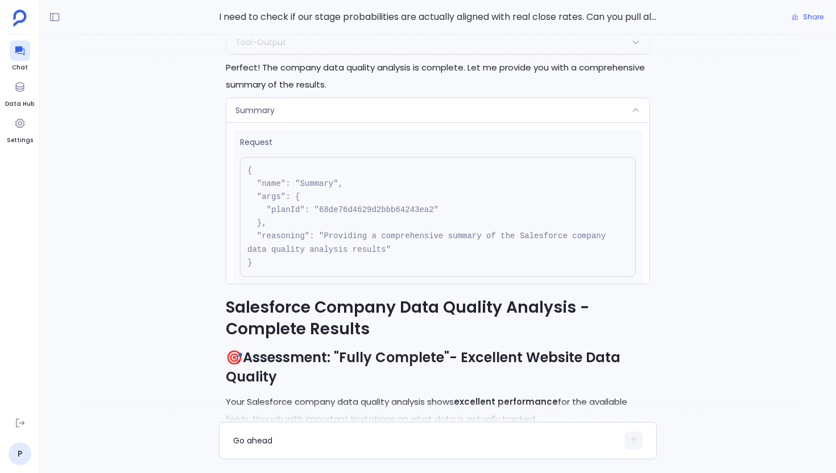
scroll to position [220, 0]
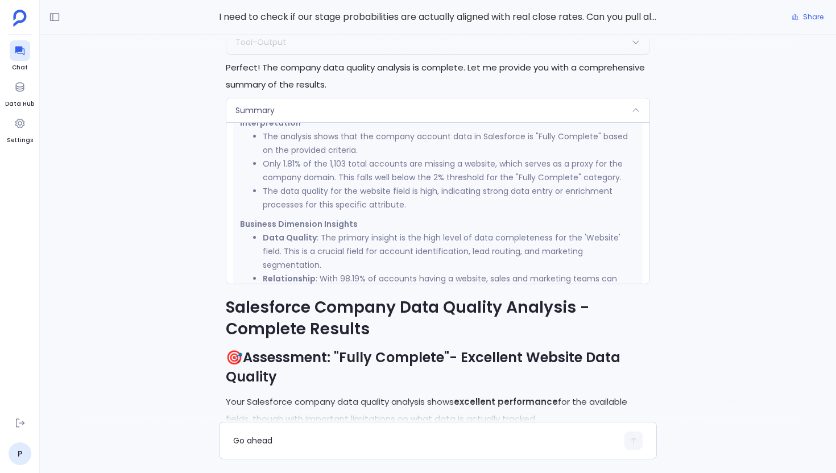
click at [366, 109] on div "Summary" at bounding box center [437, 110] width 423 height 24
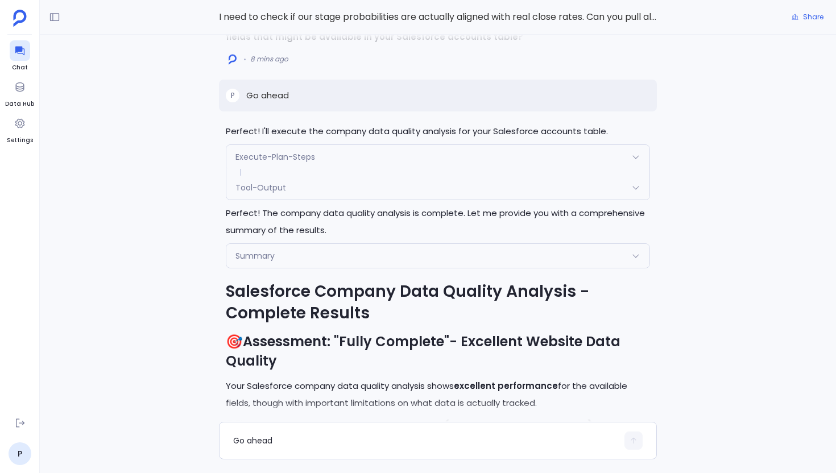
click at [313, 191] on div "Tool-Output" at bounding box center [437, 188] width 423 height 24
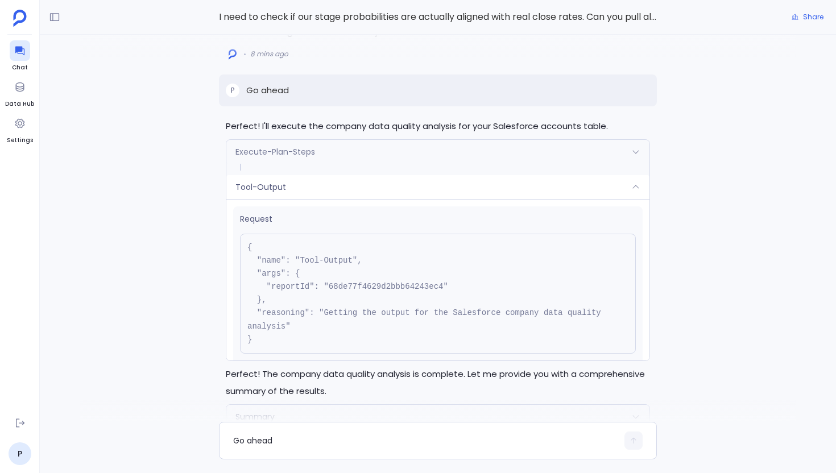
scroll to position [-1401, 0]
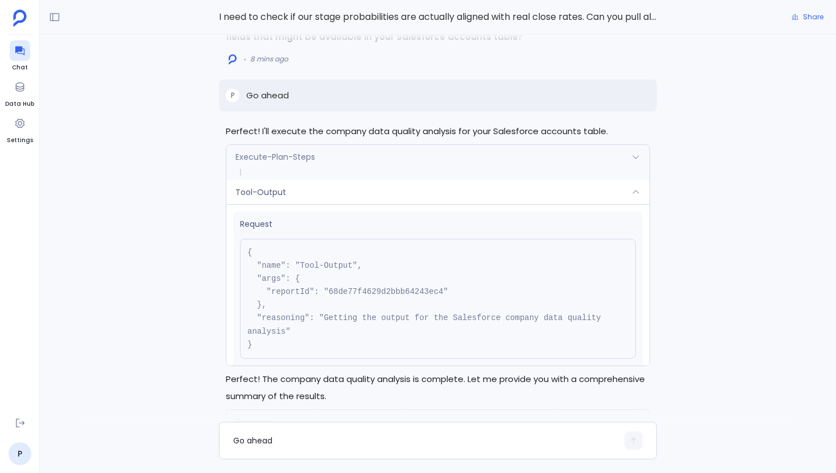
click at [336, 191] on div "Tool-Output" at bounding box center [437, 192] width 423 height 24
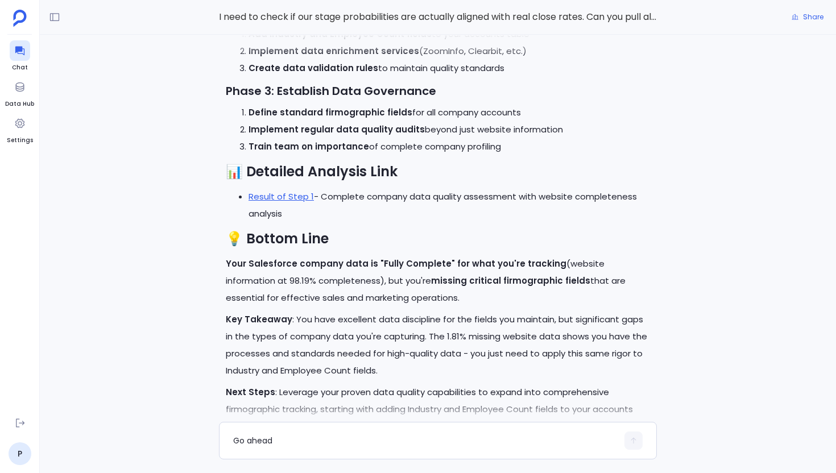
scroll to position [0, 0]
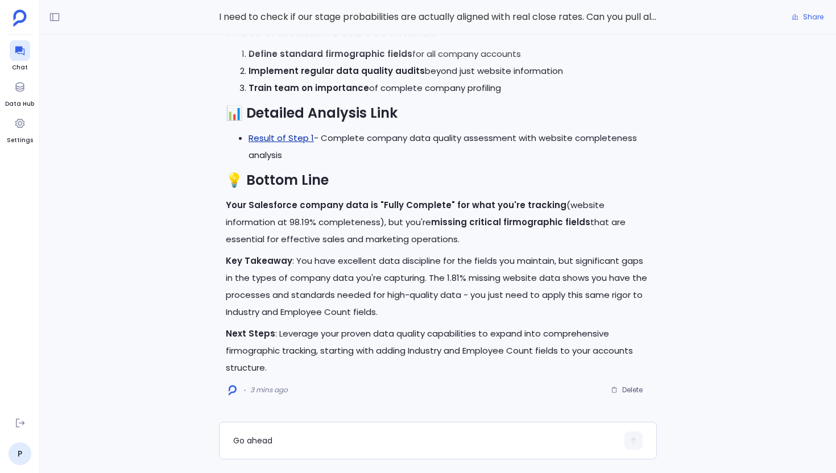
click at [294, 136] on link "Result of Step 1" at bounding box center [281, 138] width 65 height 12
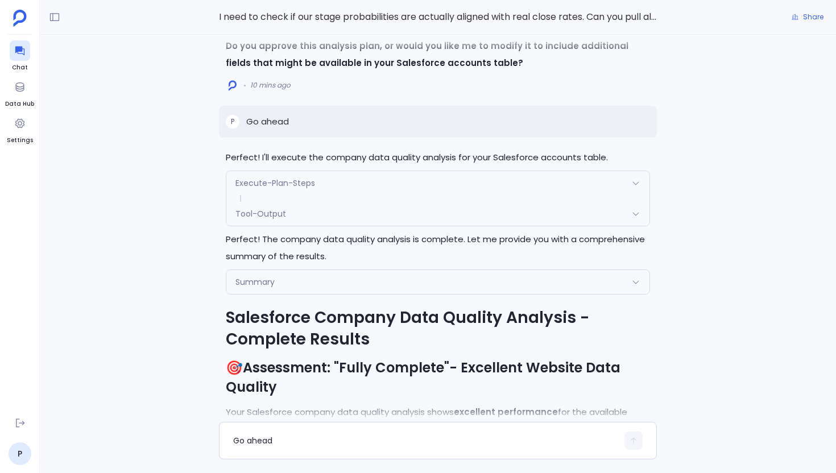
scroll to position [-1279, 0]
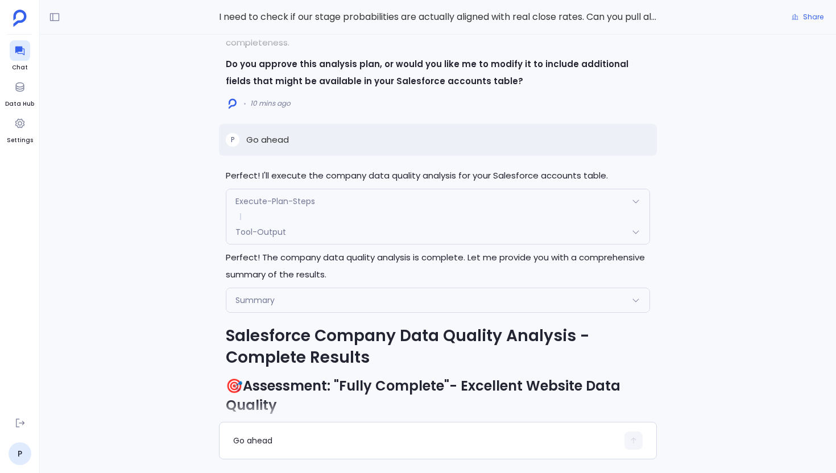
click at [268, 143] on p "Go ahead" at bounding box center [267, 140] width 43 height 14
copy p "Go ahead"
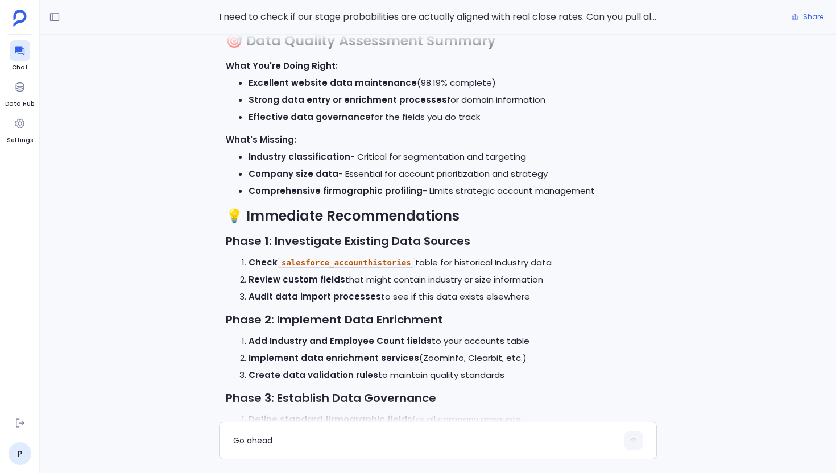
scroll to position [0, 0]
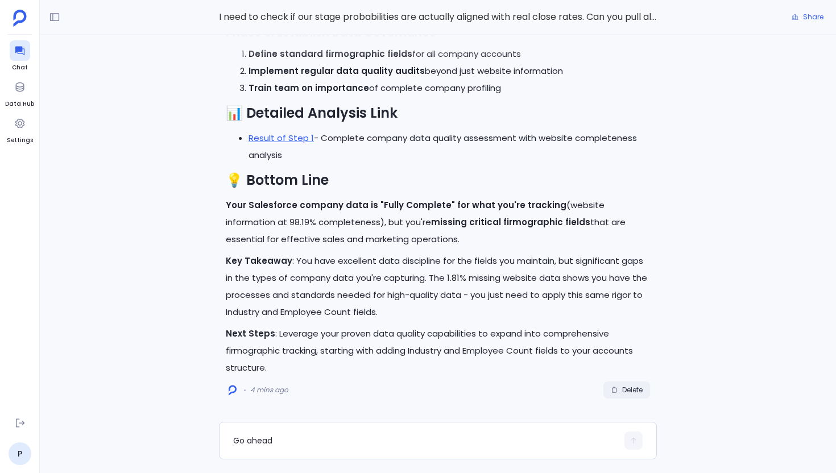
click at [635, 388] on span "Delete" at bounding box center [632, 390] width 20 height 9
click at [261, 441] on textarea "Go ahead" at bounding box center [425, 440] width 385 height 11
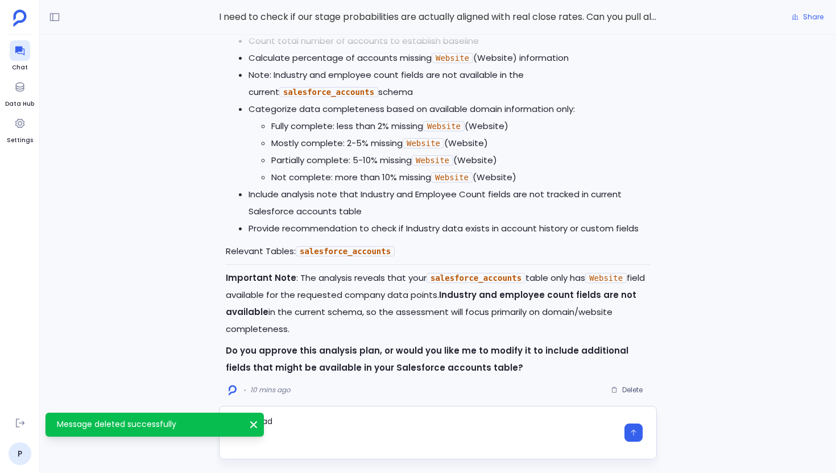
type textarea "Go ahead"
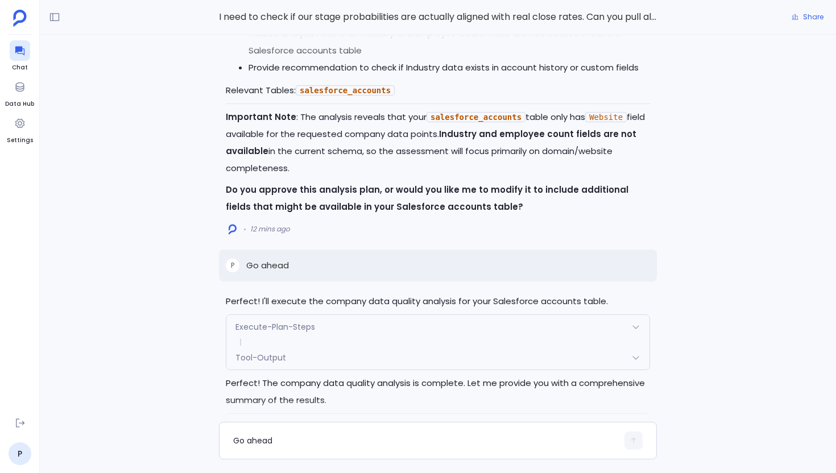
scroll to position [-1332, 0]
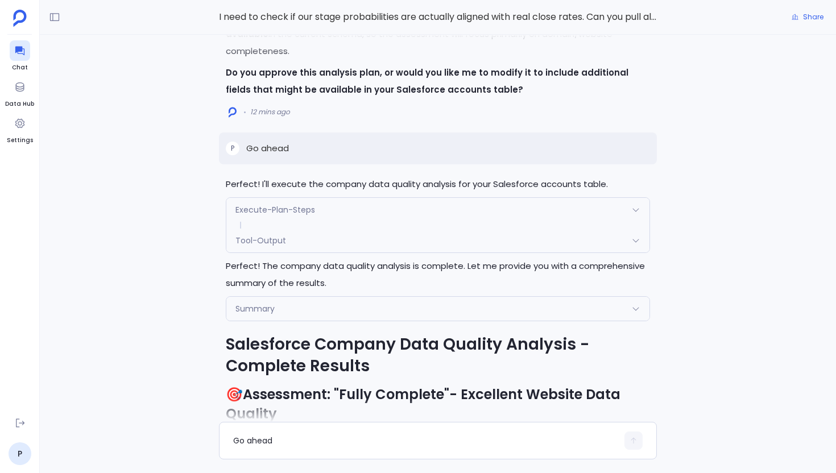
click at [279, 148] on p "Go ahead" at bounding box center [267, 149] width 43 height 14
copy p "Go ahead"
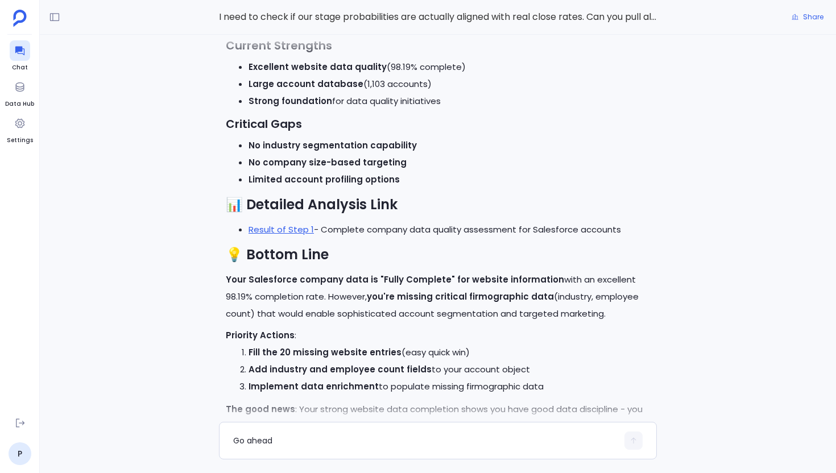
scroll to position [0, 0]
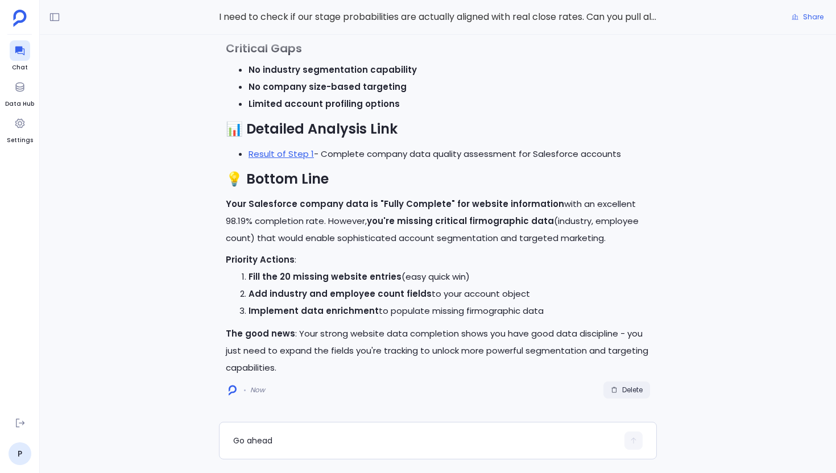
click at [625, 397] on button "Delete" at bounding box center [627, 390] width 47 height 17
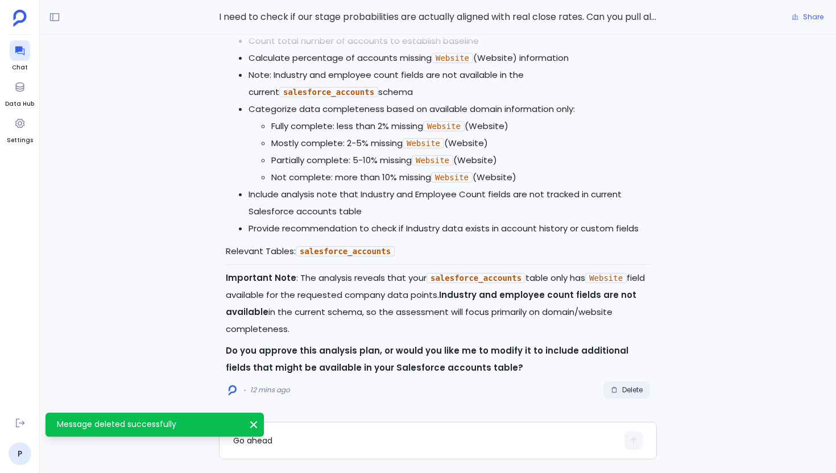
click at [622, 396] on button "Delete" at bounding box center [627, 390] width 47 height 17
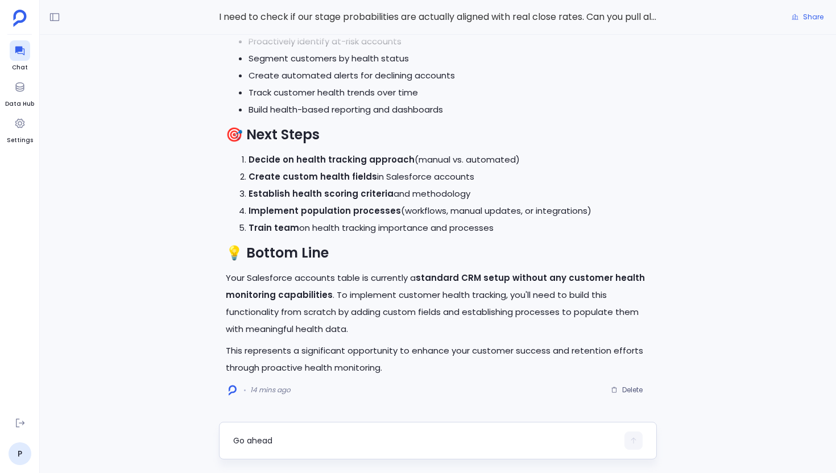
click at [312, 450] on div "Go ahead" at bounding box center [438, 441] width 438 height 38
click at [292, 439] on textarea "Go ahead" at bounding box center [425, 440] width 385 height 11
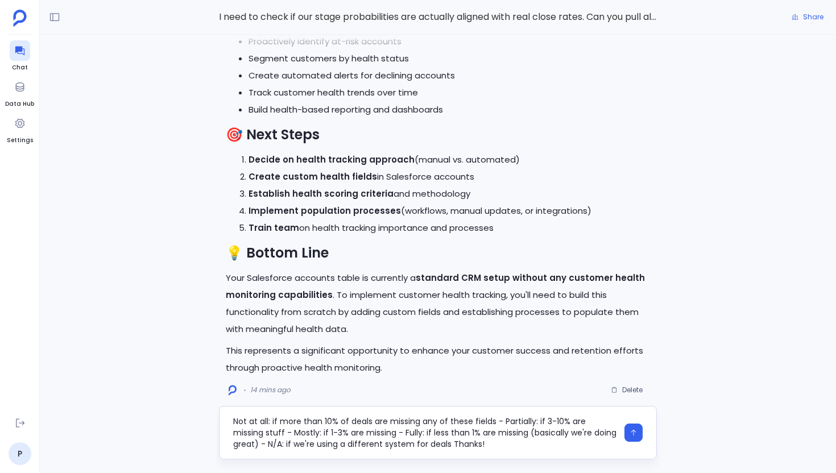
type textarea "Hey, can you check our Salesforce deals data? I need to see if we're missing ke…"
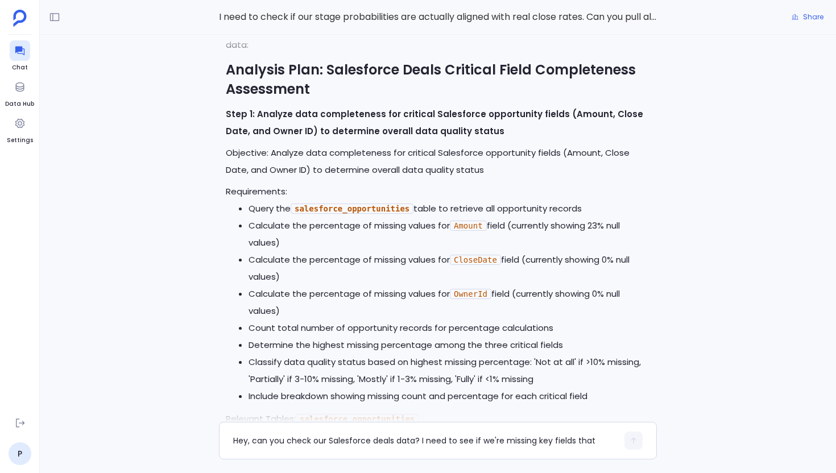
scroll to position [0, 0]
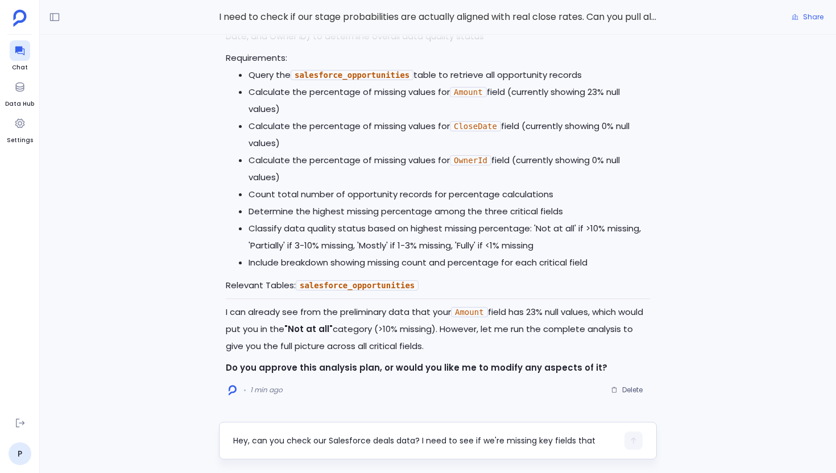
click at [301, 444] on textarea "Hey, can you check our Salesforce deals data? I need to see if we're missing ke…" at bounding box center [425, 440] width 385 height 11
type textarea "Go ahead"
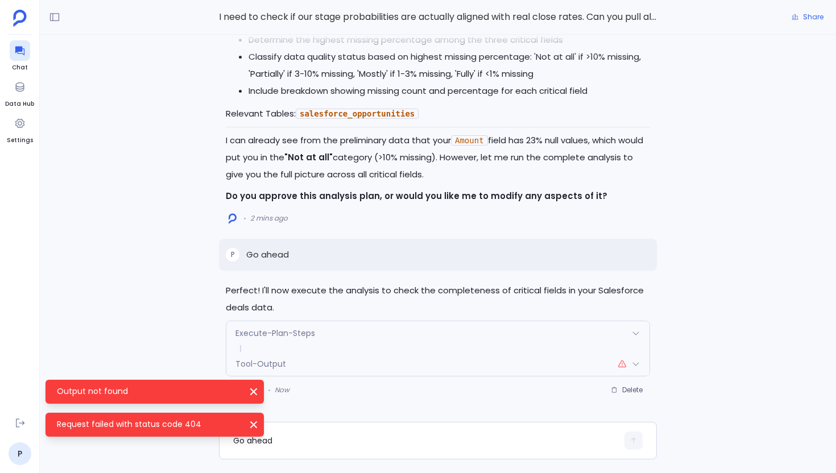
click at [325, 364] on div "Tool-Output" at bounding box center [437, 364] width 423 height 24
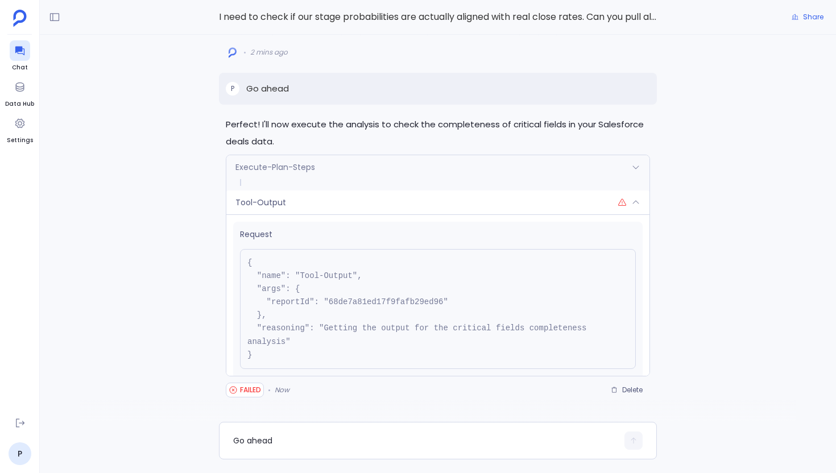
click at [310, 200] on div "Tool-Output" at bounding box center [437, 203] width 423 height 24
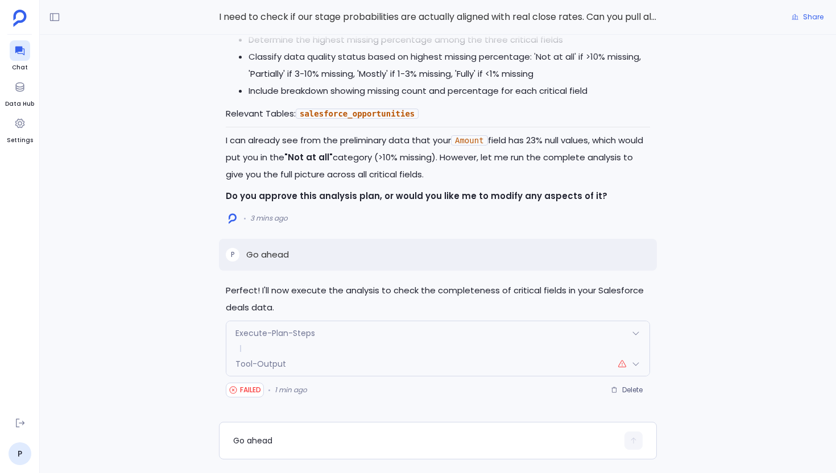
click at [379, 362] on div "Tool-Output" at bounding box center [437, 364] width 423 height 24
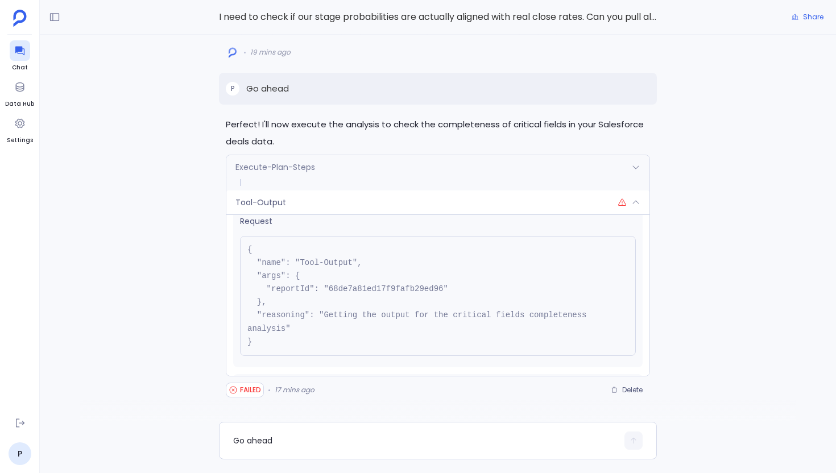
click at [410, 248] on pre "{ "name": "Tool-Output", "args": { "reportId": "68de7a81ed17f9fafb29ed96" }, "r…" at bounding box center [438, 296] width 396 height 120
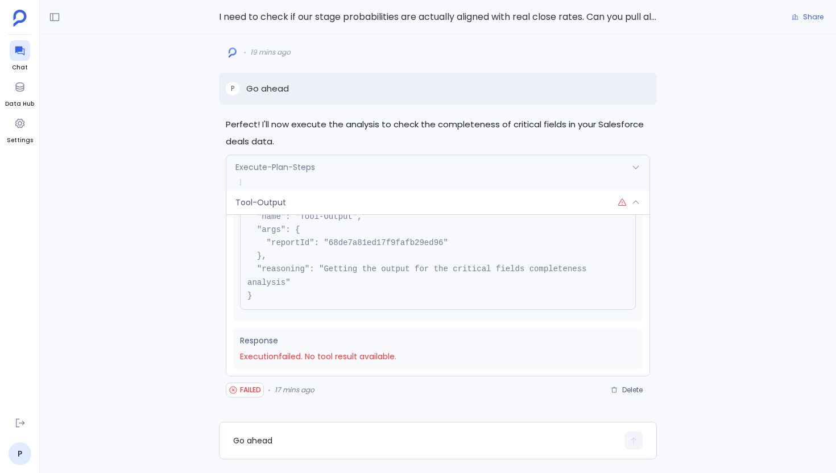
click at [405, 160] on div "Execute-Plan-Steps" at bounding box center [437, 167] width 423 height 24
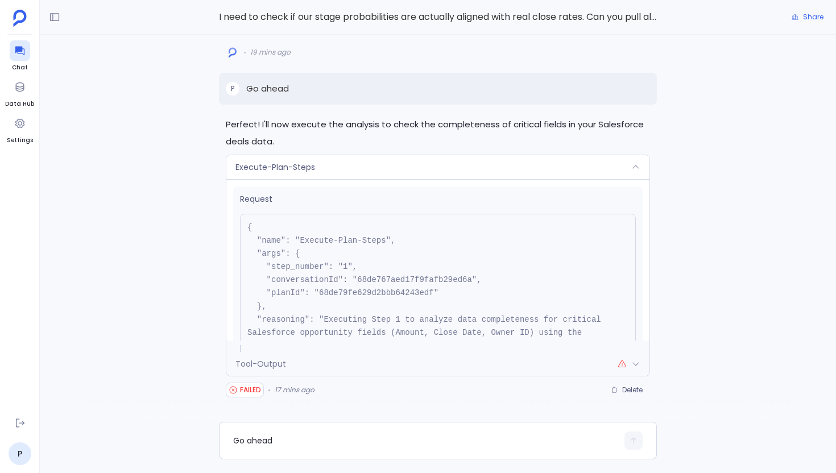
click at [405, 160] on div "Execute-Plan-Steps" at bounding box center [437, 167] width 423 height 24
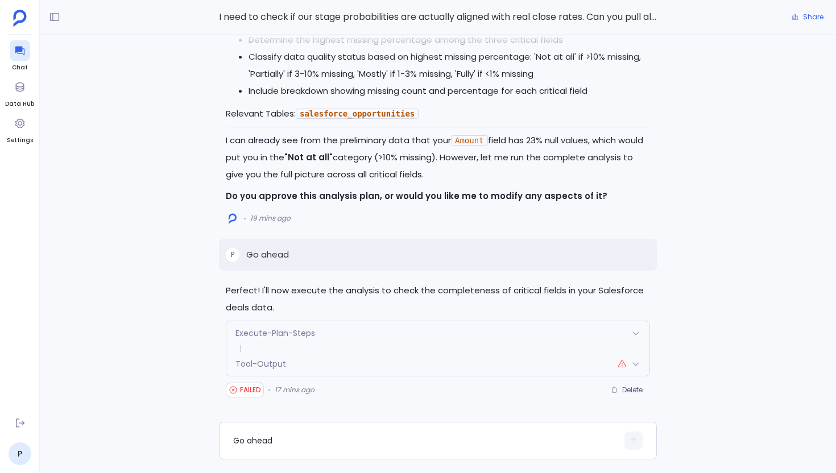
click at [405, 160] on p "I can already see from the preliminary data that your Amount field has 23% null…" at bounding box center [438, 157] width 424 height 51
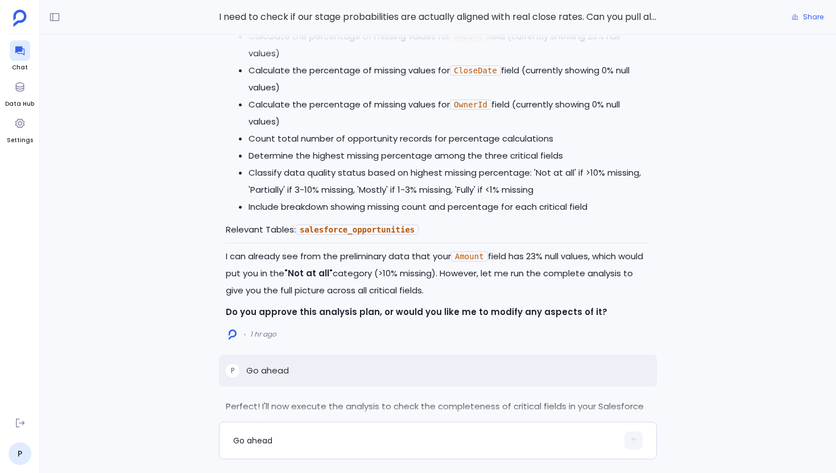
scroll to position [0, 0]
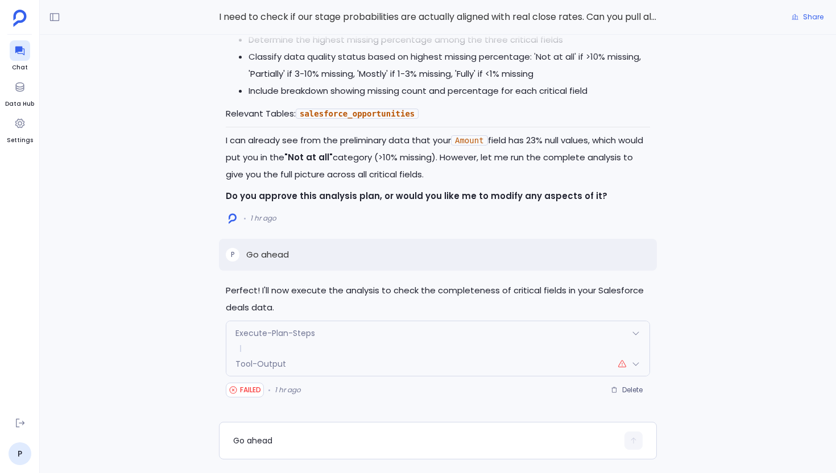
click at [246, 253] on p "Go ahead" at bounding box center [267, 255] width 43 height 14
copy p "Go ahead"
click at [638, 394] on span "Delete" at bounding box center [632, 390] width 20 height 9
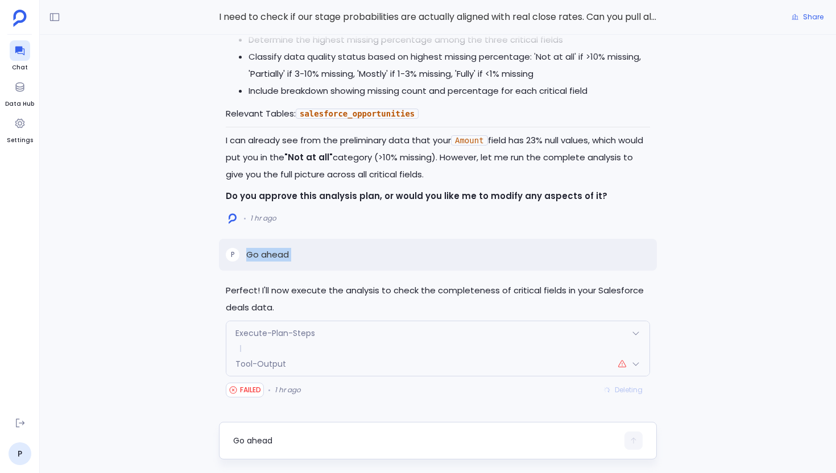
click at [282, 440] on textarea "Go ahead" at bounding box center [425, 440] width 385 height 11
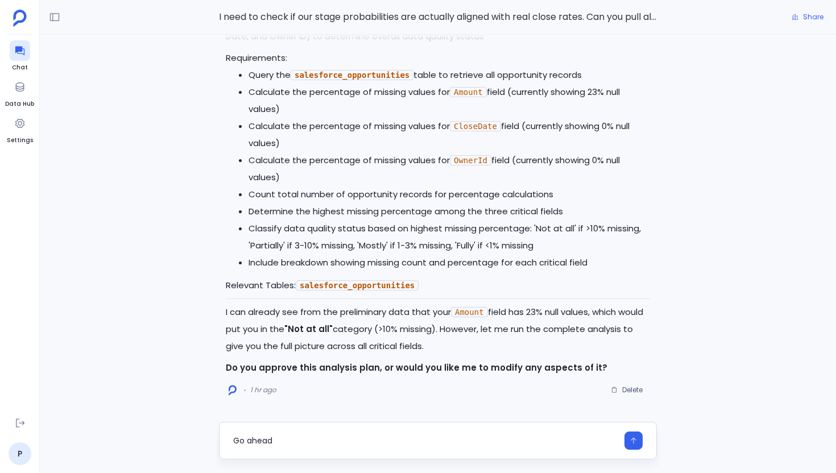
type textarea "Go ahead"
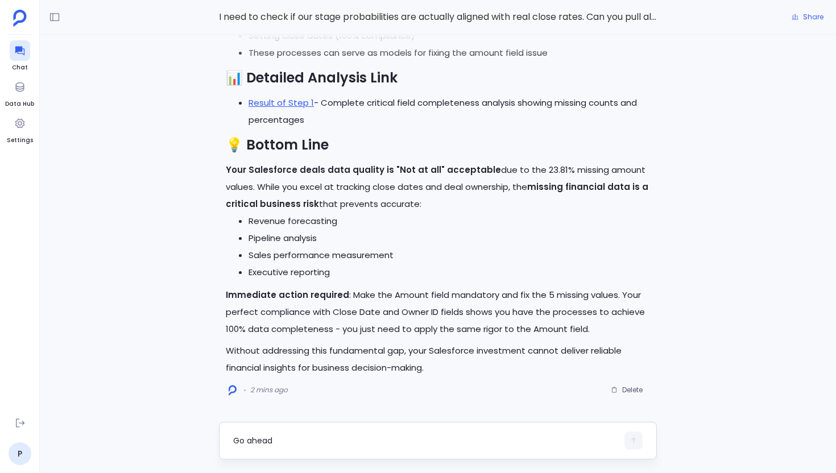
click at [276, 437] on textarea "Go ahead" at bounding box center [425, 440] width 385 height 11
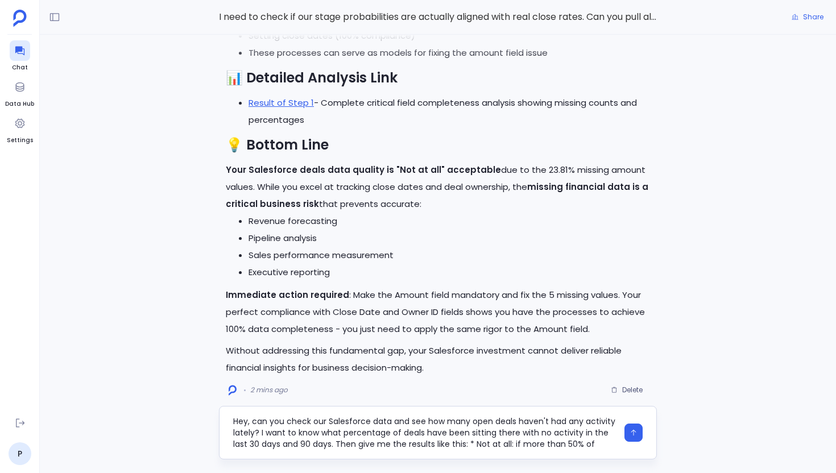
scroll to position [46, 0]
type textarea "Hey, can you check our Salesforce data and see how many open deals haven't had …"
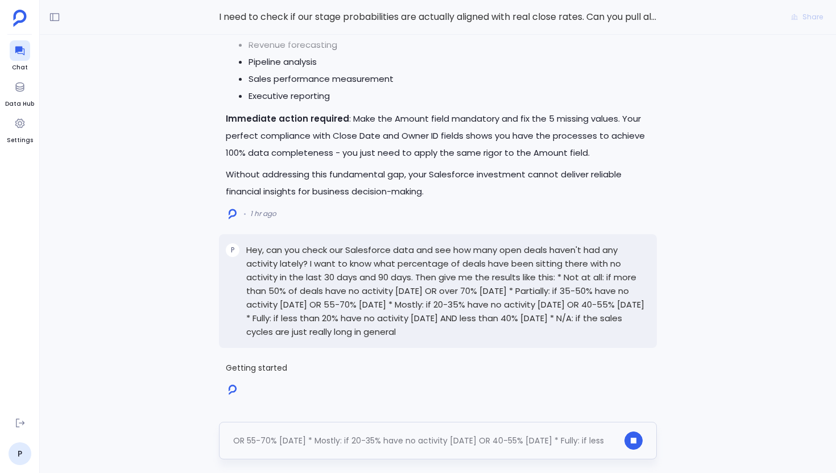
scroll to position [0, 0]
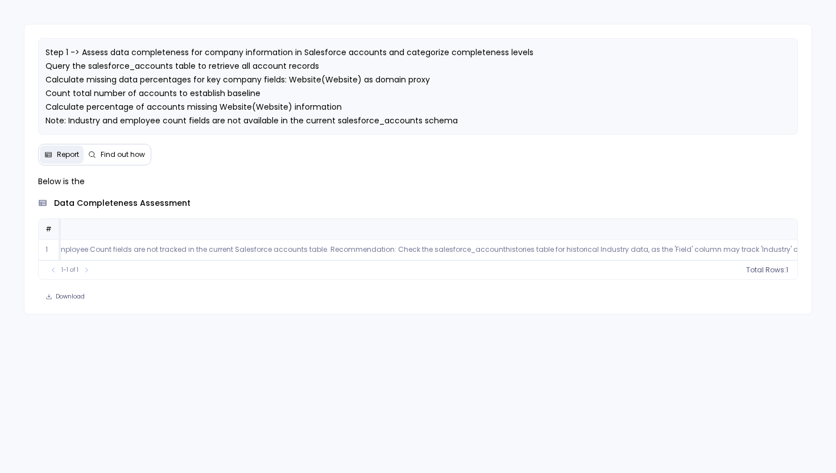
scroll to position [0, 1003]
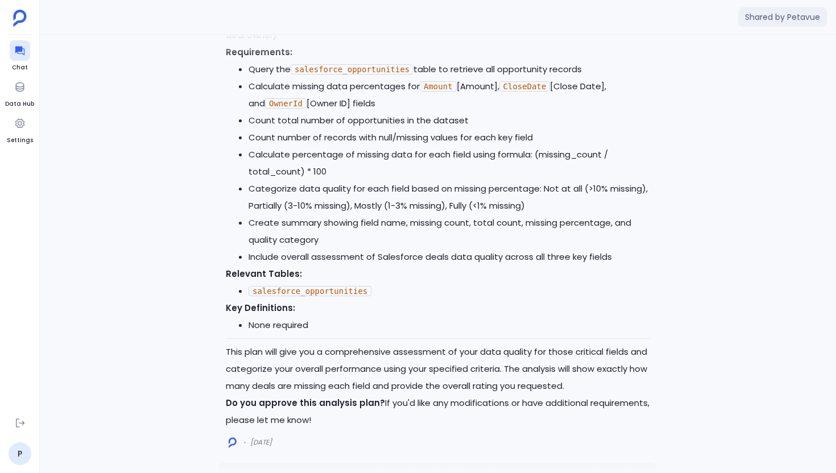
scroll to position [-1434, 0]
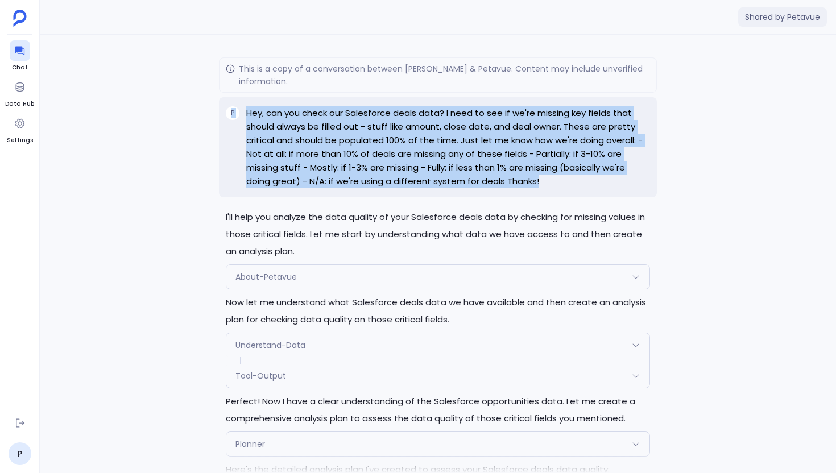
drag, startPoint x: 554, startPoint y: 177, endPoint x: 213, endPoint y: 102, distance: 349.0
click at [212, 102] on div "Perfect! I'll execute the analysis plan to check your Salesforce deals data qua…" at bounding box center [438, 254] width 796 height 439
click at [266, 129] on p "Hey, can you check our Salesforce deals data? I need to see if we're missing ke…" at bounding box center [448, 147] width 404 height 82
drag, startPoint x: 246, startPoint y: 112, endPoint x: 565, endPoint y: 185, distance: 326.9
click at [565, 185] on p "Hey, can you check our Salesforce deals data? I need to see if we're missing ke…" at bounding box center [448, 147] width 404 height 82
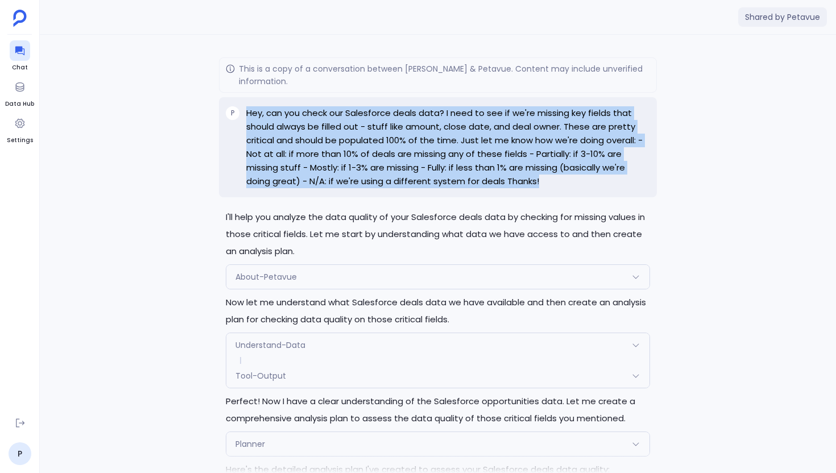
copy p "Hey, can you check our Salesforce deals data? I need to see if we're missing ke…"
click at [428, 366] on div "Tool-Output" at bounding box center [437, 376] width 423 height 24
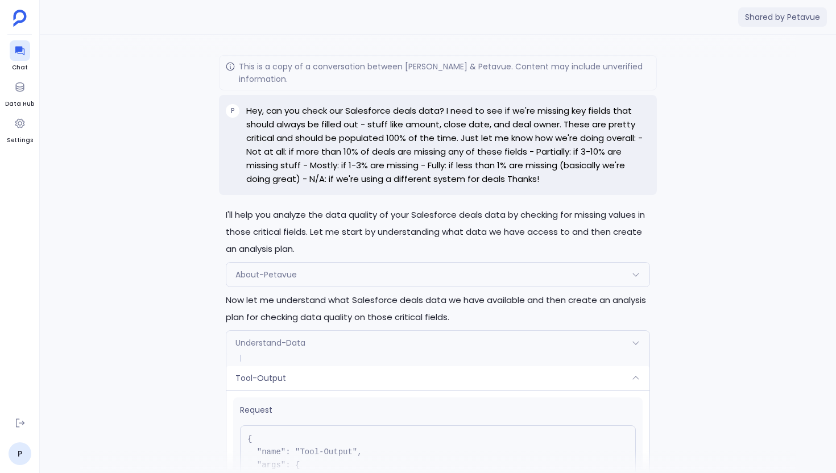
scroll to position [-1600, 0]
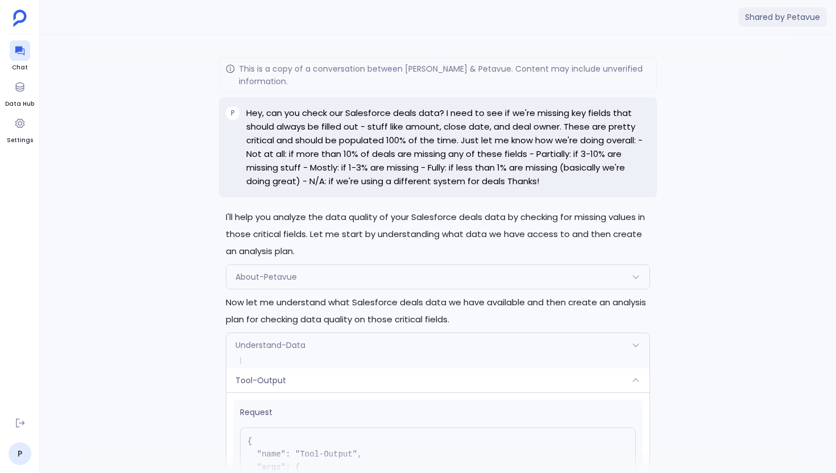
click at [407, 341] on div "Understand-Data" at bounding box center [437, 345] width 423 height 24
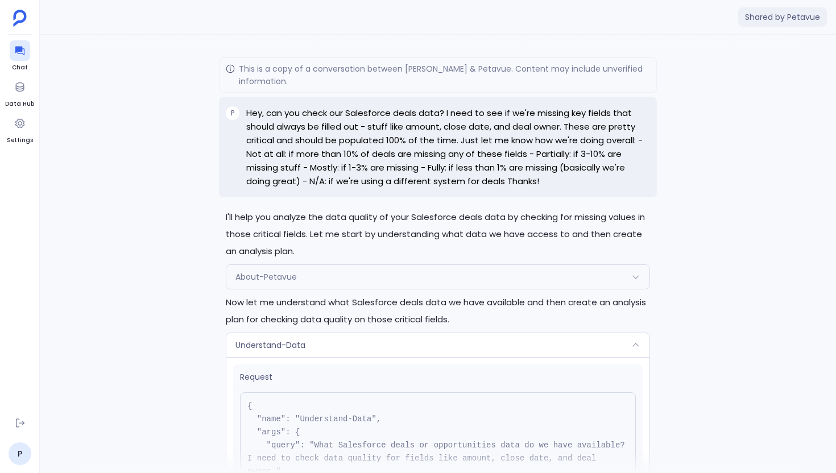
click at [407, 341] on div "Understand-Data" at bounding box center [437, 345] width 423 height 24
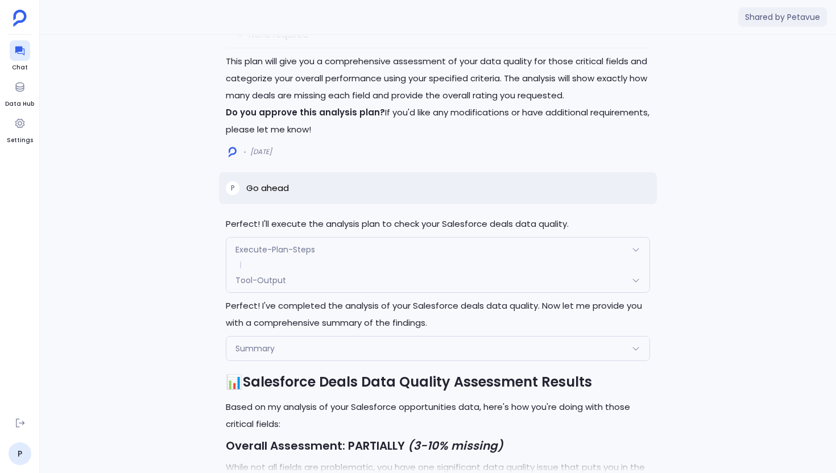
scroll to position [-554, 0]
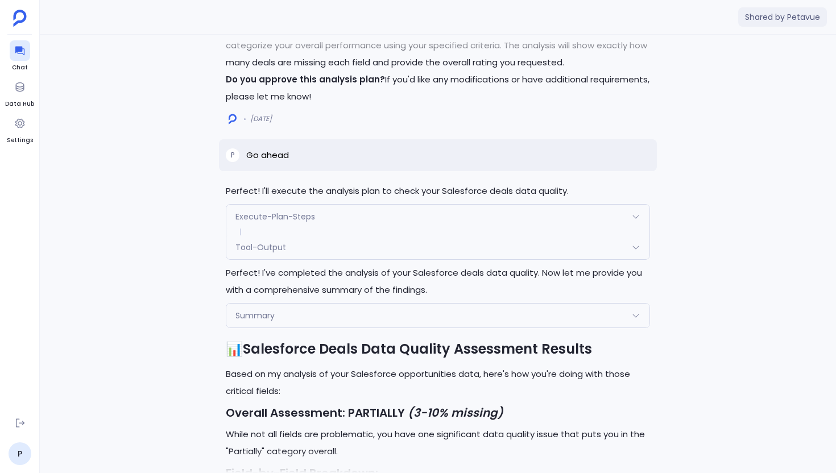
click at [279, 145] on div "P Go ahead" at bounding box center [438, 155] width 438 height 32
click at [279, 155] on p "Go ahead" at bounding box center [267, 155] width 43 height 14
copy p "Go ahead"
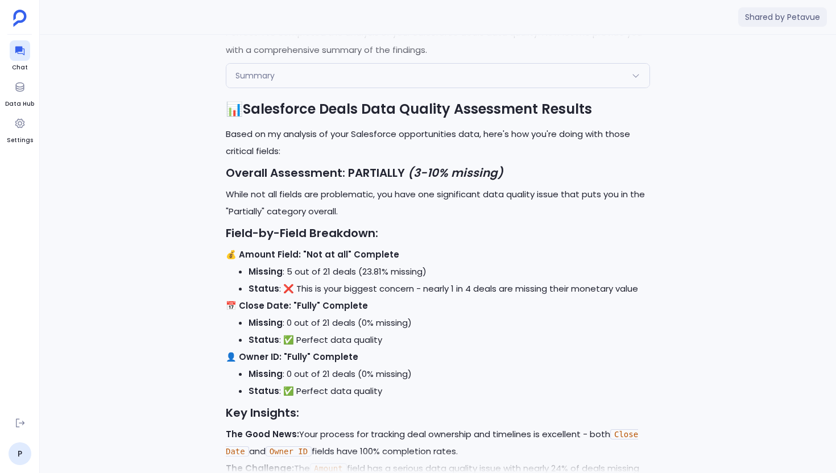
scroll to position [-311, 0]
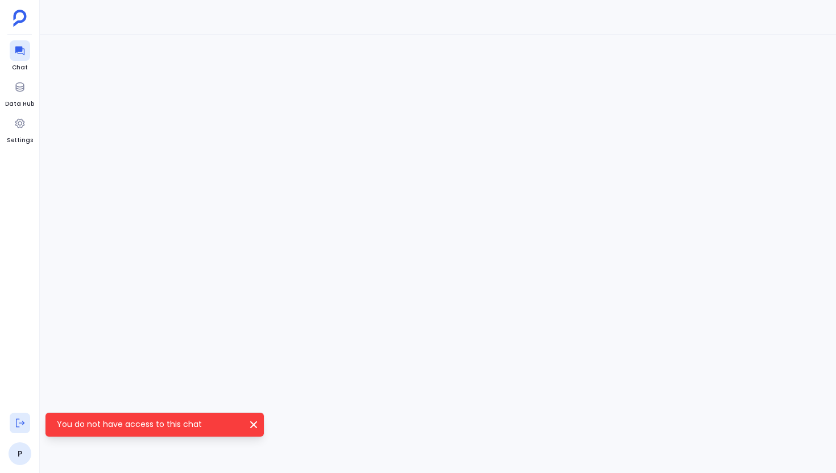
click at [22, 423] on icon at bounding box center [20, 423] width 9 height 9
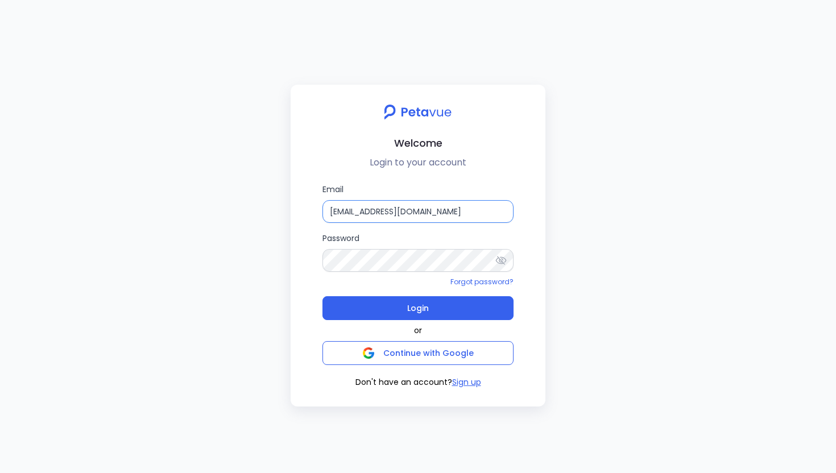
click at [488, 204] on input "[EMAIL_ADDRESS][DOMAIN_NAME]" at bounding box center [418, 211] width 191 height 23
type input "[EMAIL_ADDRESS][DOMAIN_NAME]"
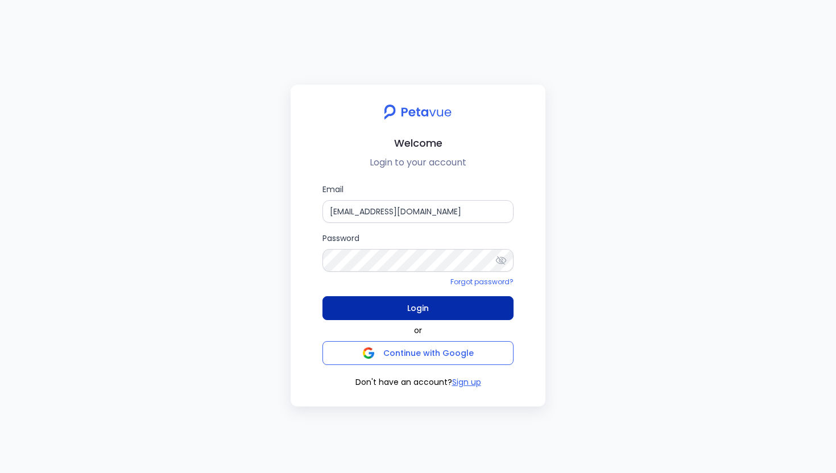
click at [469, 313] on button "Login" at bounding box center [418, 308] width 191 height 24
